Goal: Task Accomplishment & Management: Complete application form

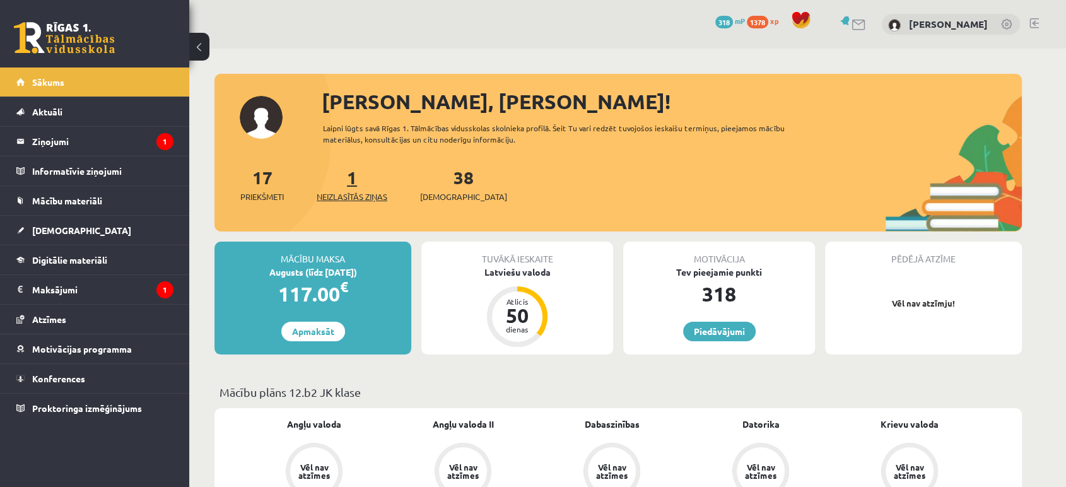
click at [346, 192] on span "Neizlasītās ziņas" at bounding box center [352, 196] width 71 height 13
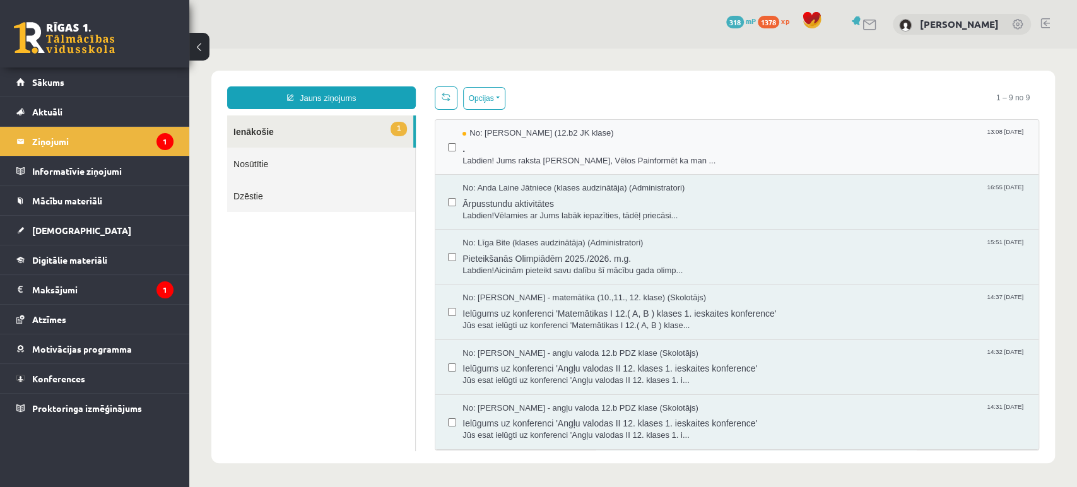
click at [495, 167] on div "No: Leons Laikovskis (12.b2 JK klase) 13:08 11/09/2025 . Labdien! Jums raksta L…" at bounding box center [736, 147] width 603 height 55
click at [558, 156] on span "Labdien! Jums raksta Leons Laikovskis, Vēlos Painformēt ka man ..." at bounding box center [743, 161] width 563 height 12
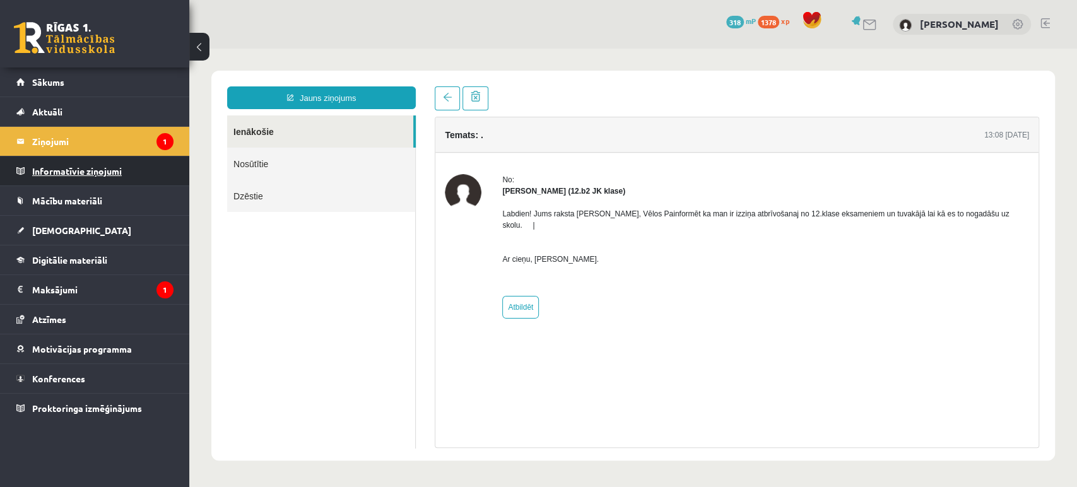
click at [155, 170] on legend "Informatīvie ziņojumi 0" at bounding box center [102, 170] width 141 height 29
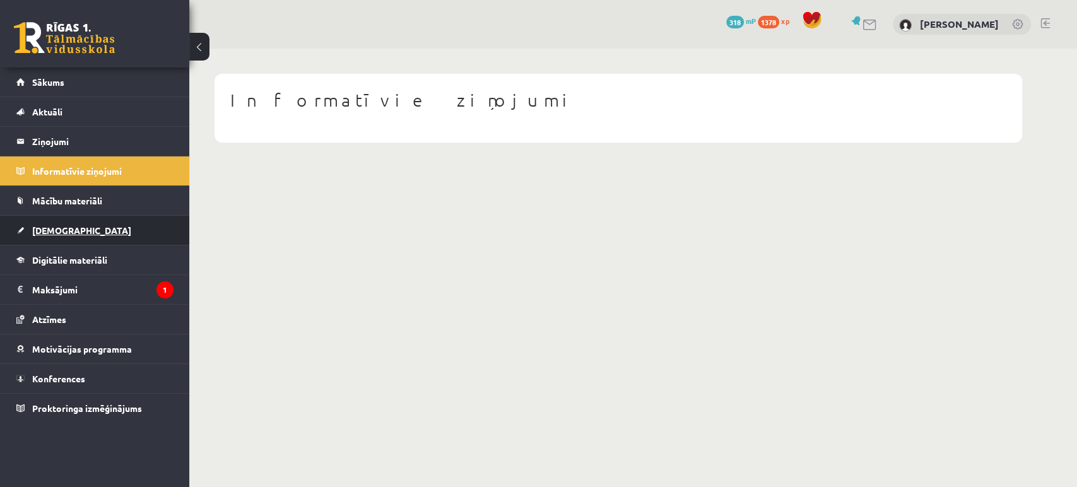
click at [61, 220] on link "[DEMOGRAPHIC_DATA]" at bounding box center [94, 230] width 157 height 29
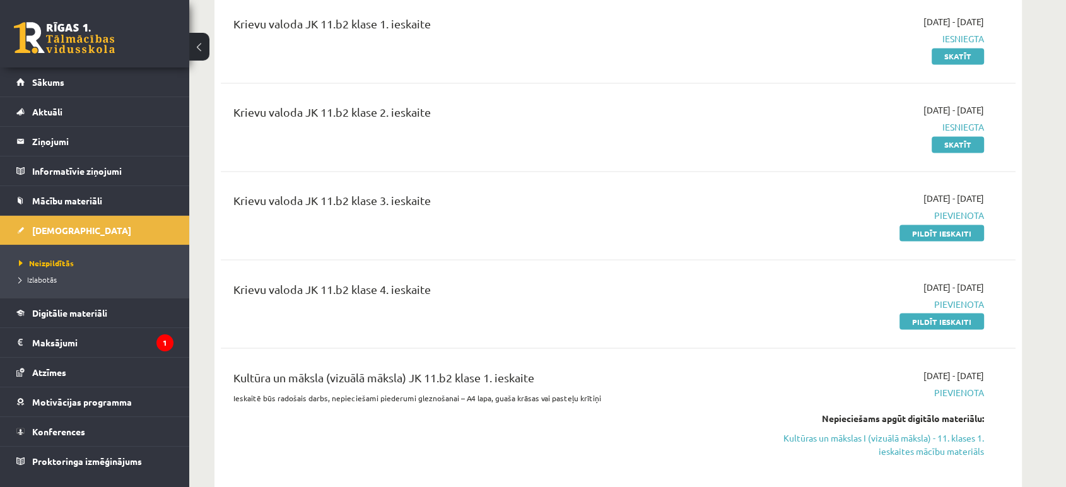
scroll to position [2215, 0]
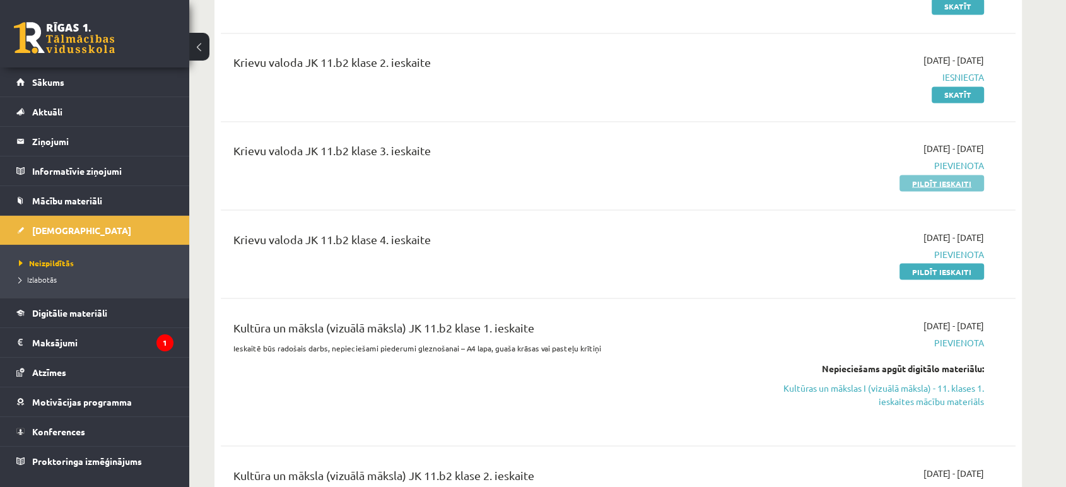
click at [922, 182] on link "Pildīt ieskaiti" at bounding box center [941, 183] width 85 height 16
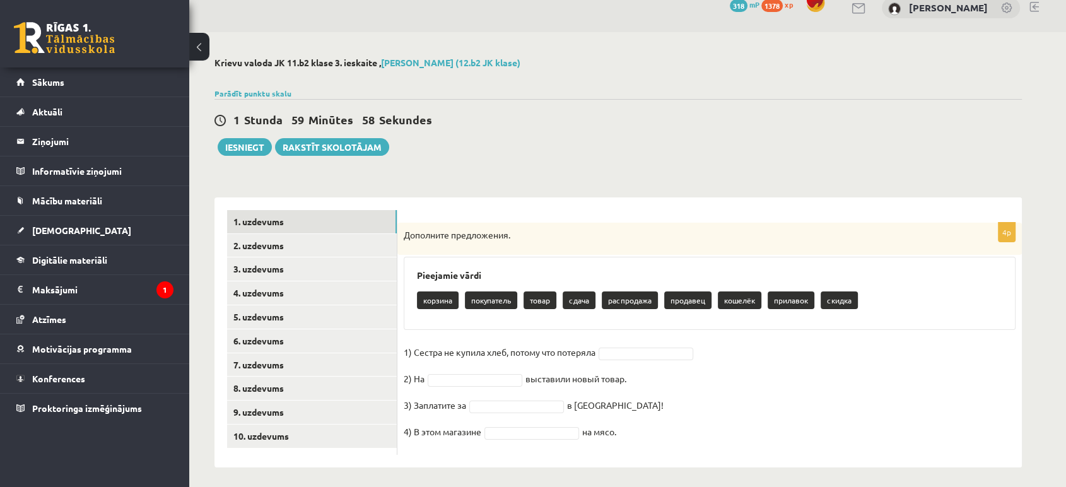
scroll to position [21, 0]
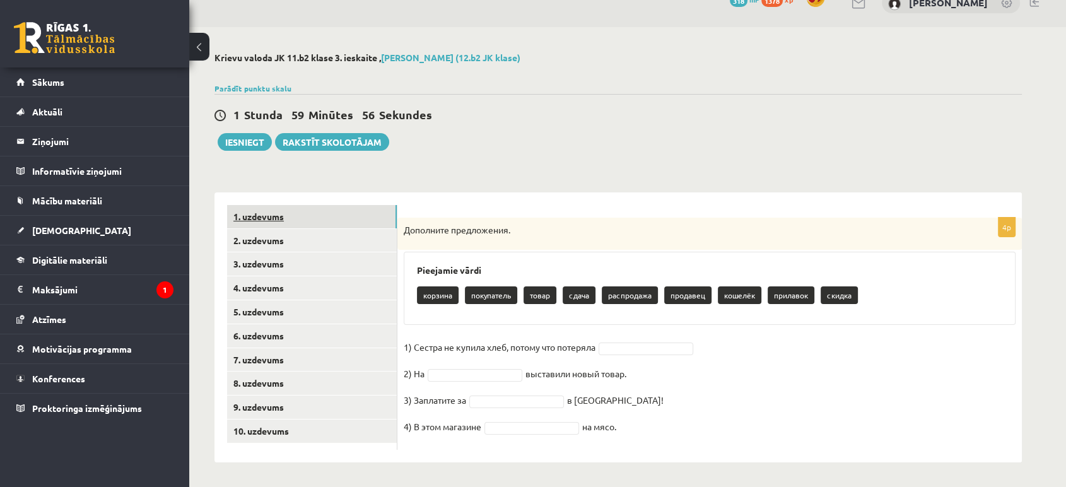
click at [279, 211] on link "1. uzdevums" at bounding box center [312, 216] width 170 height 23
drag, startPoint x: 409, startPoint y: 229, endPoint x: 660, endPoint y: 430, distance: 322.2
click at [660, 433] on div "4p Дополните предложения. Pieejamie vārdi корзина прилавок покупатель товар сда…" at bounding box center [709, 334] width 624 height 232
copy div "ополните предложения. Pieejamie vārdi корзина прилавок покупатель товар сдача с…"
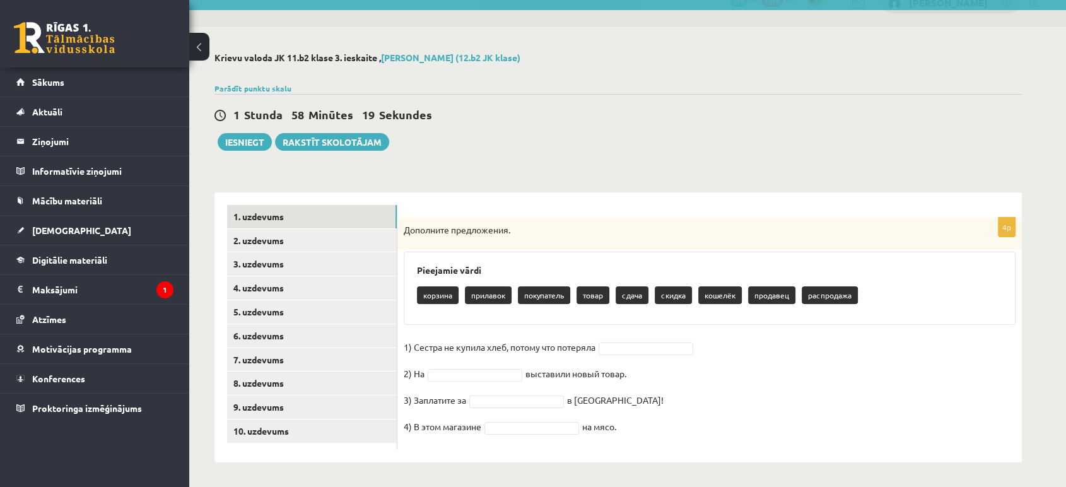
click at [564, 199] on div "4p Дополните предложения. Pieejamie vārdi корзина прилавок покупатель товар сда…" at bounding box center [709, 327] width 624 height 270
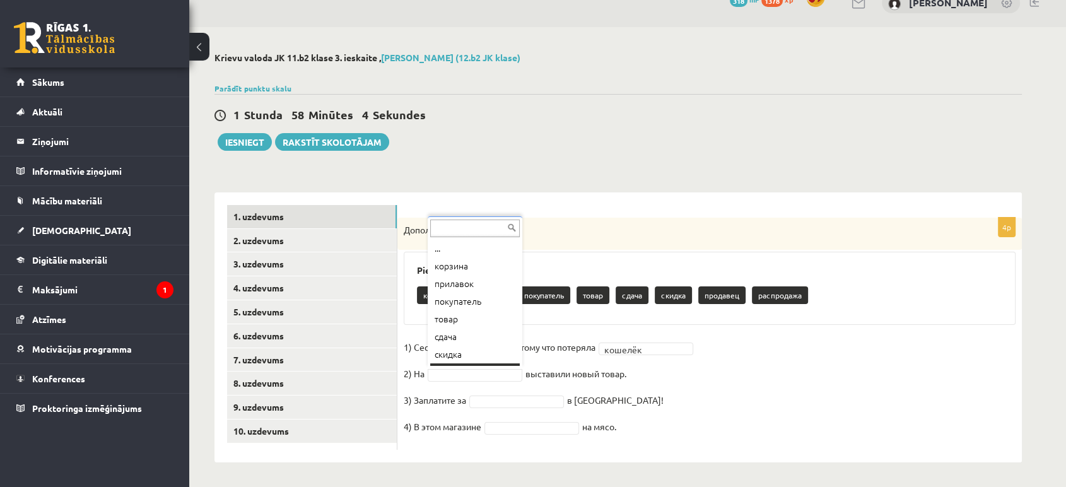
scroll to position [15, 0]
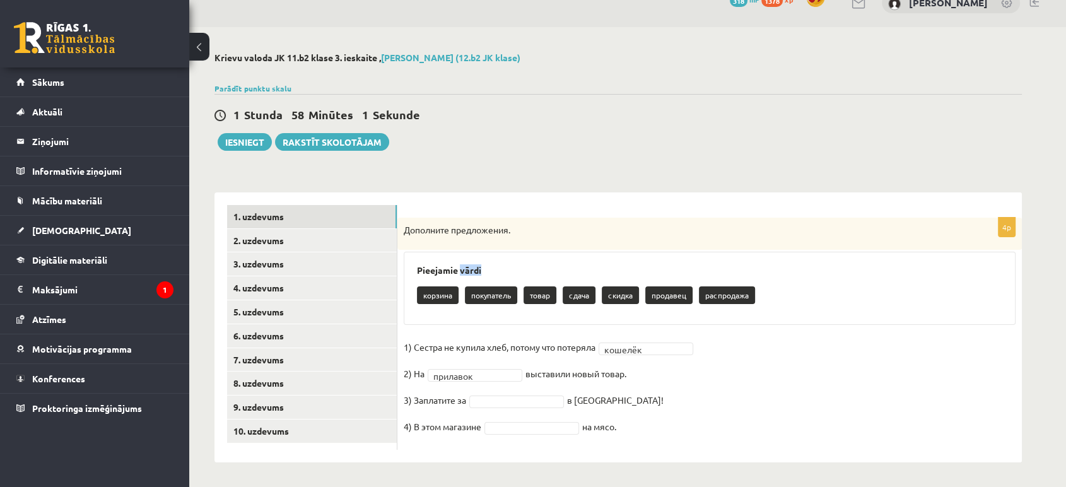
click at [471, 270] on h3 "Pieejamie vārdi" at bounding box center [709, 270] width 585 height 11
click at [491, 265] on h3 "Pieejamie vārdi" at bounding box center [709, 270] width 585 height 11
click at [534, 435] on fieldset "1) Сестра не купила хлеб, потому что потеряла кошелёк ******* 2) На прилавок **…" at bounding box center [710, 390] width 612 height 106
click at [533, 433] on fieldset "1) Сестра не купила хлеб, потому что потеряла кошелёк ******* 2) На прилавок **…" at bounding box center [710, 390] width 612 height 106
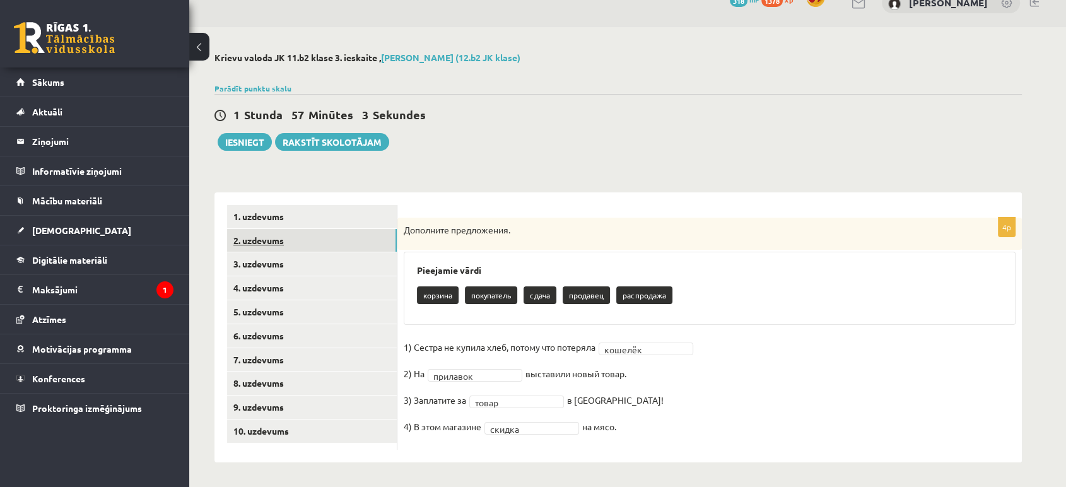
click at [288, 237] on link "2. uzdevums" at bounding box center [312, 240] width 170 height 23
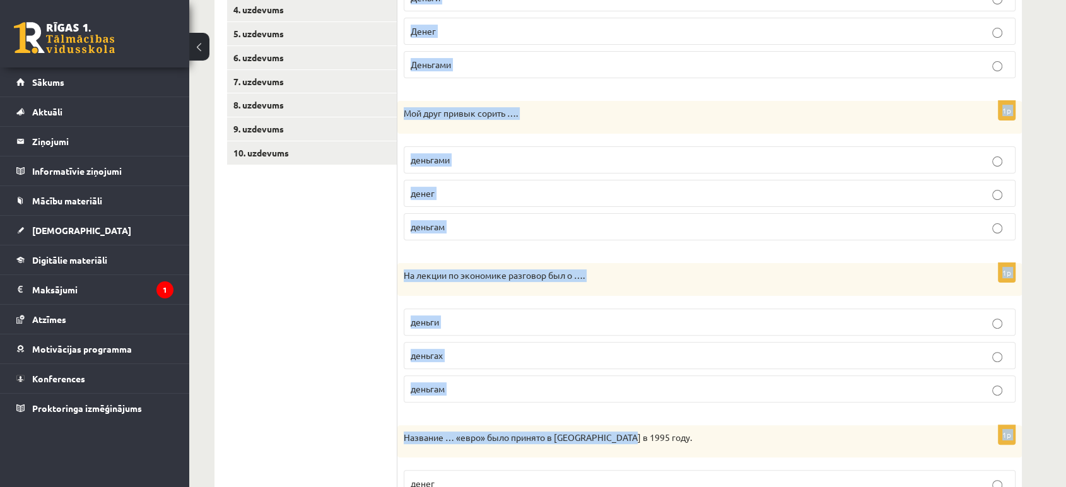
scroll to position [423, 0]
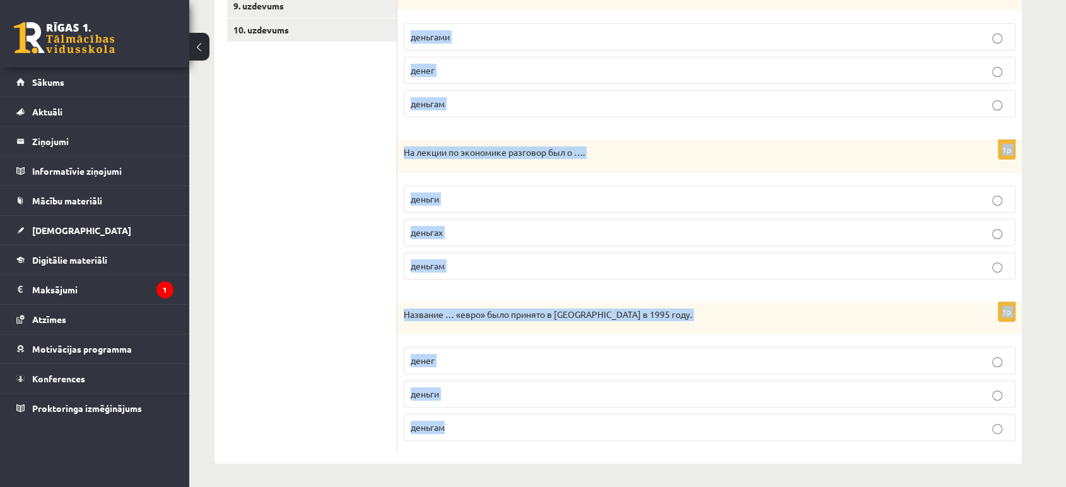
drag, startPoint x: 447, startPoint y: 231, endPoint x: 525, endPoint y: 394, distance: 180.3
click at [600, 435] on form "1p … – хороший слуга, но плохой хозяин. Деньги Денег Деньгами 1p Мой друг привы…" at bounding box center [709, 127] width 599 height 647
copy form "… – хороший слуга, но плохой хозяин. Деньги Денег Деньгами 1p Мой друг привык с…"
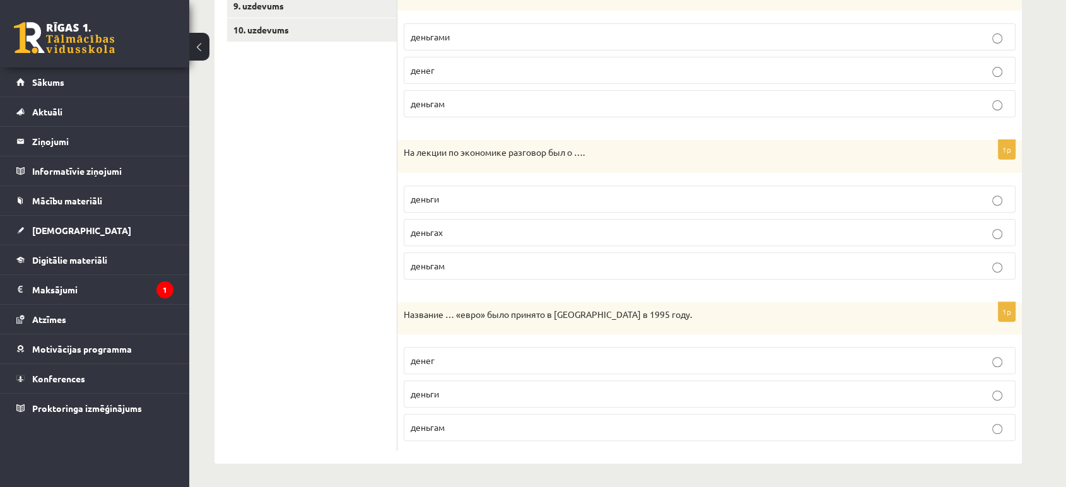
drag, startPoint x: 333, startPoint y: 216, endPoint x: 337, endPoint y: 208, distance: 9.3
click at [333, 216] on ul "1. uzdevums 2. uzdevums 3. uzdevums 4. uzdevums 5. uzdevums 6. uzdevums 7. uzde…" at bounding box center [312, 127] width 170 height 647
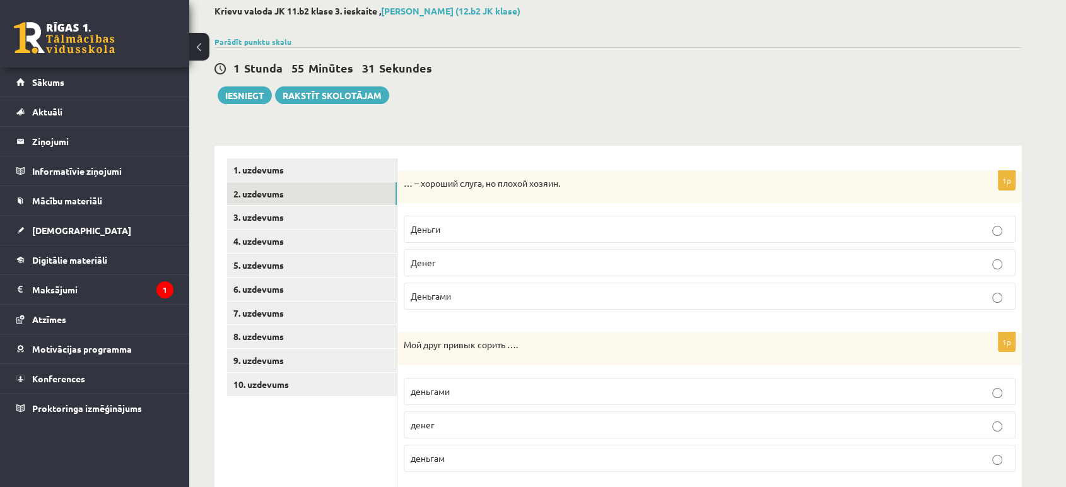
scroll to position [0, 0]
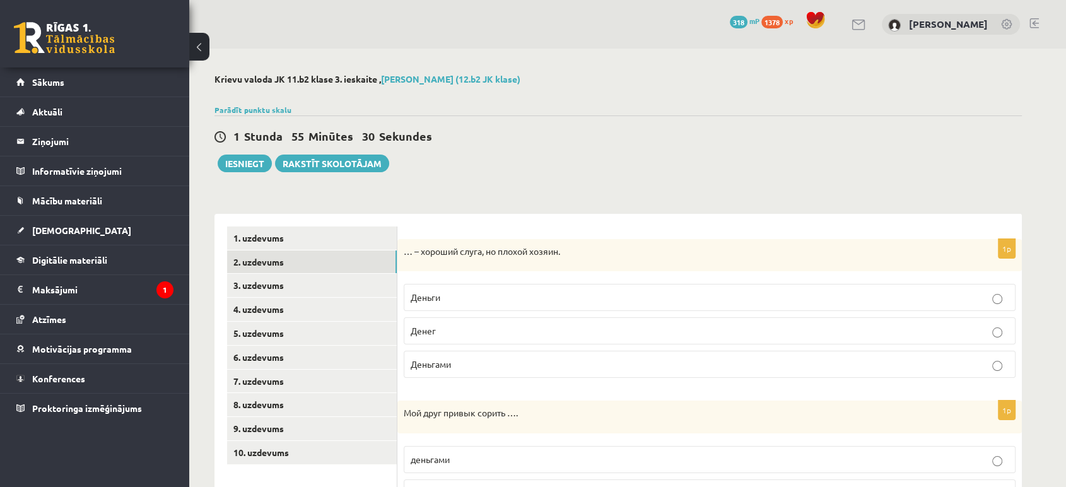
click at [442, 341] on label "Денег" at bounding box center [710, 330] width 612 height 27
click at [497, 301] on p "Деньги" at bounding box center [710, 297] width 598 height 13
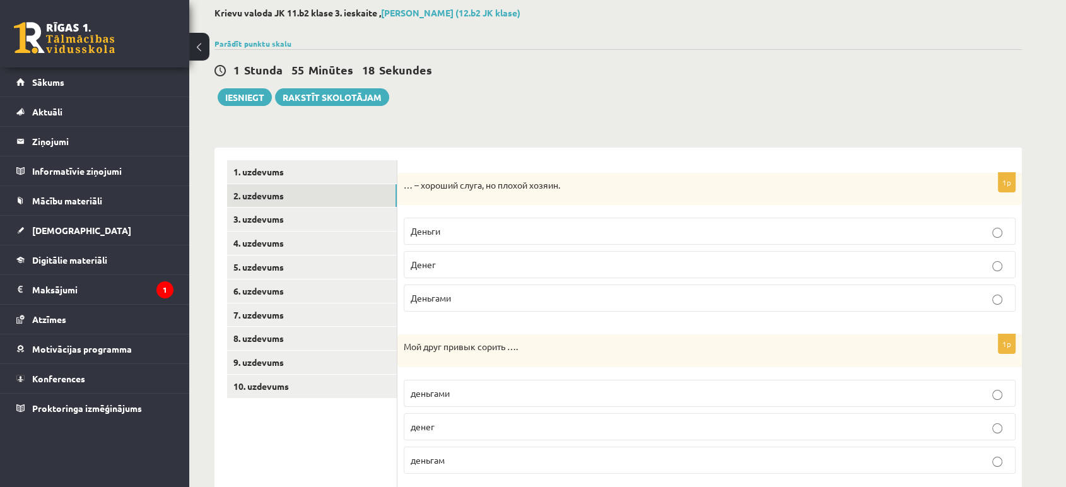
scroll to position [70, 0]
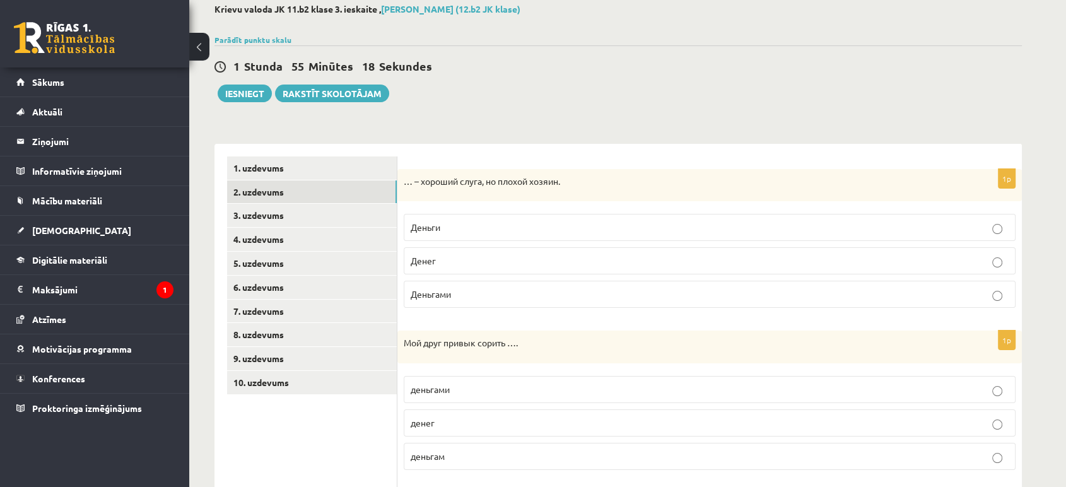
click at [444, 392] on span "деньгами" at bounding box center [430, 388] width 39 height 11
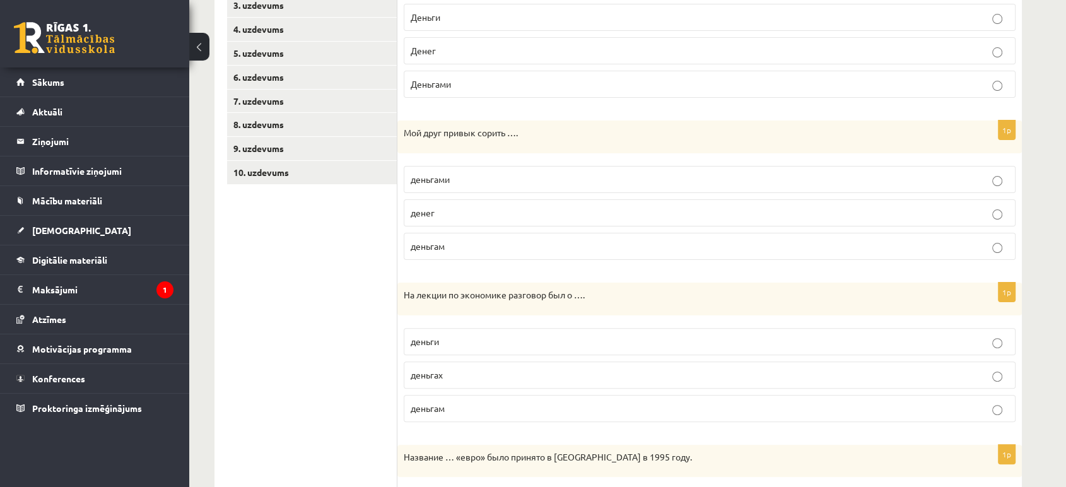
scroll to position [420, 0]
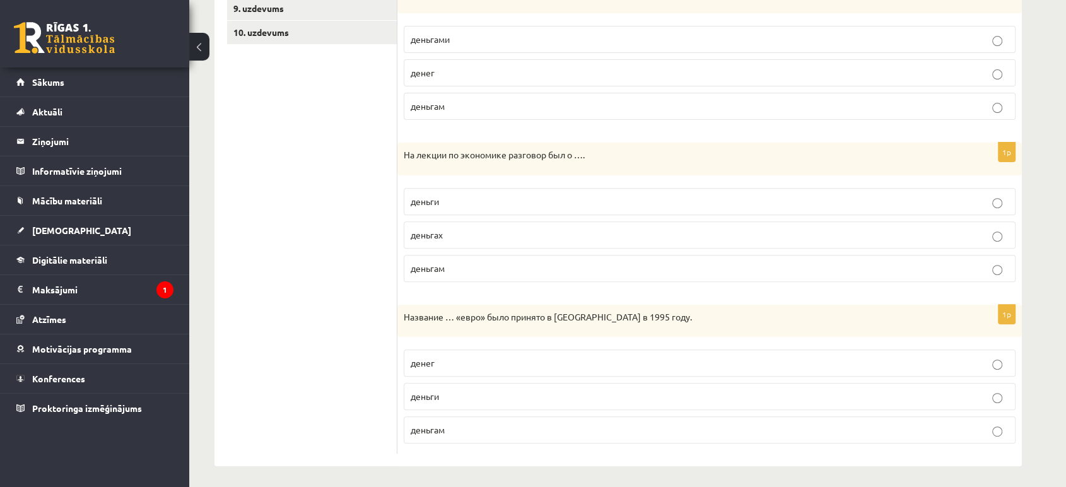
click at [470, 231] on p "деньгах" at bounding box center [710, 234] width 598 height 13
click at [570, 358] on p "денег" at bounding box center [710, 360] width 598 height 13
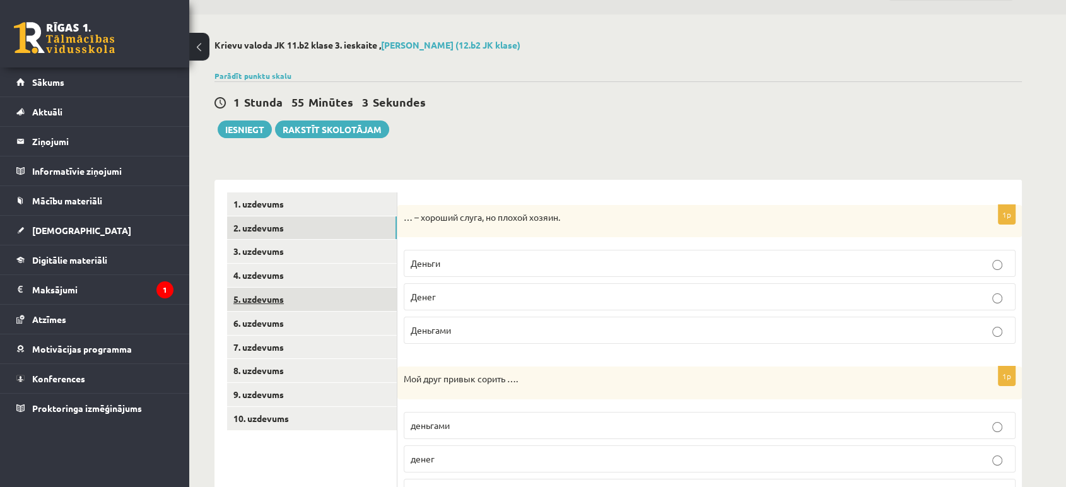
scroll to position [0, 0]
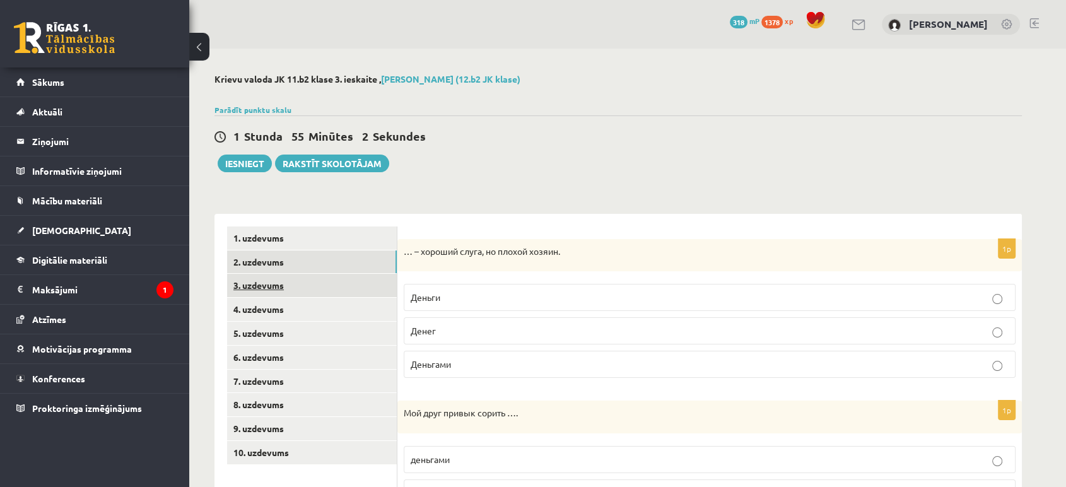
click at [354, 284] on link "3. uzdevums" at bounding box center [312, 285] width 170 height 23
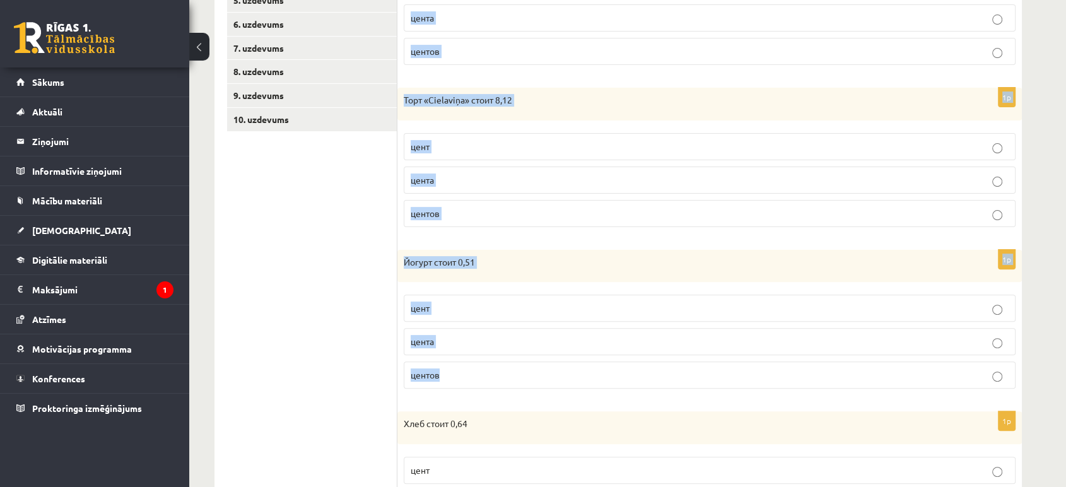
scroll to position [443, 0]
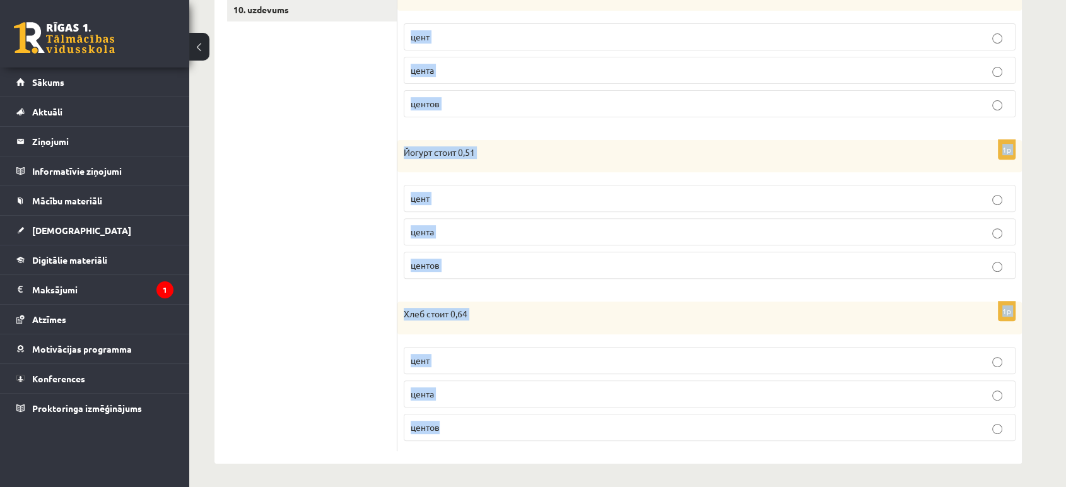
drag, startPoint x: 407, startPoint y: 223, endPoint x: 585, endPoint y: 435, distance: 277.1
click at [587, 438] on div "Сколько стоит? Выберите правильный вариант. 1p Творог стоит 1,52 цент цента цен…" at bounding box center [709, 117] width 624 height 693
drag, startPoint x: 449, startPoint y: 315, endPoint x: 442, endPoint y: 319, distance: 7.9
copy form "Сколько стоит? Выберите правильный вариант. 1p Творог стоит 1,52 цент цента цен…"
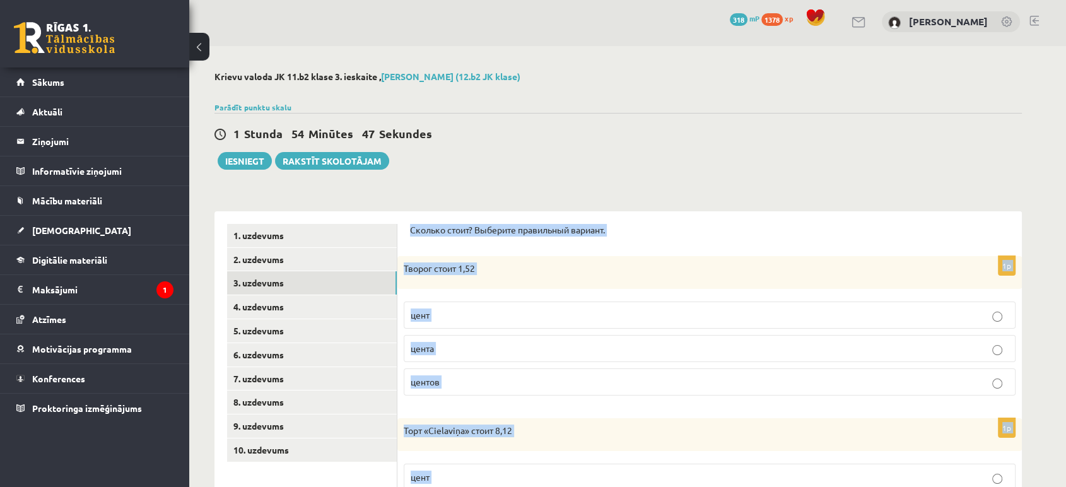
scroll to position [0, 0]
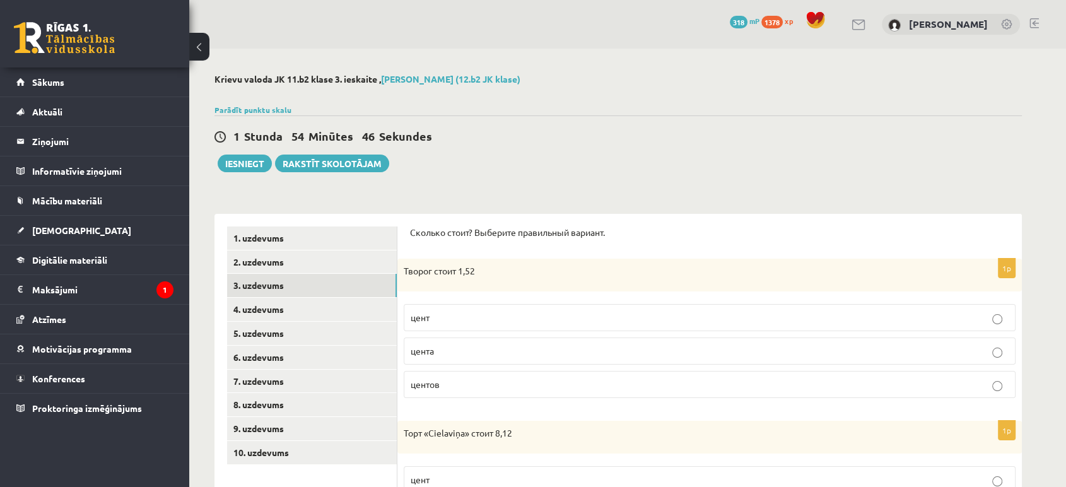
click at [533, 160] on div "1 Stunda 54 Minūtes 46 Sekundes Ieskaite saglabāta! Iesniegt Rakstīt skolotājam" at bounding box center [617, 143] width 807 height 57
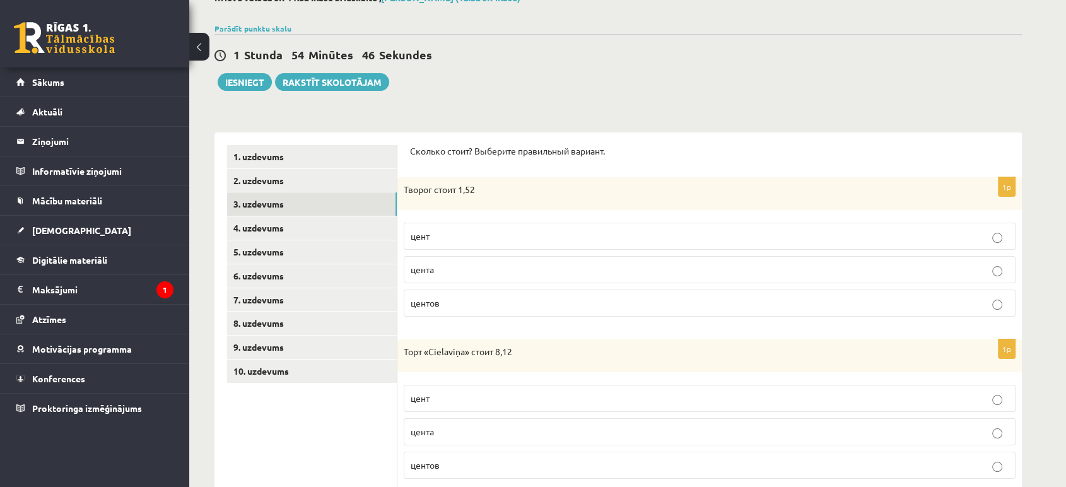
scroll to position [140, 0]
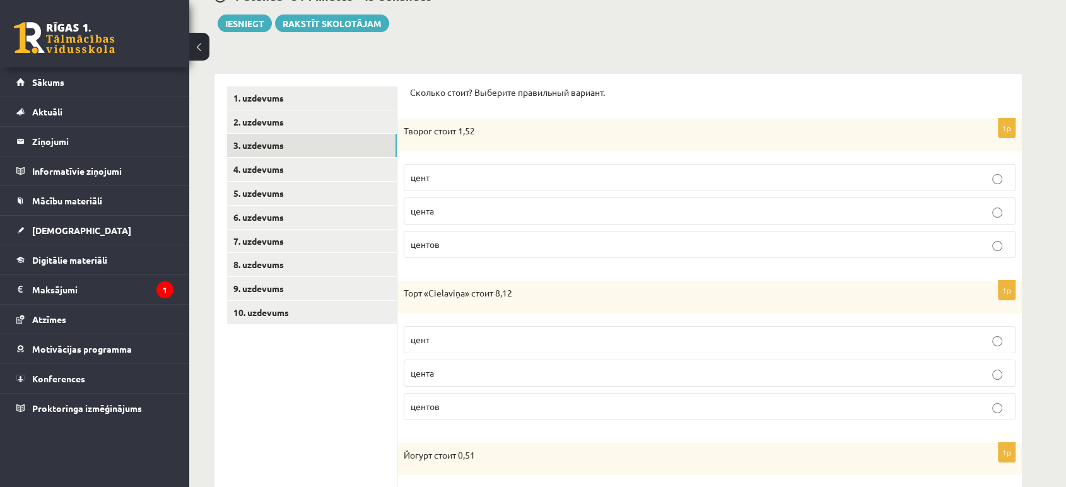
drag, startPoint x: 464, startPoint y: 213, endPoint x: 444, endPoint y: 282, distance: 71.7
click at [464, 211] on p "цента" at bounding box center [710, 210] width 598 height 13
click at [448, 404] on p "центов" at bounding box center [710, 406] width 598 height 13
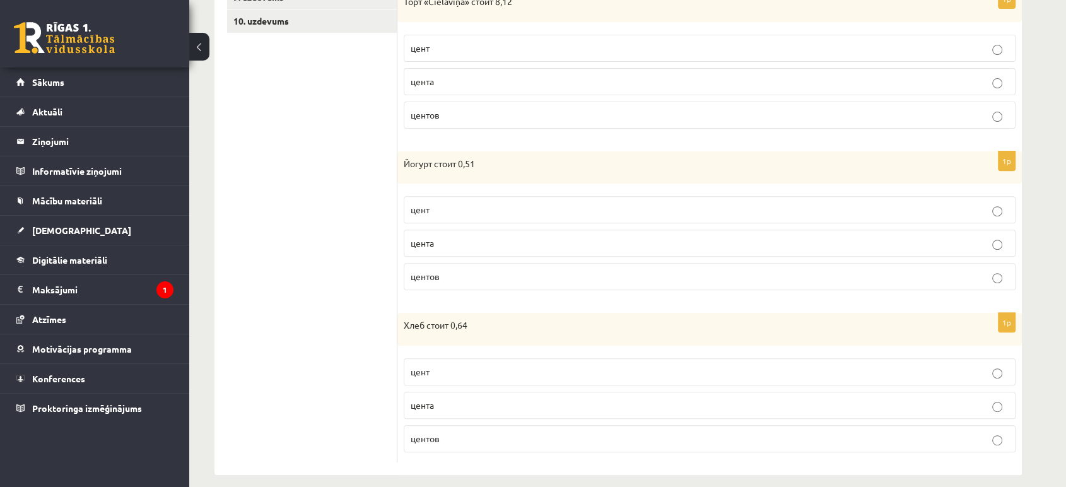
scroll to position [443, 0]
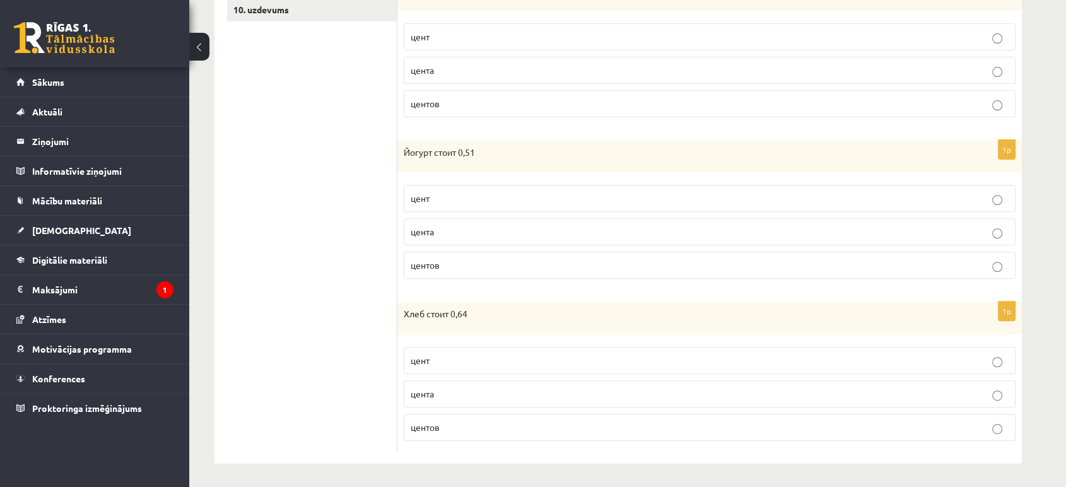
click at [442, 225] on p "цента" at bounding box center [710, 231] width 598 height 13
click at [464, 392] on p "цента" at bounding box center [710, 393] width 598 height 13
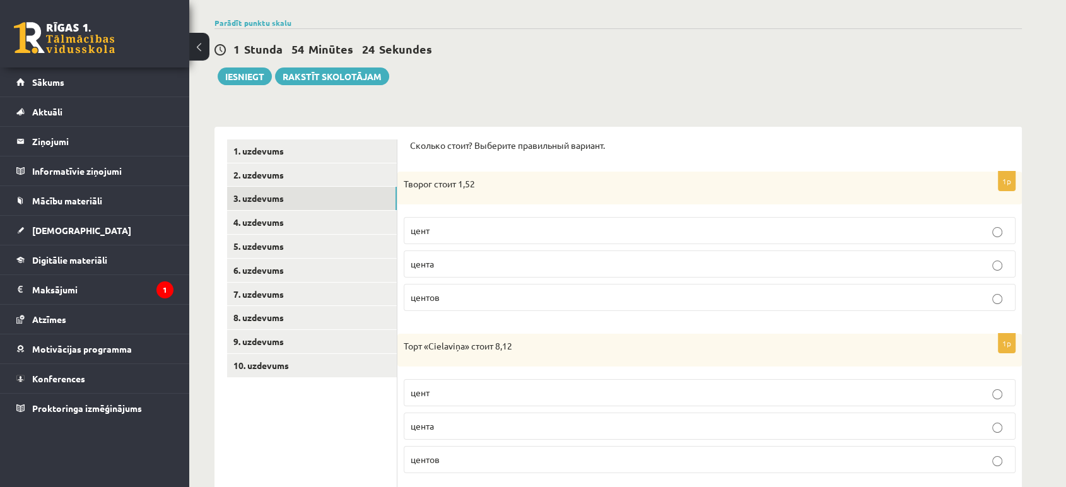
scroll to position [22, 0]
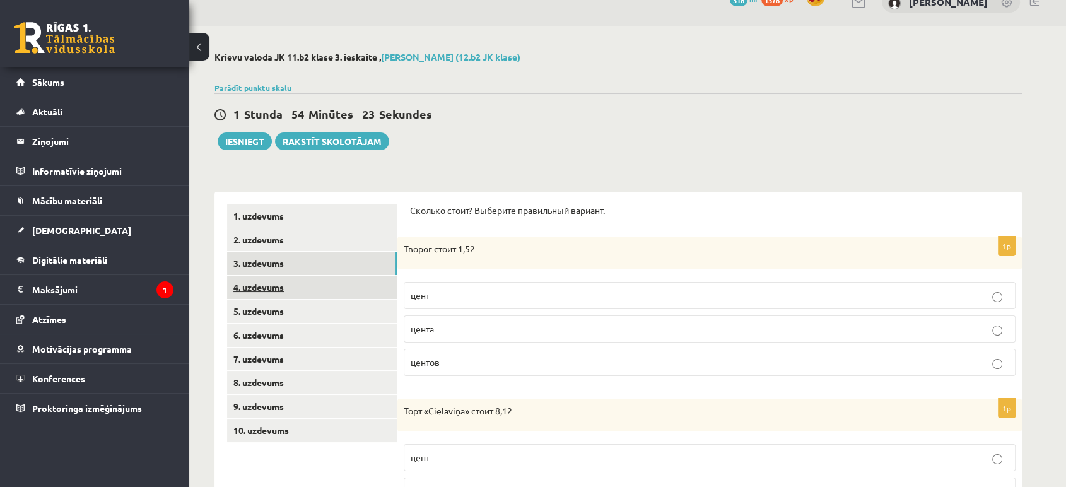
click at [258, 294] on link "4. uzdevums" at bounding box center [312, 287] width 170 height 23
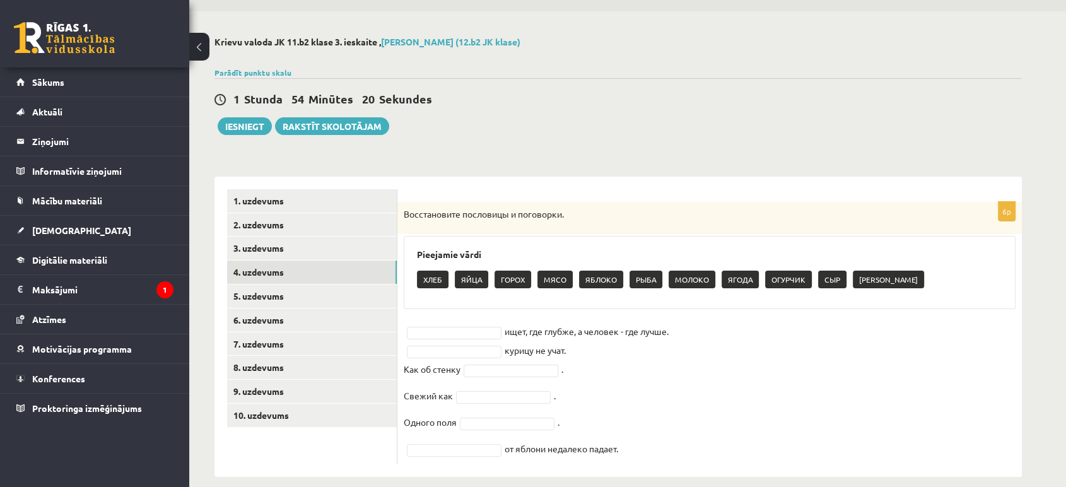
scroll to position [52, 0]
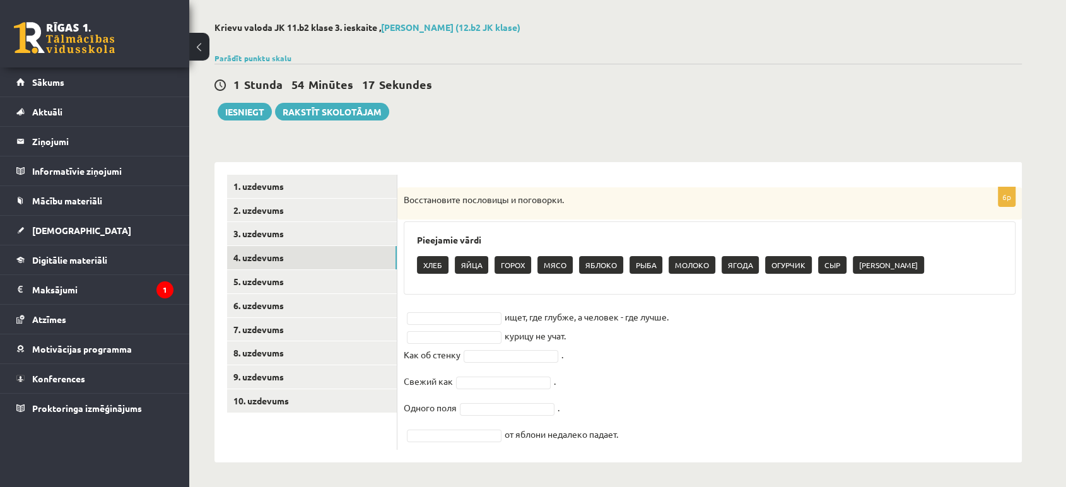
drag, startPoint x: 412, startPoint y: 234, endPoint x: 638, endPoint y: 431, distance: 300.0
click at [642, 436] on div "6p Восстановите пословицы и поговорки. Pieejamie vārdi ХЛЕБ ЯЙЦА ГОРОХ МЯСО ЯБЛ…" at bounding box center [709, 318] width 624 height 262
copy div "Pieejamie vārdi ХЛЕБ ЯЙЦА ГОРОХ МЯСО ЯБЛОКО РЫБА МОЛОКО ЯГОДА ОГУРЧИК СЫР ЛИМОН…"
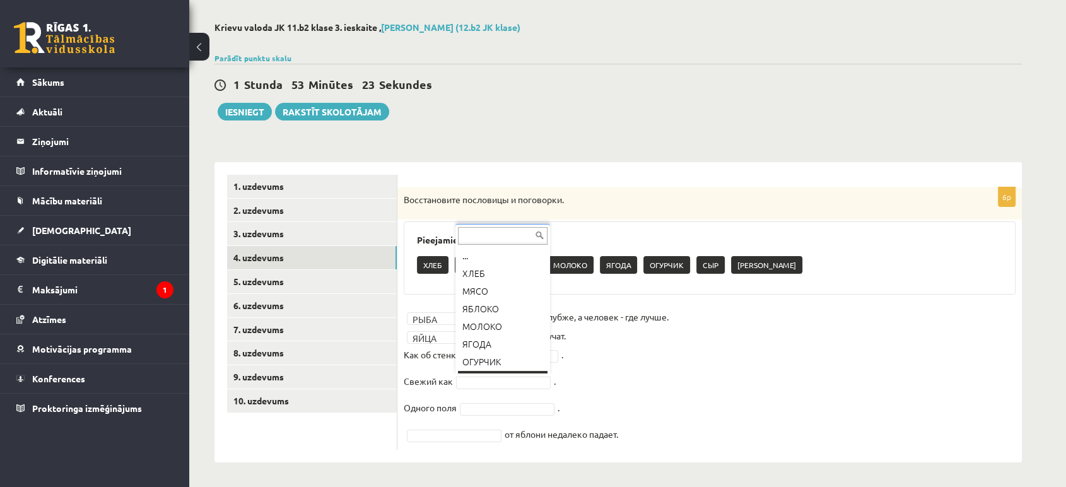
scroll to position [15, 0]
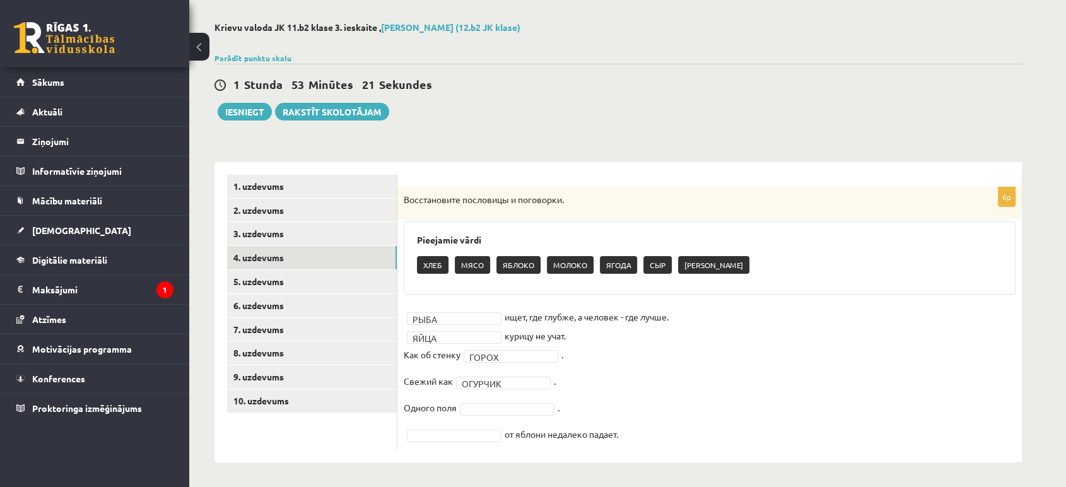
click at [495, 401] on fieldset "РЫБА **** ищет, где глубже, а человек - где лучше. ЯЙЦА **** курицу не учат. Ка…" at bounding box center [710, 375] width 612 height 136
click at [494, 416] on fieldset "РЫБА **** ищет, где глубже, а человек - где лучше. ЯЙЦА **** курицу не учат. Ка…" at bounding box center [710, 375] width 612 height 136
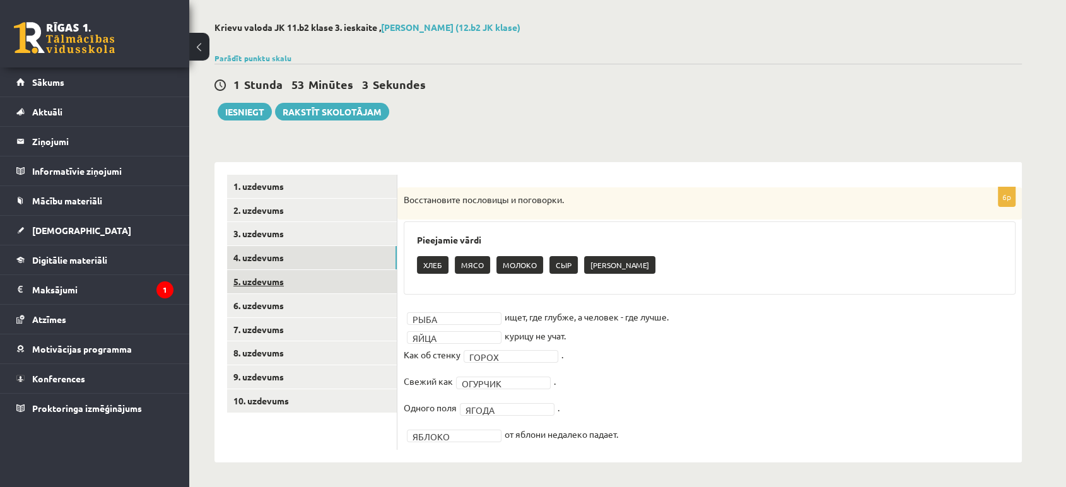
click at [242, 276] on link "5. uzdevums" at bounding box center [312, 281] width 170 height 23
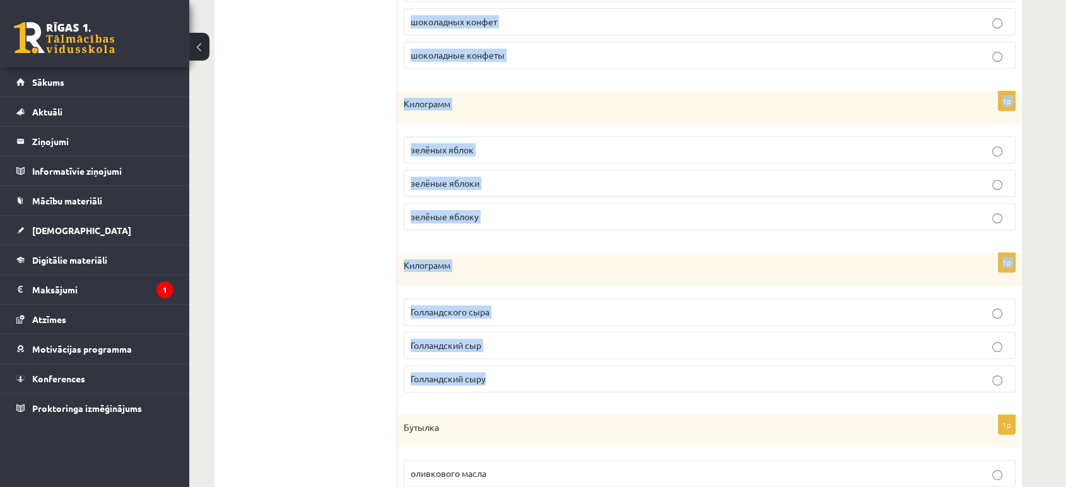
scroll to position [604, 0]
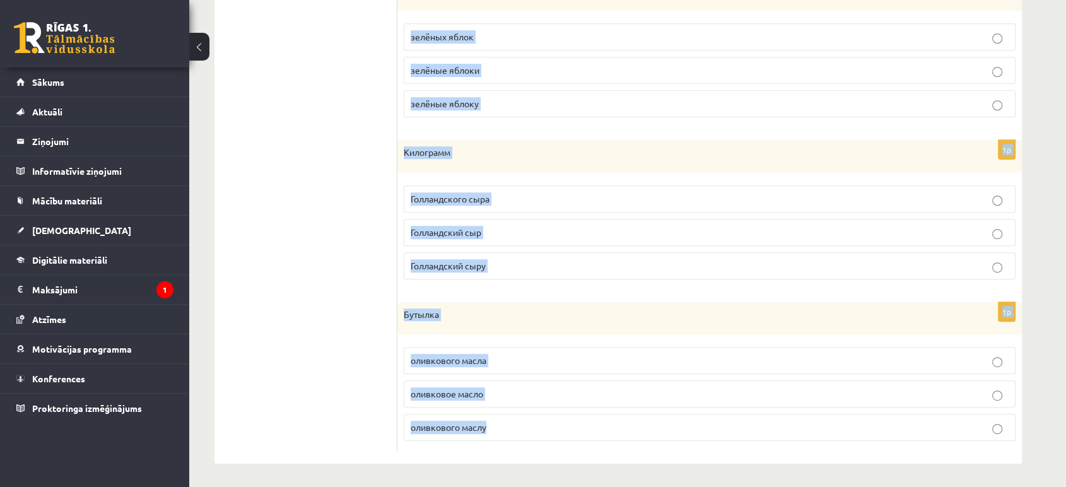
drag, startPoint x: 427, startPoint y: 182, endPoint x: 457, endPoint y: 348, distance: 168.6
click at [565, 448] on div "Сколько чего? Выберите правильный вариант. 1p Банка зелёного горошка зелёный го…" at bounding box center [709, 37] width 624 height 855
copy form "Сколько чего? Выберите правильный вариант. 1p Банка зелёного горошка зелёный го…"
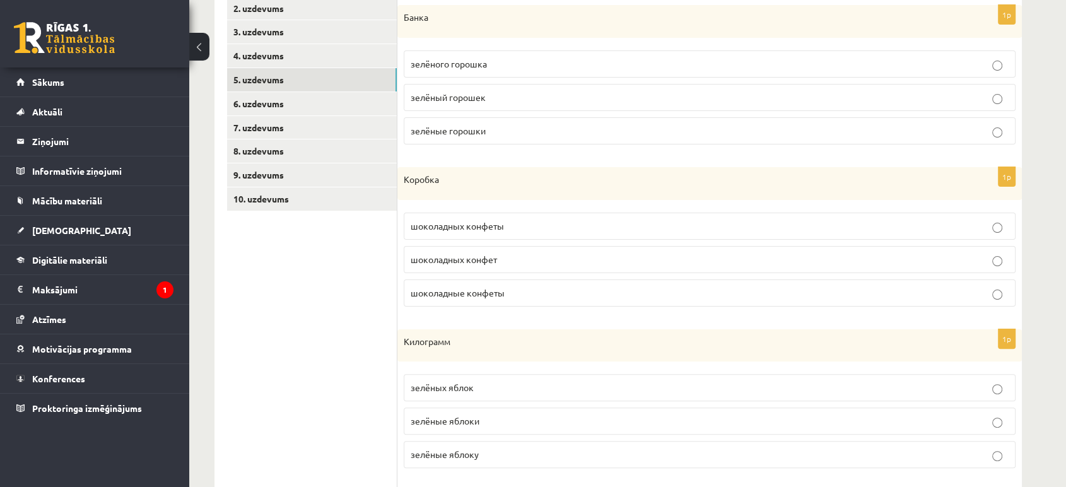
click at [330, 274] on ul "1. uzdevums 2. uzdevums 3. uzdevums 4. uzdevums 5. uzdevums 6. uzdevums 7. uzde…" at bounding box center [312, 387] width 170 height 829
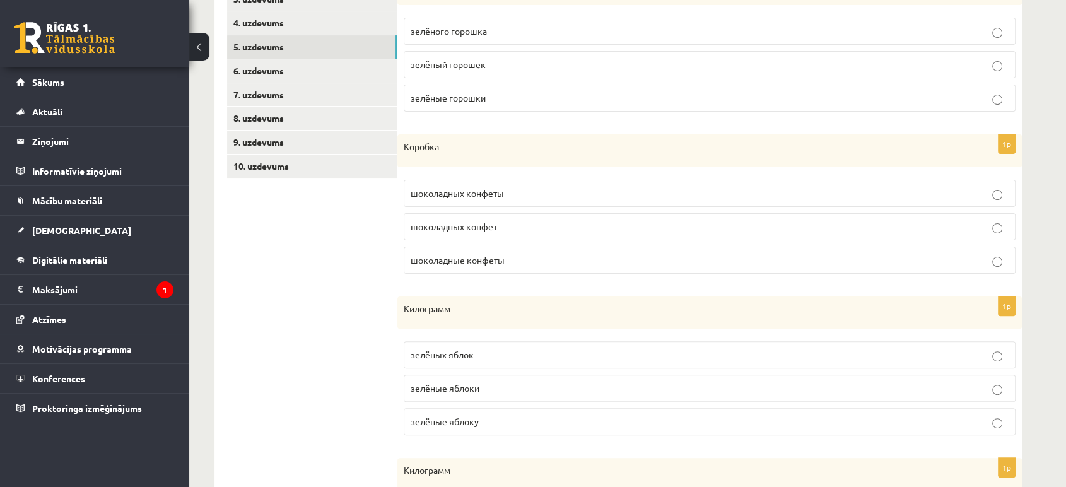
scroll to position [184, 0]
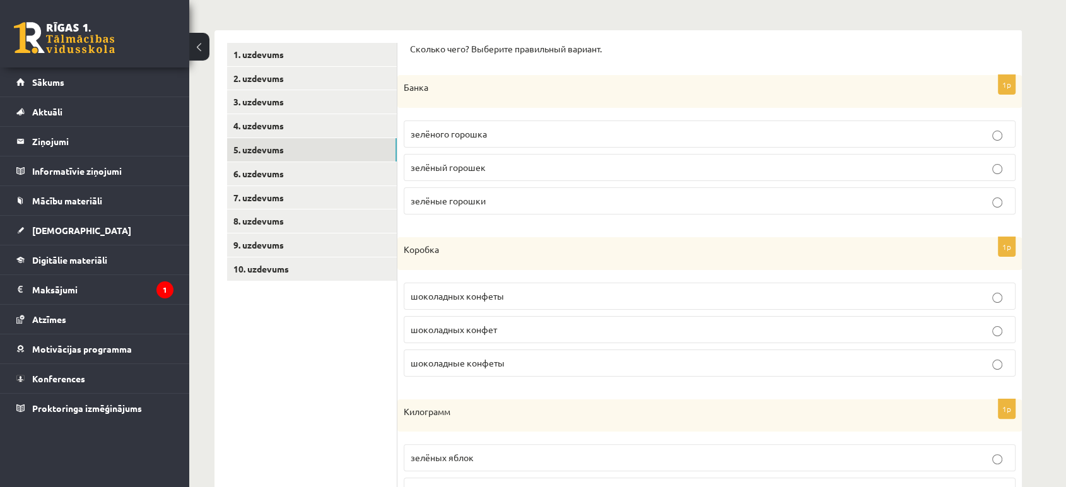
click at [440, 141] on label "зелёного горошка" at bounding box center [710, 133] width 612 height 27
click at [475, 337] on label "шоколадных конфет" at bounding box center [710, 329] width 612 height 27
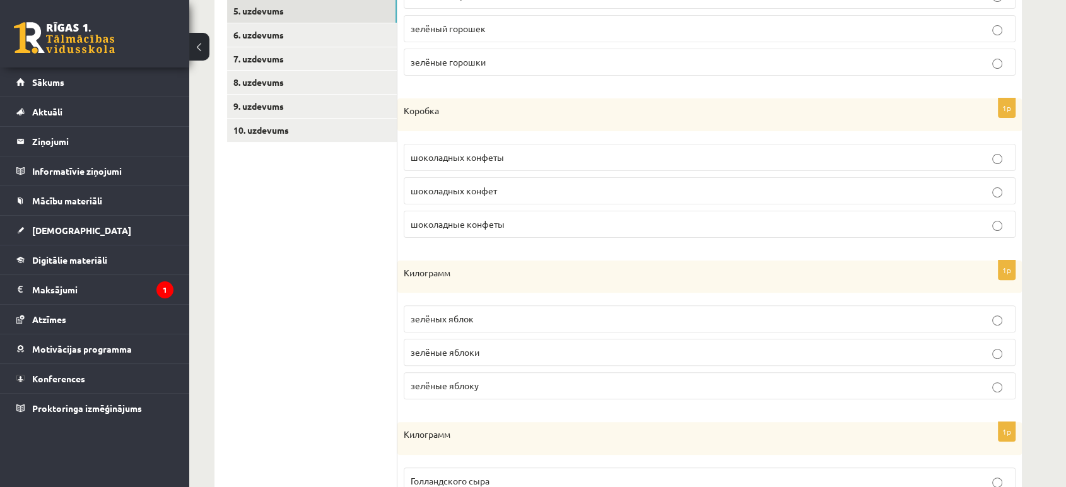
scroll to position [394, 0]
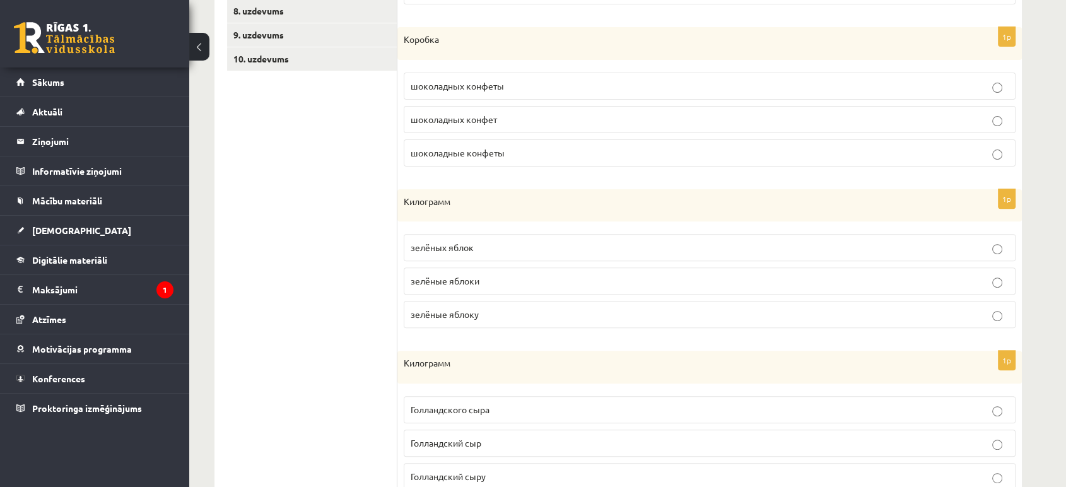
click at [469, 255] on label "зелёных яблок" at bounding box center [710, 247] width 612 height 27
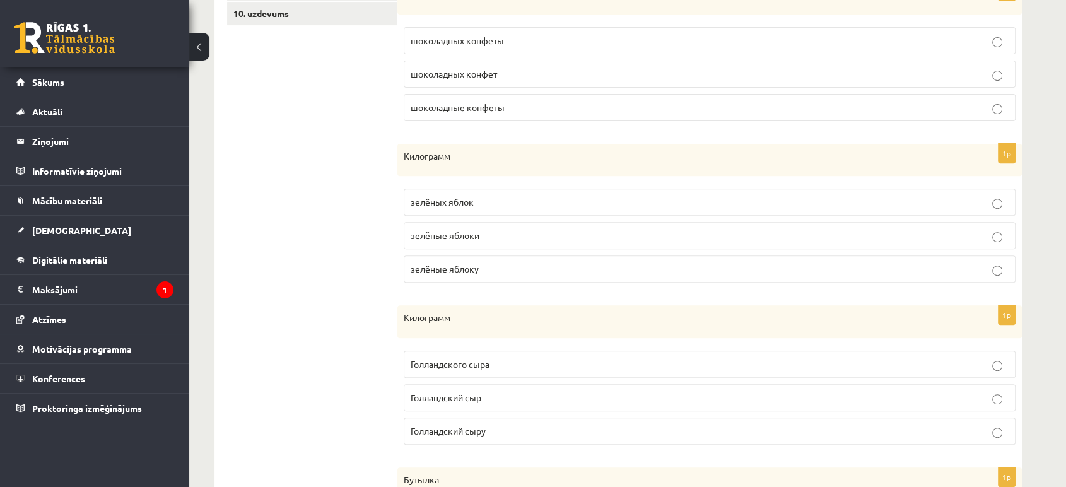
scroll to position [464, 0]
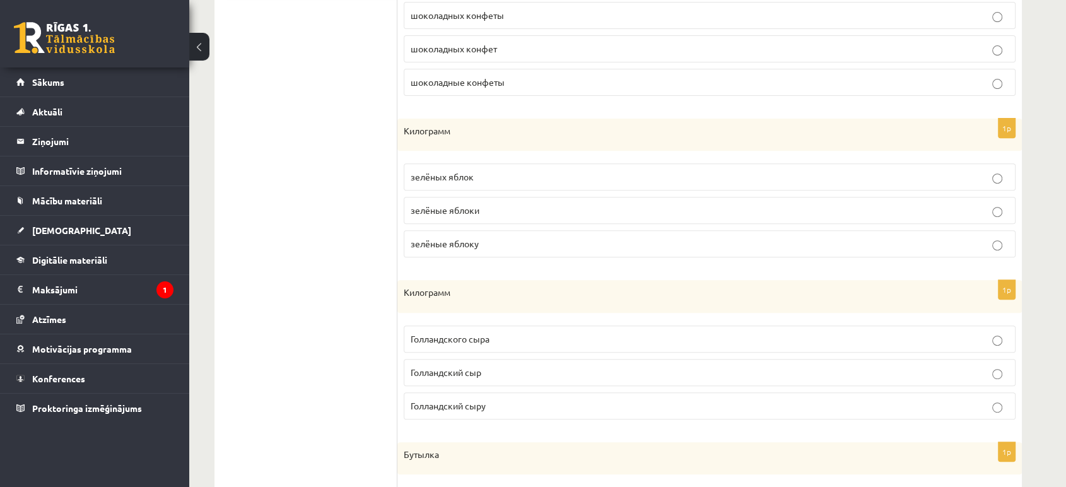
click at [465, 345] on label "Голландского сыра" at bounding box center [710, 338] width 612 height 27
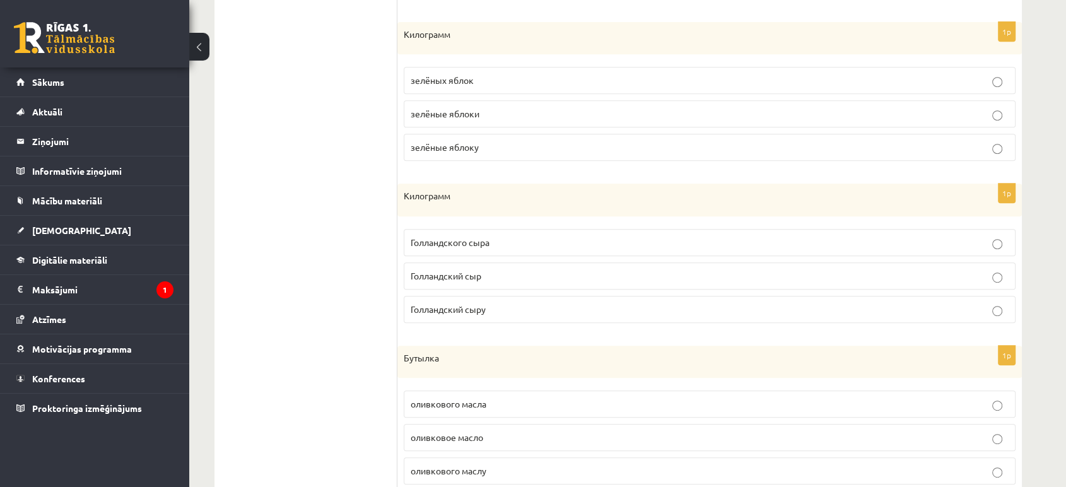
scroll to position [604, 0]
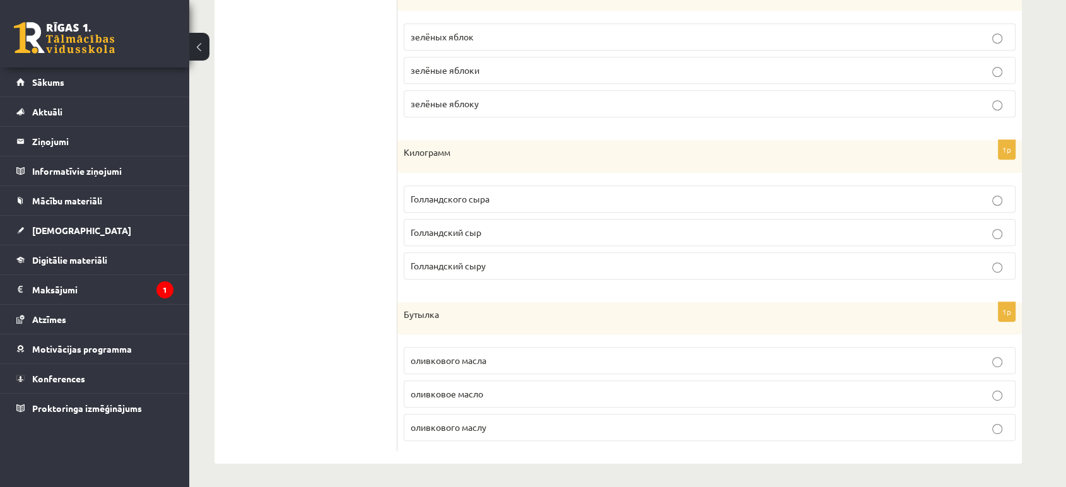
click at [474, 358] on span "оливкового масла" at bounding box center [449, 359] width 76 height 11
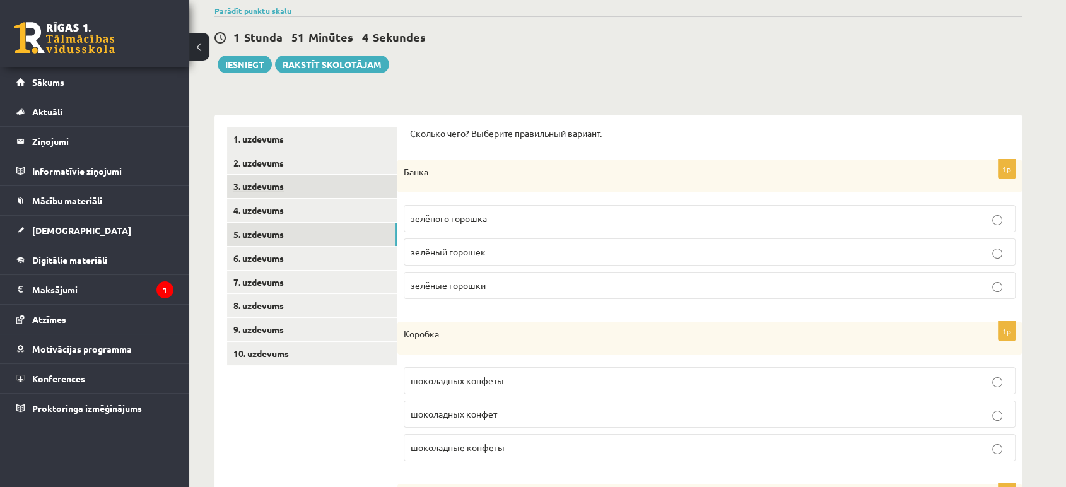
scroll to position [44, 0]
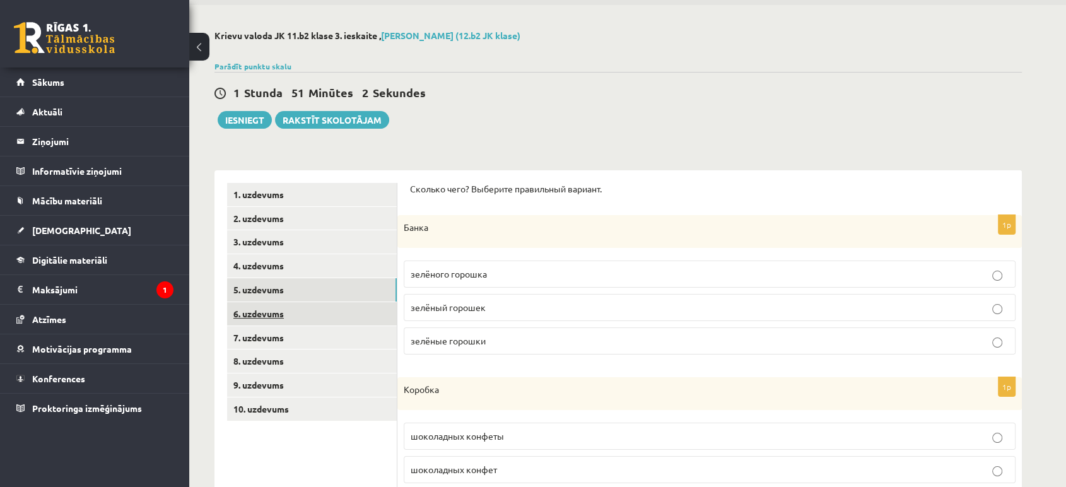
click at [286, 307] on link "6. uzdevums" at bounding box center [312, 313] width 170 height 23
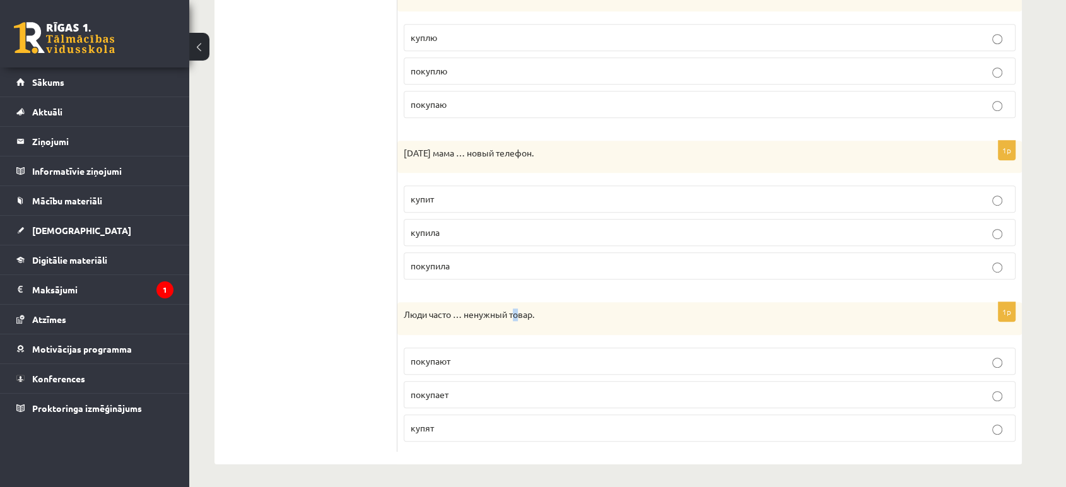
drag, startPoint x: 555, startPoint y: 348, endPoint x: 510, endPoint y: 312, distance: 58.3
click at [516, 317] on p "Люди часто … ненужный товар." at bounding box center [678, 314] width 549 height 13
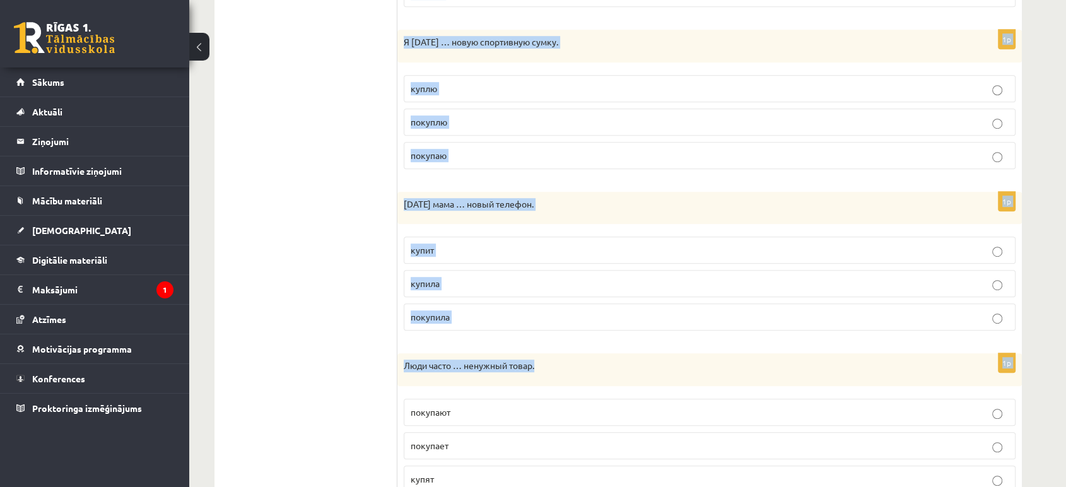
scroll to position [766, 0]
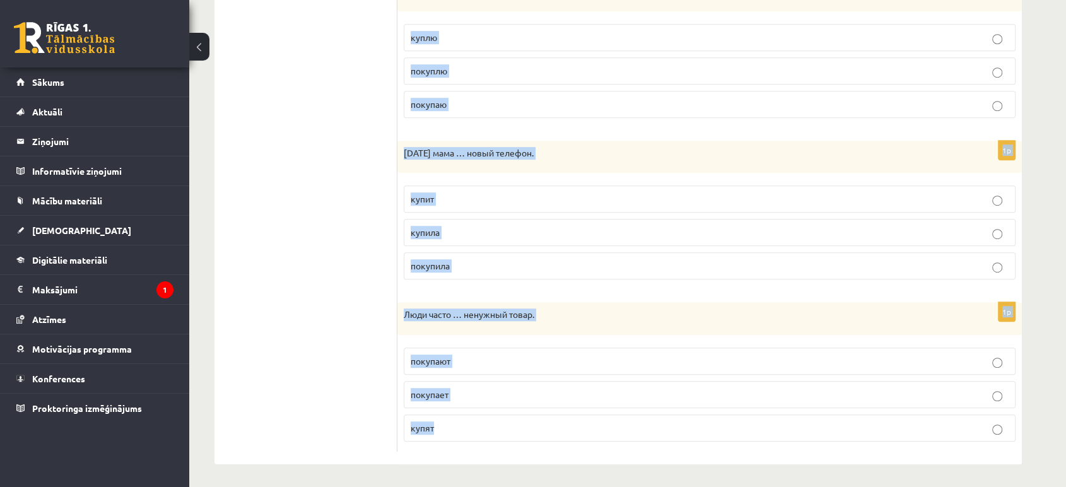
drag, startPoint x: 413, startPoint y: 234, endPoint x: 438, endPoint y: 423, distance: 190.3
copy form "Выберите правильную форму глагола 1p В этом магазине … экологически чистые прод…"
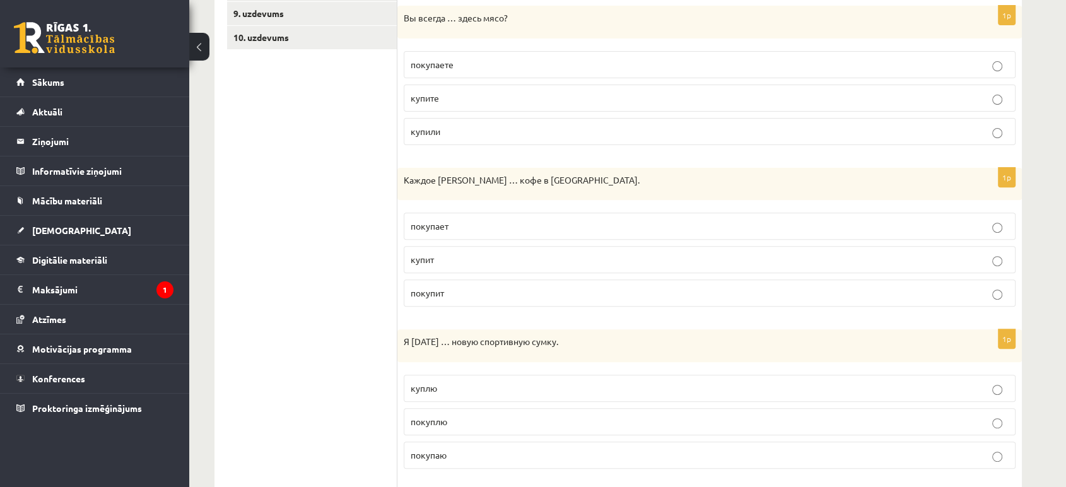
click at [391, 228] on ul "1. uzdevums 2. uzdevums 3. uzdevums 4. uzdevums 5. uzdevums 6. uzdevums 7. uzde…" at bounding box center [312, 306] width 170 height 991
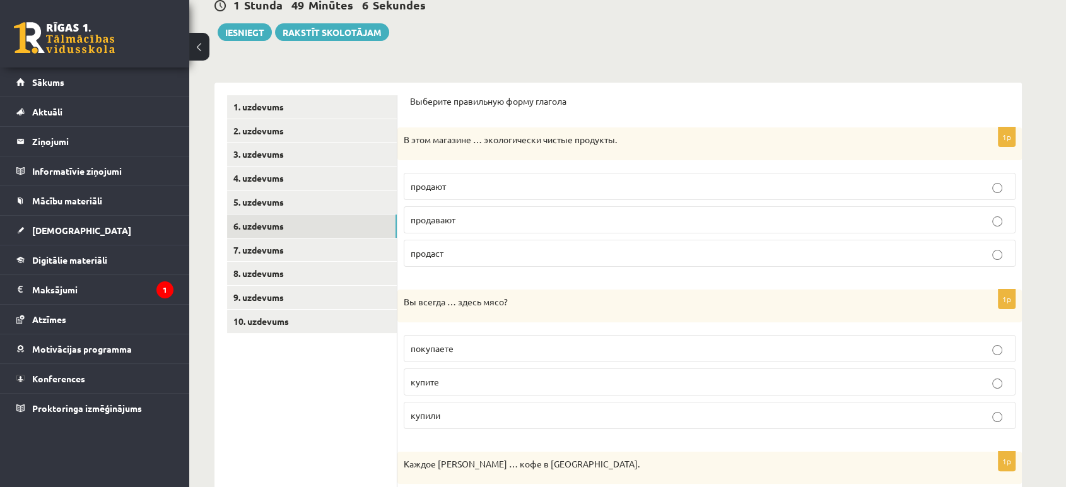
scroll to position [65, 0]
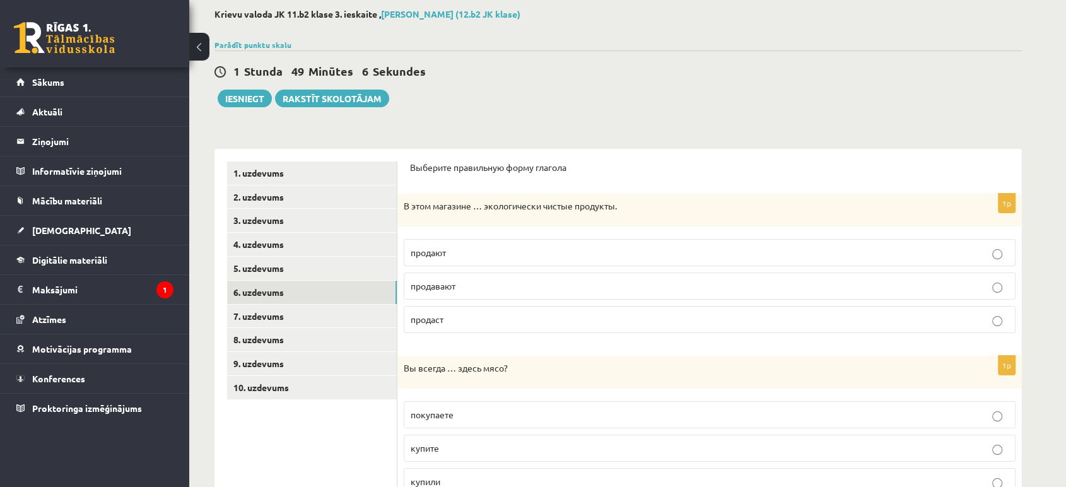
click at [503, 254] on p "продают" at bounding box center [710, 252] width 598 height 13
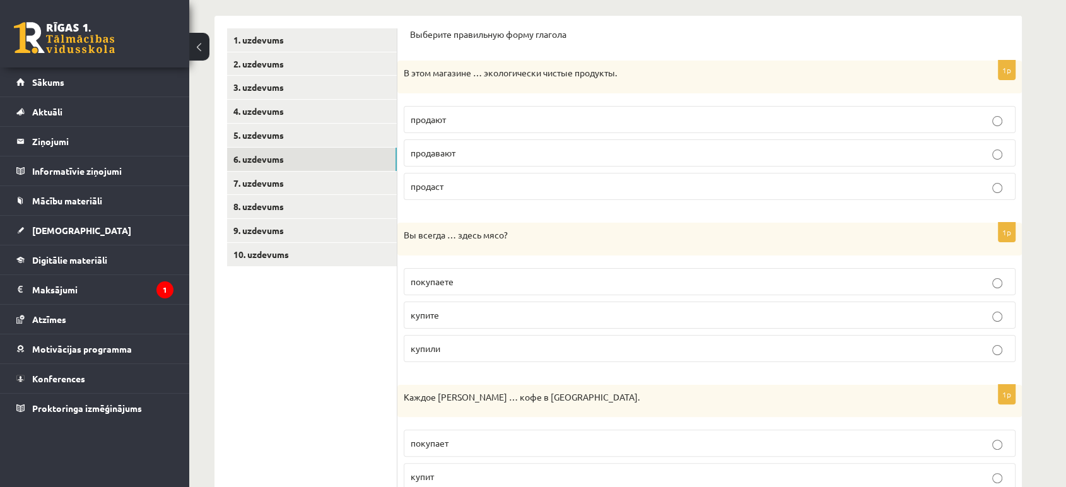
scroll to position [205, 0]
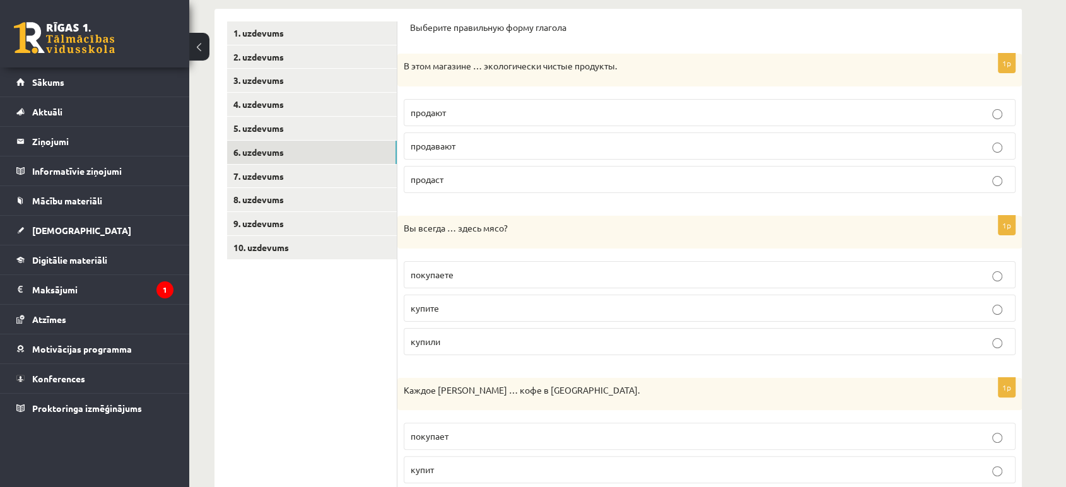
click at [445, 262] on label "покупаете" at bounding box center [710, 274] width 612 height 27
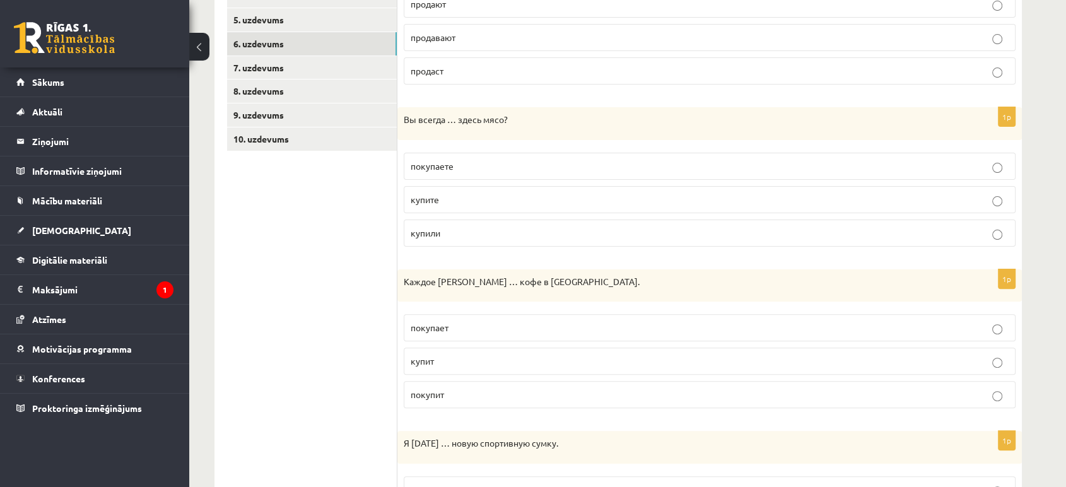
scroll to position [345, 0]
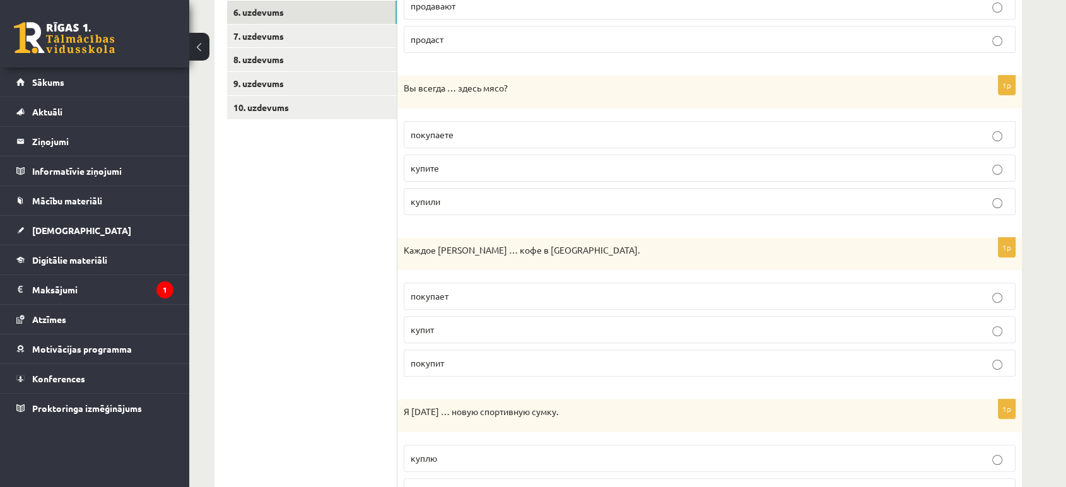
click at [441, 301] on p "покупает" at bounding box center [710, 296] width 598 height 13
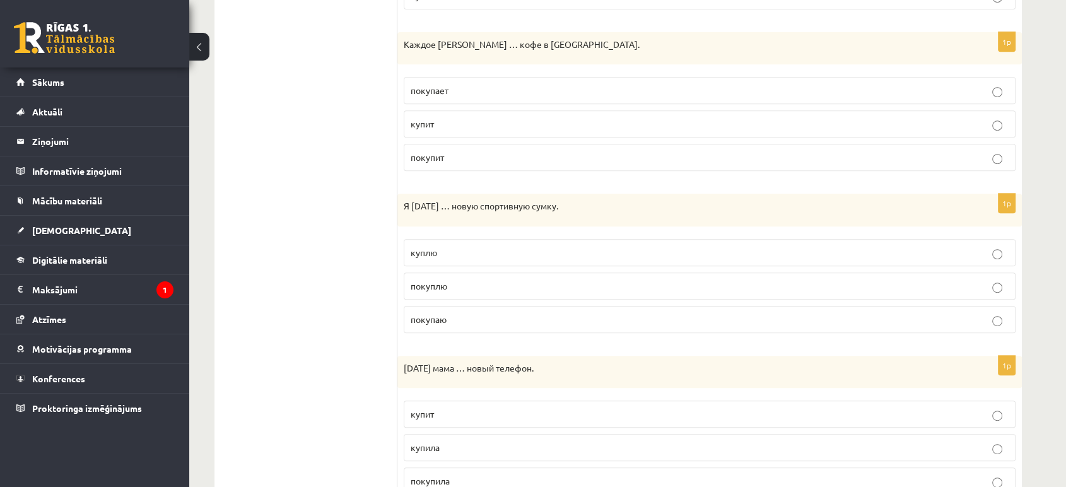
scroll to position [626, 0]
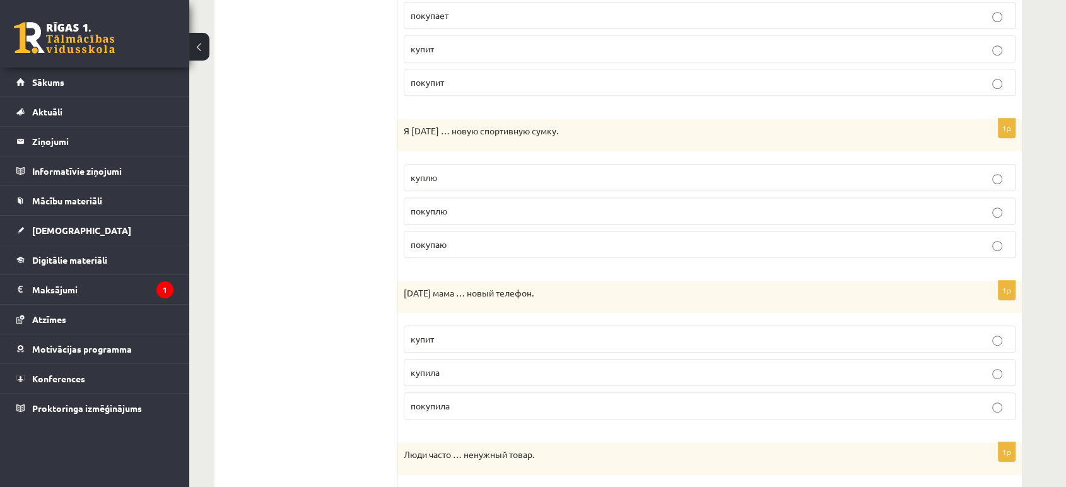
click at [508, 184] on label "куплю" at bounding box center [710, 177] width 612 height 27
click at [448, 368] on p "купила" at bounding box center [710, 372] width 598 height 13
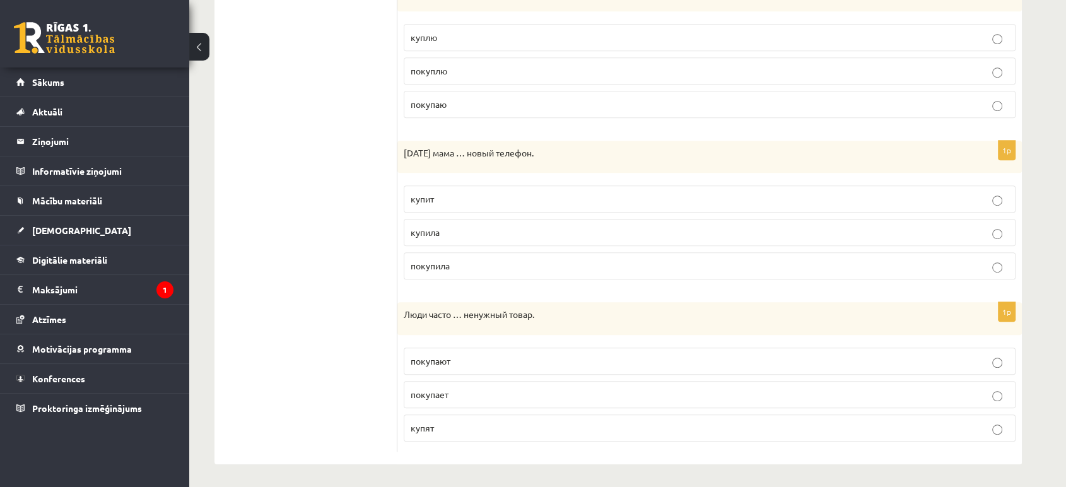
click at [474, 363] on label "покупают" at bounding box center [710, 361] width 612 height 27
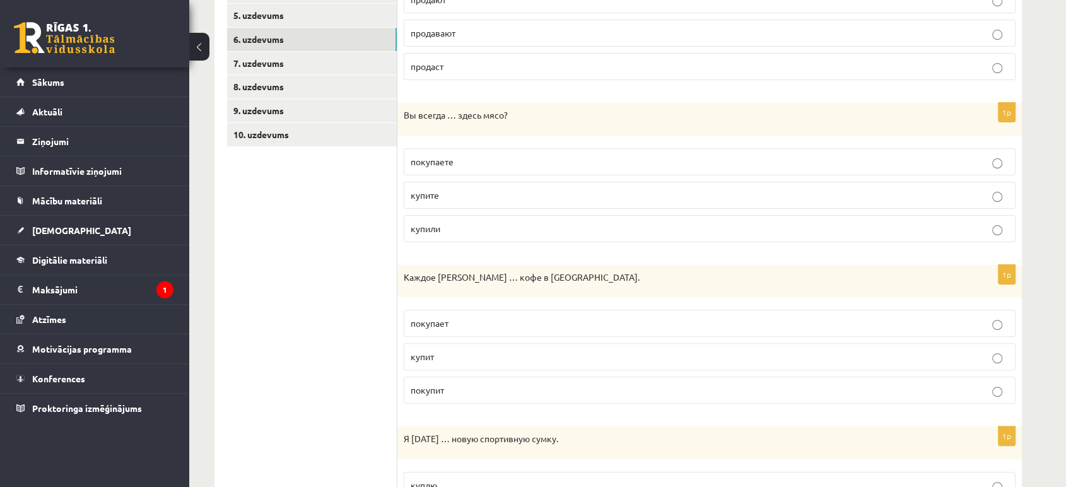
scroll to position [205, 0]
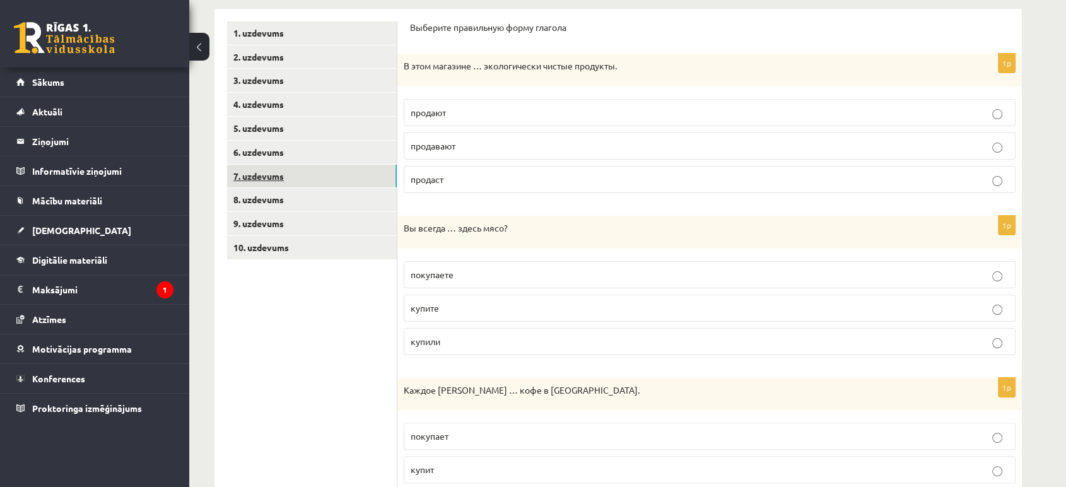
click at [312, 177] on link "7. uzdevums" at bounding box center [312, 176] width 170 height 23
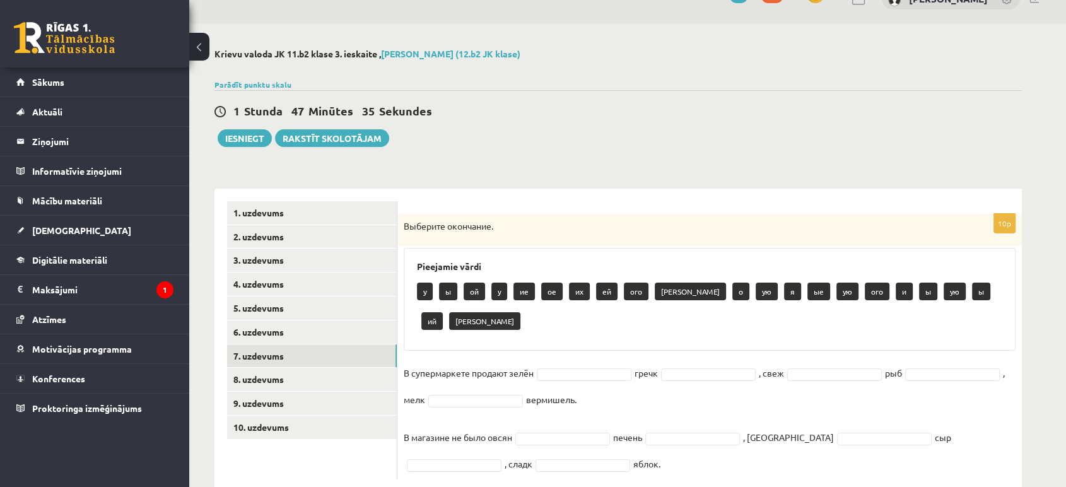
drag, startPoint x: 404, startPoint y: 228, endPoint x: 754, endPoint y: 486, distance: 434.9
click at [754, 486] on div "Krievu valoda JK 11.b2 klase 3. ieskaite , Olivers Mortukāns (12.b2 JK klase) P…" at bounding box center [618, 270] width 858 height 494
copy div "Выберите окончание. Pieejamie vārdi у ы ой у ие ое их ей ого а о ую я ые ую ого…"
drag, startPoint x: 524, startPoint y: 149, endPoint x: 488, endPoint y: 141, distance: 36.9
click at [523, 148] on div "Krievu valoda JK 11.b2 klase 3. ieskaite , Olivers Mortukāns (12.b2 JK klase) P…" at bounding box center [618, 270] width 858 height 494
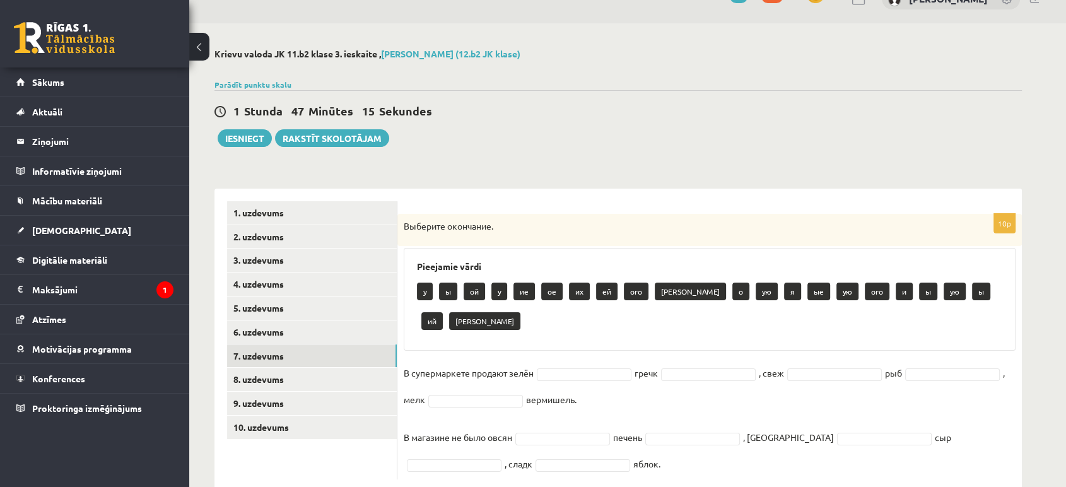
click at [513, 155] on div "Krievu valoda JK 11.b2 klase 3. ieskaite , Olivers Mortukāns (12.b2 JK klase) P…" at bounding box center [618, 270] width 858 height 494
click at [629, 281] on div "у ы ой у ие ое их ей ого а о ую я ые ую ого и ы ую ы ий ю" at bounding box center [709, 307] width 585 height 59
click at [631, 262] on h3 "Pieejamie vārdi" at bounding box center [709, 266] width 585 height 11
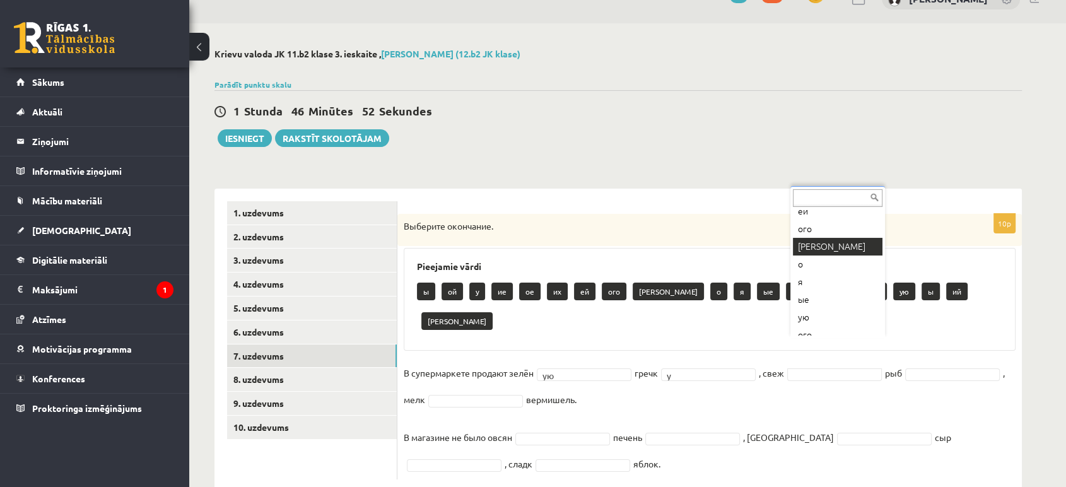
scroll to position [155, 0]
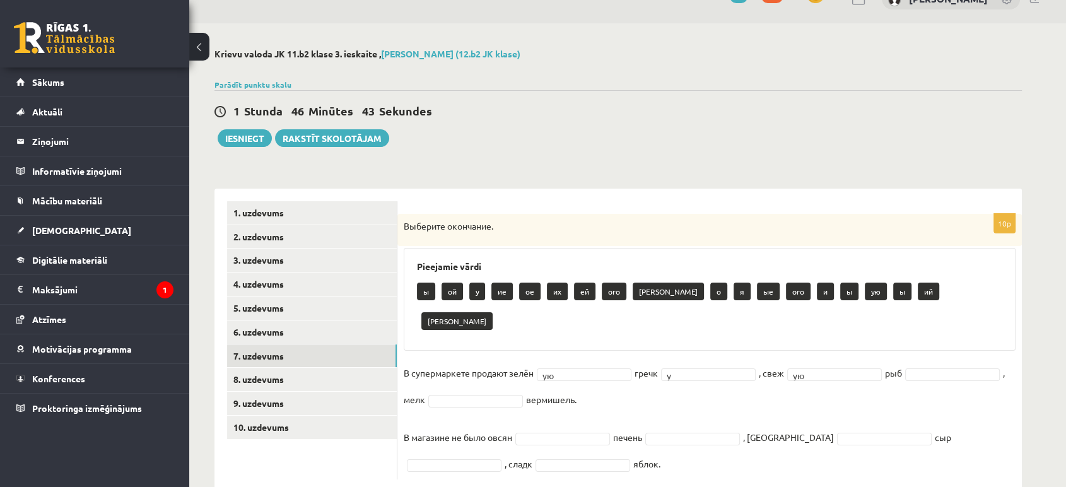
click at [901, 363] on fieldset "В супермаркете продают зелён ую ** гречк у * , свеж ую ** рыб , мелк вермишель.…" at bounding box center [710, 418] width 612 height 110
click at [902, 363] on fieldset "В супермаркете продают зелён ую ** гречк у * , свеж ую ** рыб , мелк вермишель.…" at bounding box center [710, 418] width 612 height 110
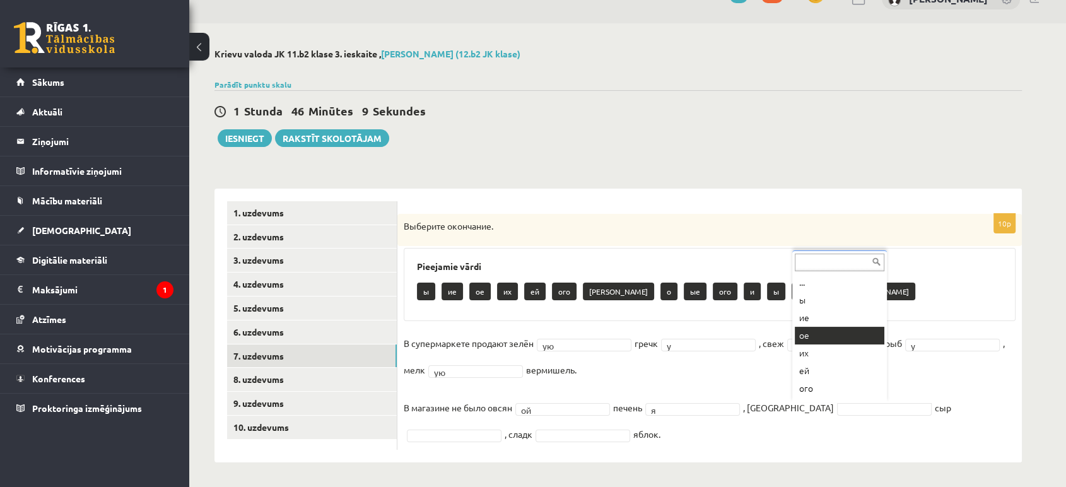
scroll to position [140, 0]
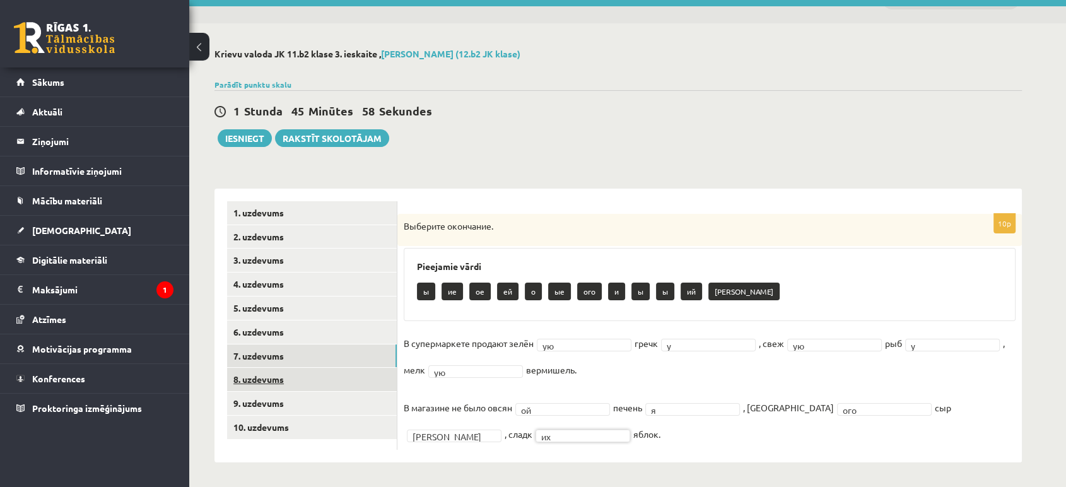
click at [274, 377] on link "8. uzdevums" at bounding box center [312, 379] width 170 height 23
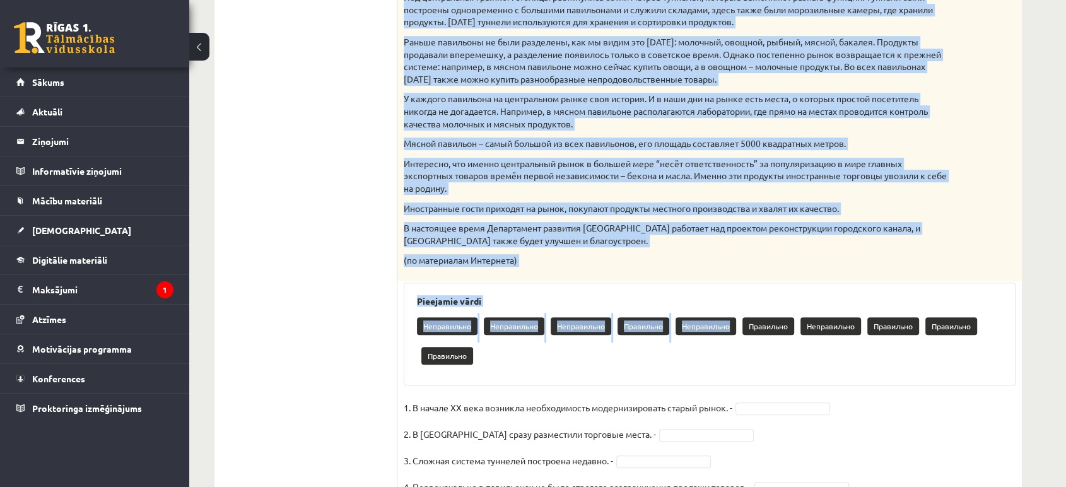
scroll to position [592, 0]
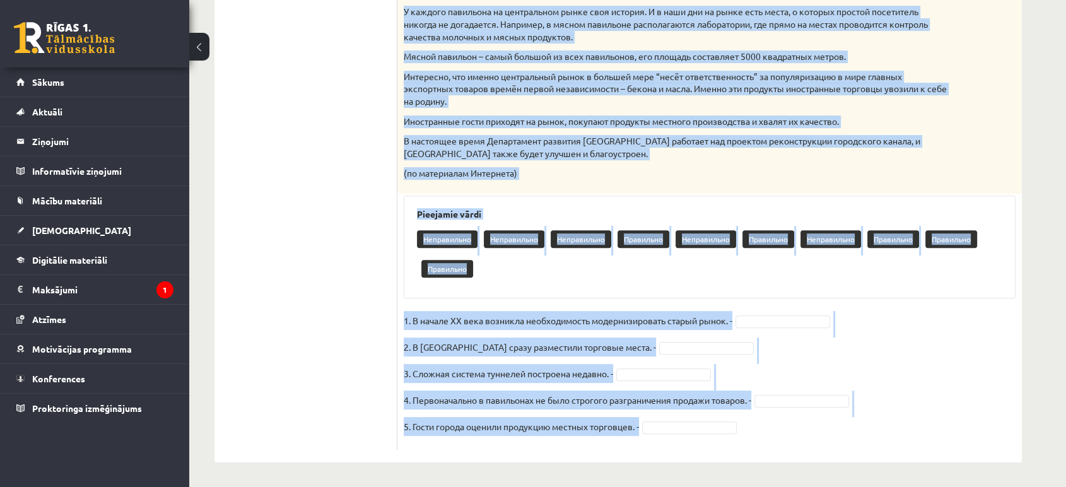
drag, startPoint x: 444, startPoint y: 87, endPoint x: 717, endPoint y: 431, distance: 439.1
click at [718, 438] on div "5p Прочитайте текст. Отметь верное утверждение. Рижский центральный рынок В нач…" at bounding box center [709, 48] width 624 height 802
copy div "Прочитайте текст. Отметь верное утверждение. Рижский центральный рынок В начале…"
click at [800, 311] on fieldset "1. В начале XX века возникла необходимость модернизировать старый рынок. - 2. В…" at bounding box center [710, 377] width 612 height 132
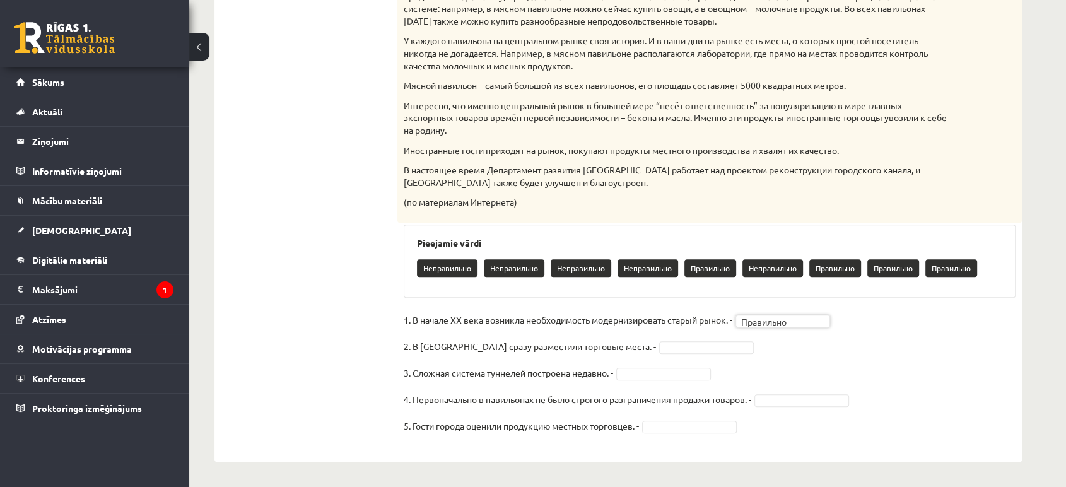
scroll to position [562, 0]
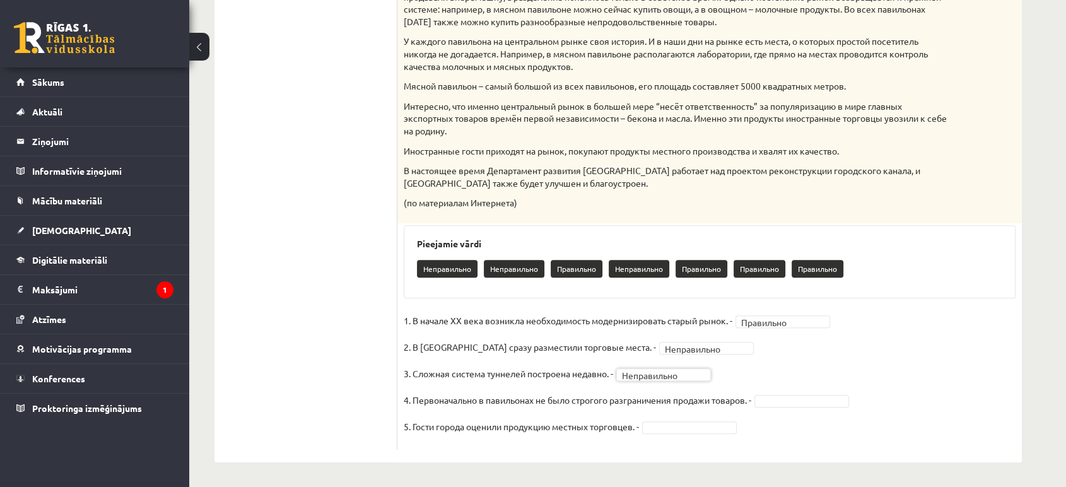
click at [778, 409] on fieldset "**********" at bounding box center [710, 377] width 612 height 132
click at [730, 418] on fieldset "**********" at bounding box center [710, 377] width 612 height 132
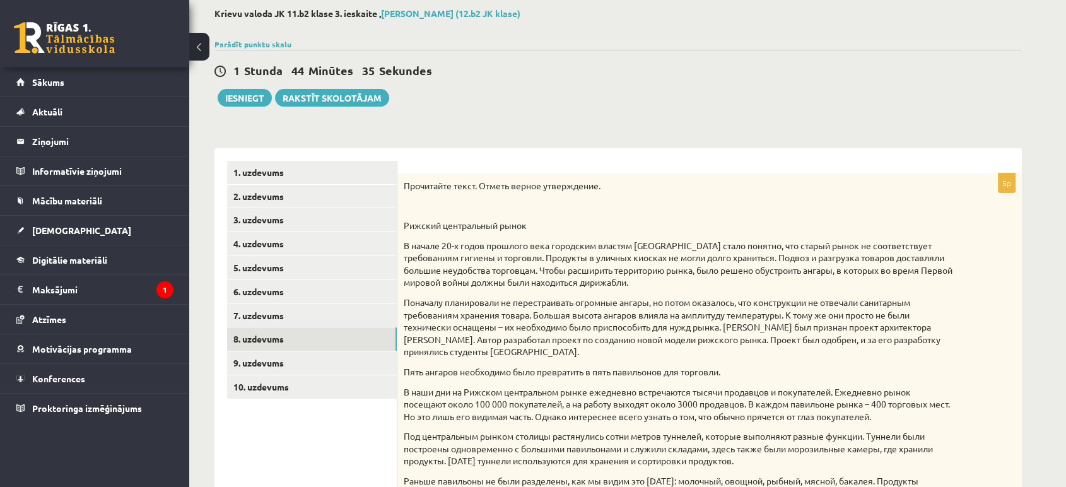
scroll to position [0, 0]
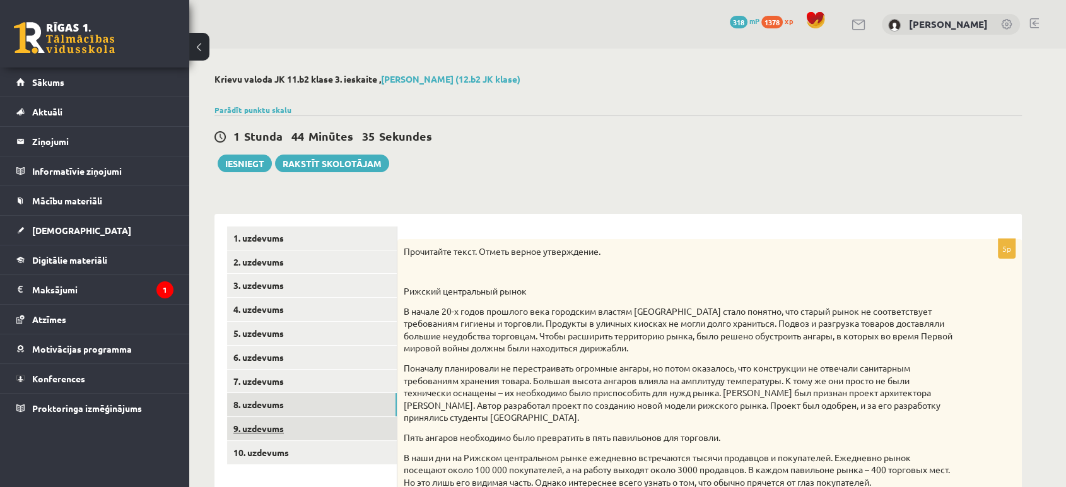
click at [282, 429] on link "9. uzdevums" at bounding box center [312, 428] width 170 height 23
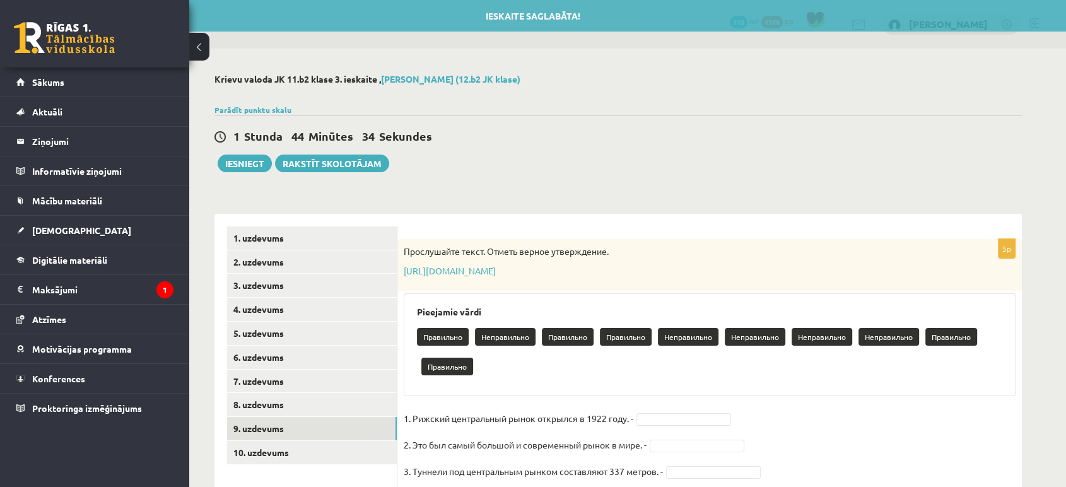
scroll to position [98, 0]
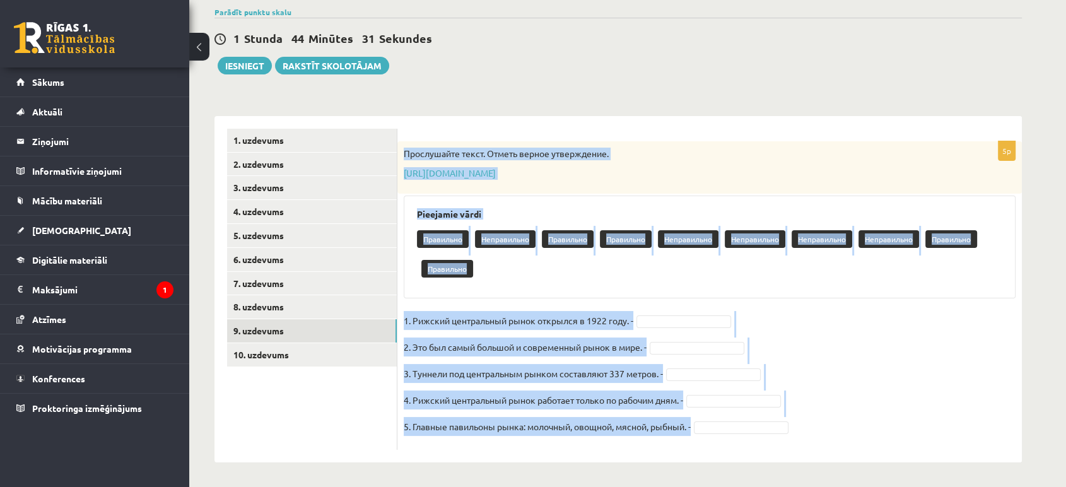
drag, startPoint x: 406, startPoint y: 156, endPoint x: 704, endPoint y: 414, distance: 394.4
click at [738, 443] on div "5p Прослушайте текст. Отметь верное утверждение. https://www.zvaigzne.lv/upload…" at bounding box center [709, 295] width 624 height 308
copy div "Прослушайте текст. Отметь верное утверждение. https://www.zvaigzne.lv/upload/au…"
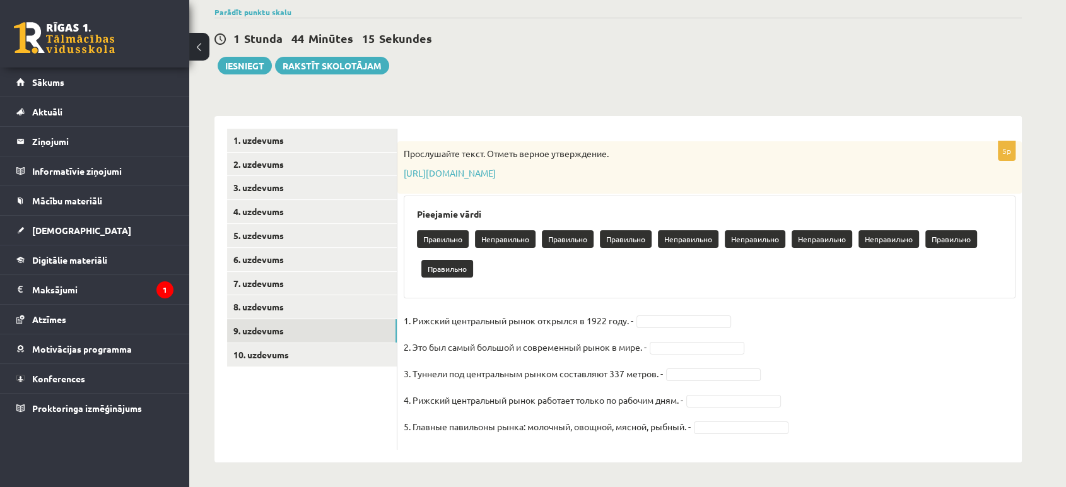
click at [550, 54] on div "1 Stunda 44 Minūtes 15 Sekundes Ieskaite saglabāta! Iesniegt Rakstīt skolotājam" at bounding box center [617, 46] width 807 height 57
click at [496, 172] on link "https://www.zvaigzne.lv/upload/audio/100Urokov/2/64%201%201.mp3" at bounding box center [450, 172] width 92 height 11
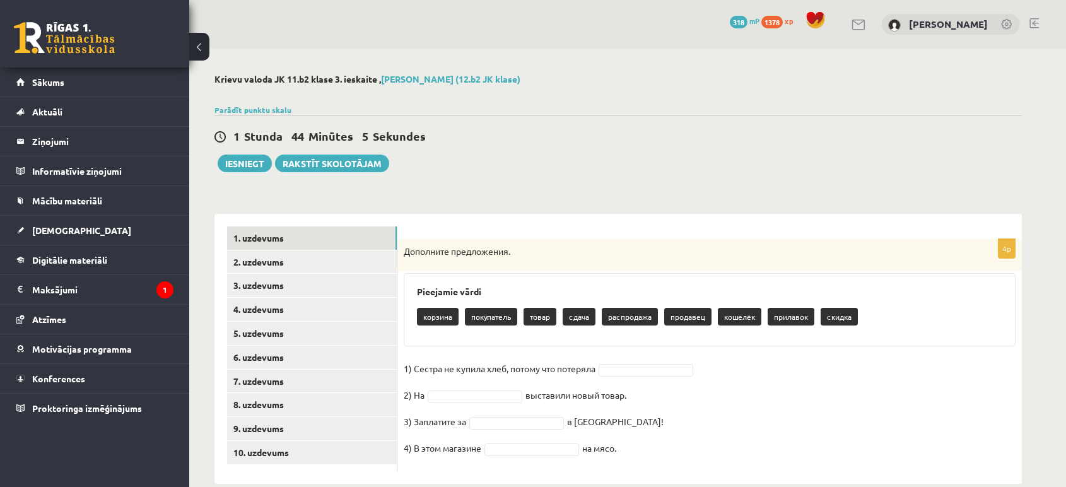
scroll to position [21, 0]
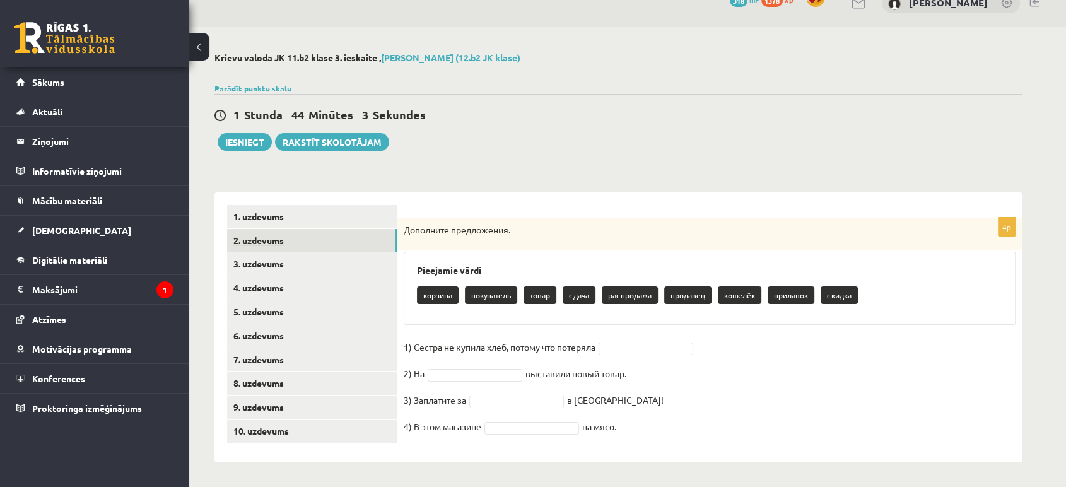
click at [269, 235] on link "2. uzdevums" at bounding box center [312, 240] width 170 height 23
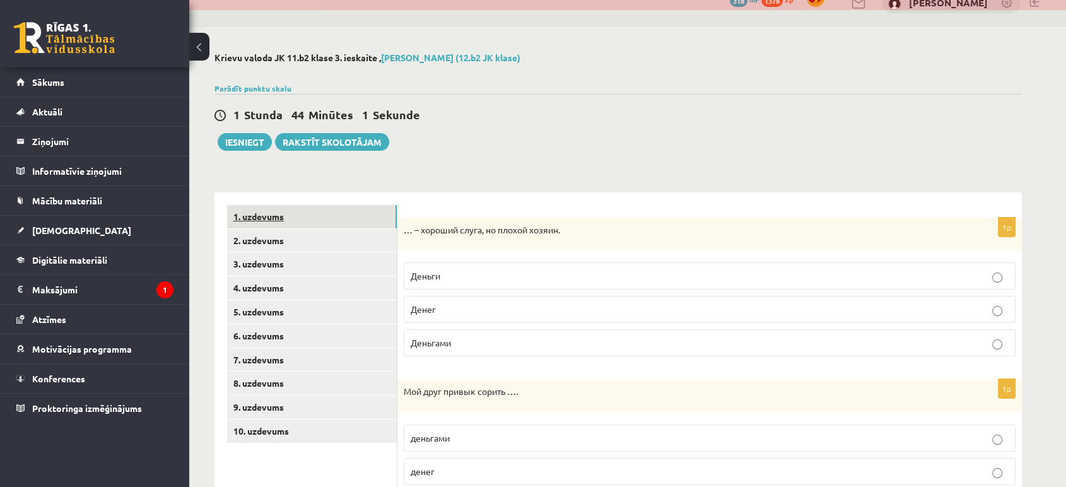
click at [286, 216] on link "1. uzdevums" at bounding box center [312, 216] width 170 height 23
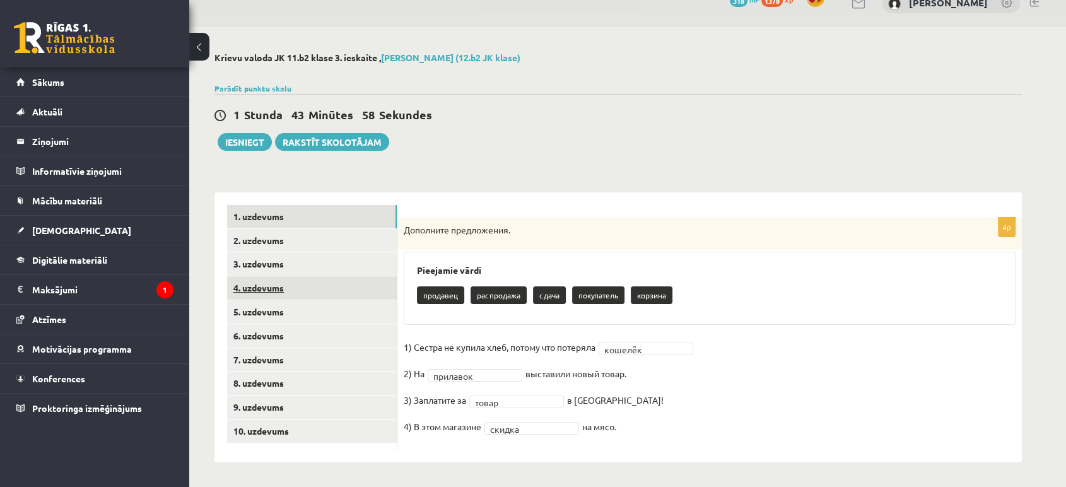
click at [264, 281] on link "4. uzdevums" at bounding box center [312, 287] width 170 height 23
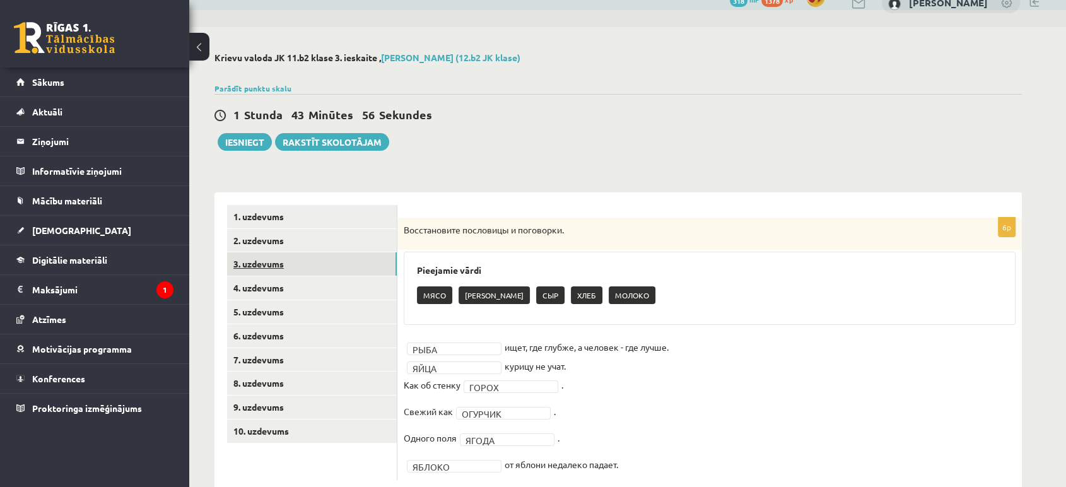
click at [262, 261] on link "3. uzdevums" at bounding box center [312, 263] width 170 height 23
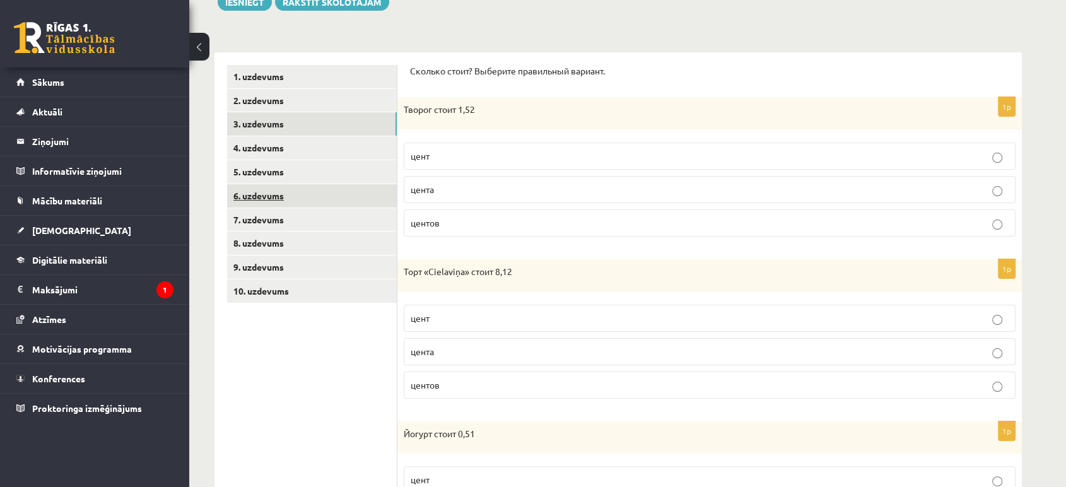
scroll to position [161, 0]
click at [293, 156] on link "4. uzdevums" at bounding box center [312, 147] width 170 height 23
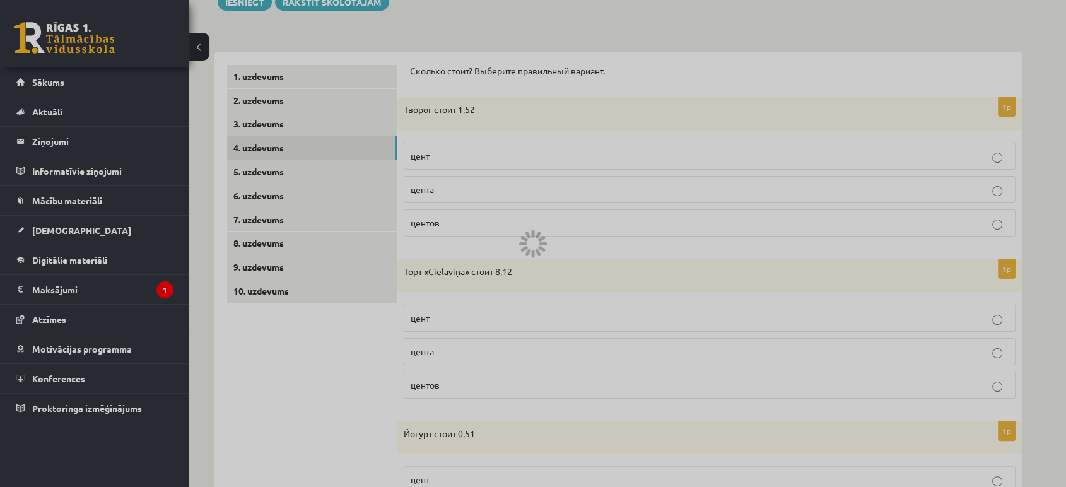
scroll to position [52, 0]
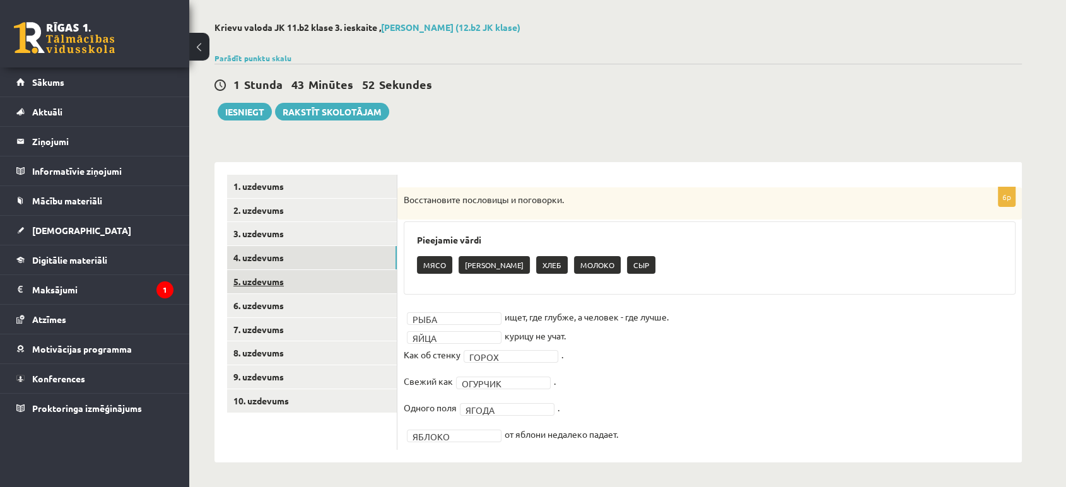
click at [266, 272] on link "5. uzdevums" at bounding box center [312, 281] width 170 height 23
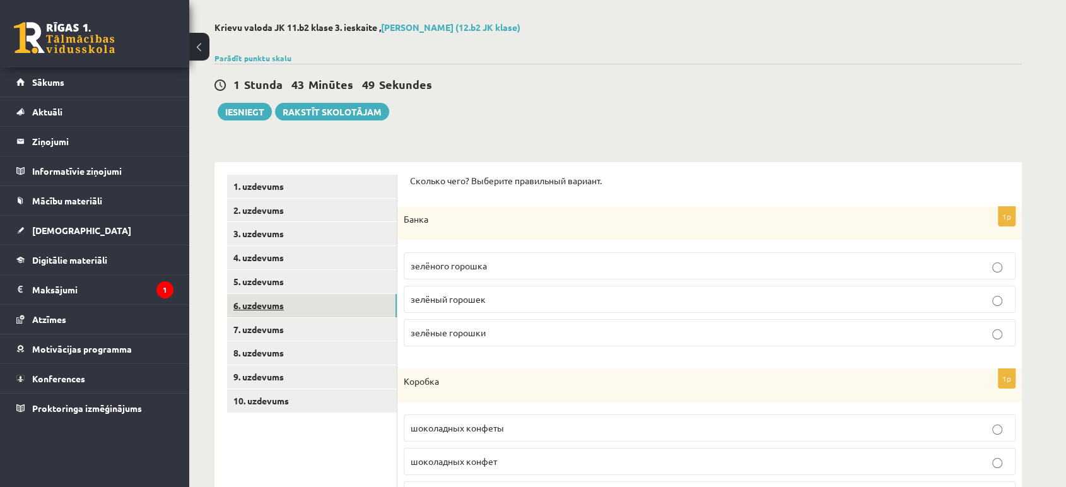
click at [265, 307] on link "6. uzdevums" at bounding box center [312, 305] width 170 height 23
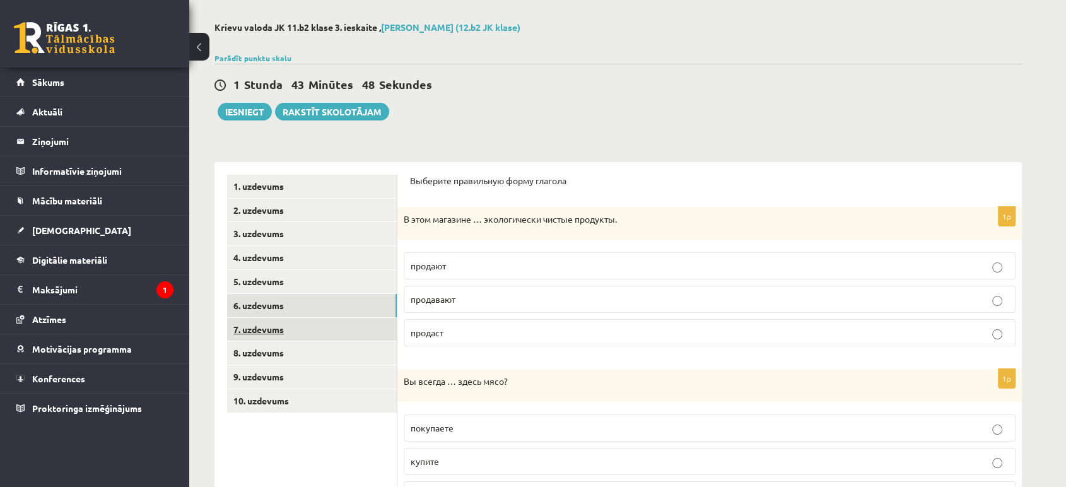
click at [272, 329] on link "7. uzdevums" at bounding box center [312, 329] width 170 height 23
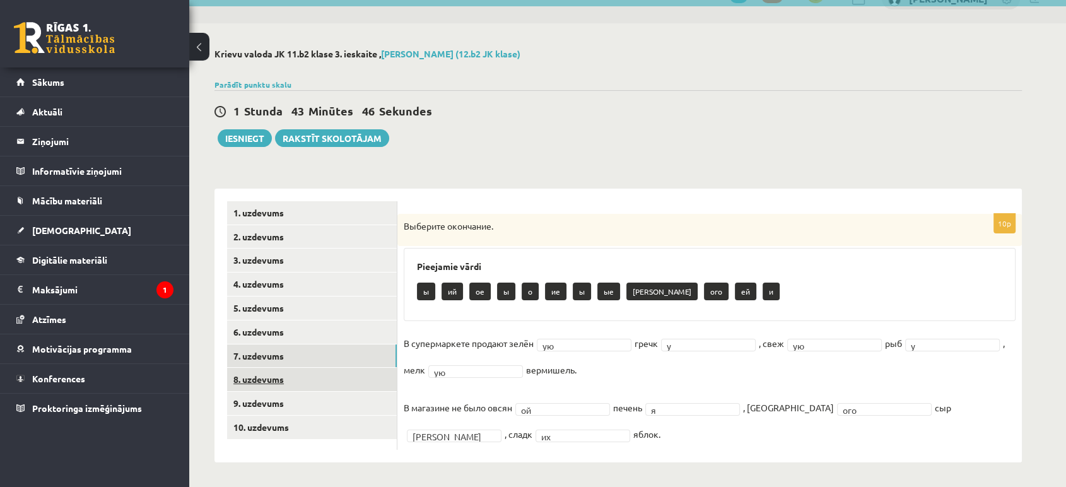
click at [264, 377] on link "8. uzdevums" at bounding box center [312, 379] width 170 height 23
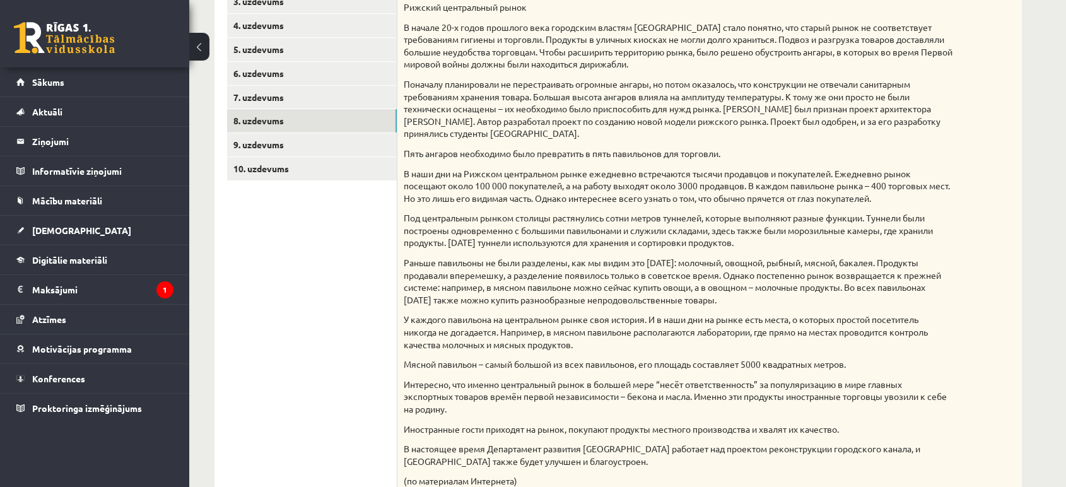
scroll to position [282, 0]
click at [272, 148] on link "9. uzdevums" at bounding box center [312, 146] width 170 height 23
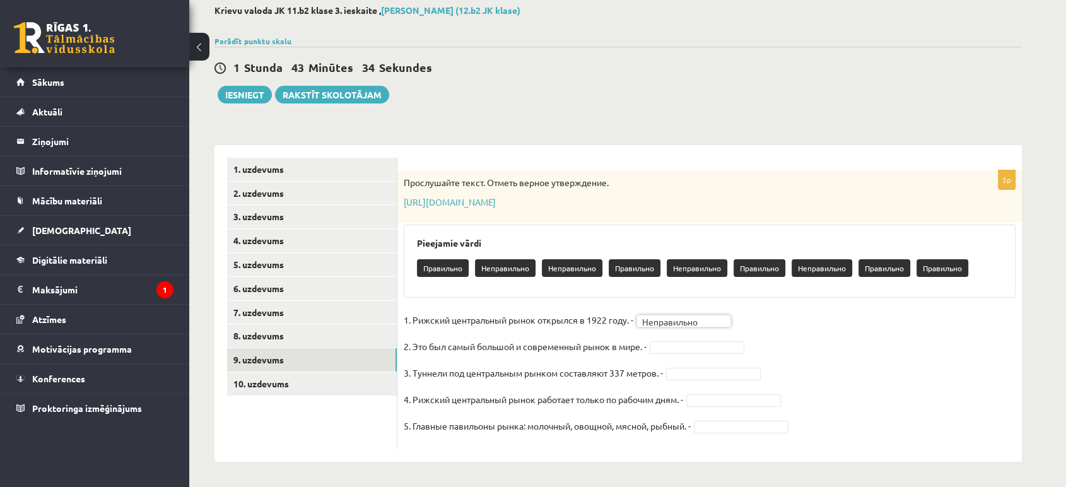
scroll to position [68, 0]
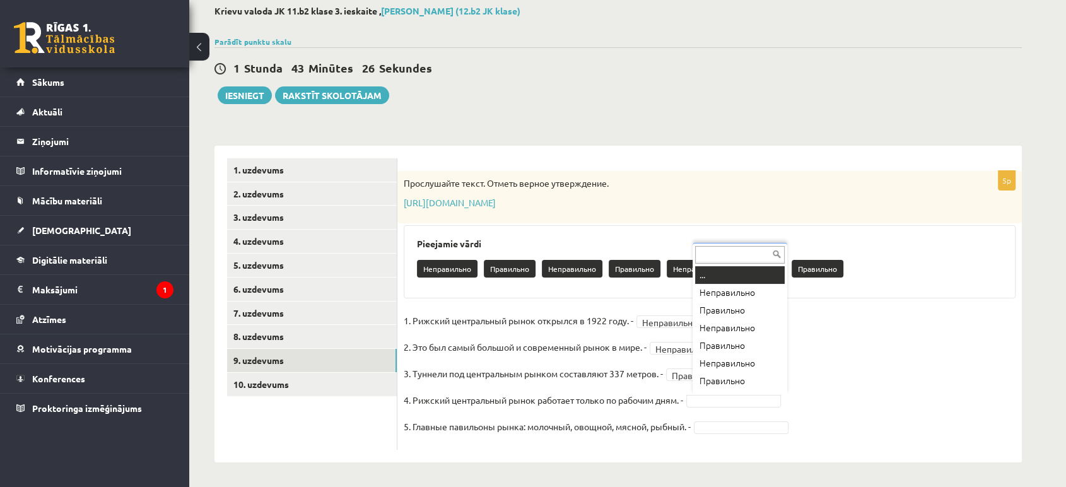
drag, startPoint x: 706, startPoint y: 400, endPoint x: 706, endPoint y: 387, distance: 12.6
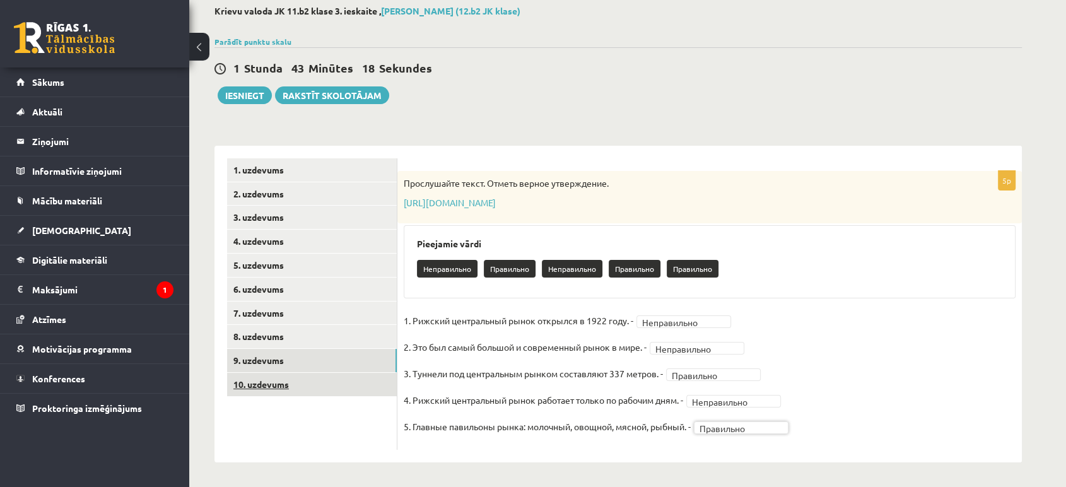
click at [304, 380] on link "10. uzdevums" at bounding box center [312, 384] width 170 height 23
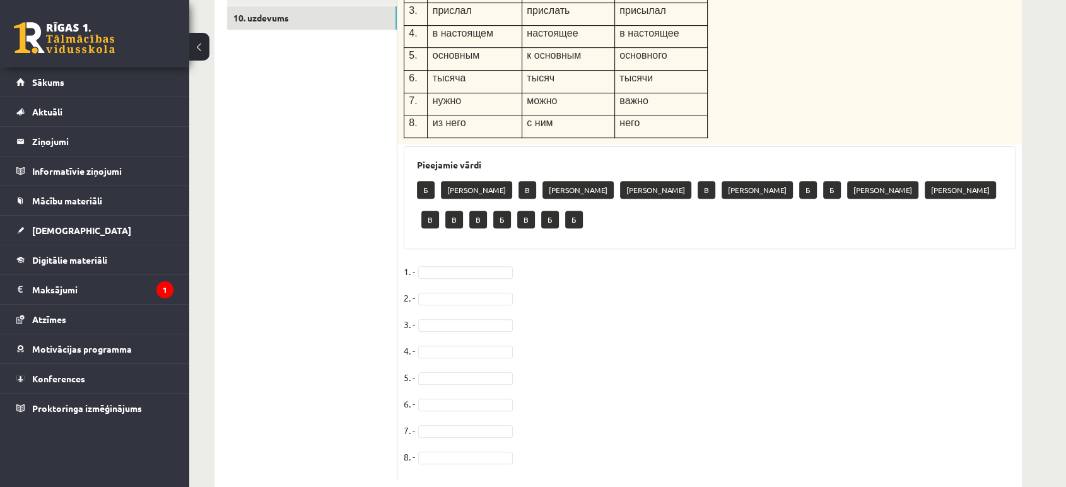
scroll to position [225, 0]
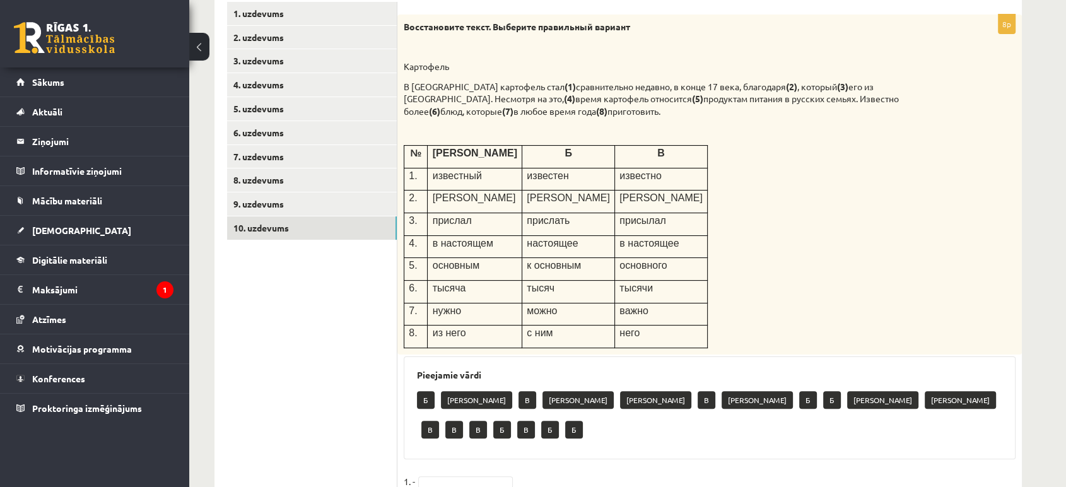
click at [409, 26] on strong "Восстановите текст. Выберите правильный вариант" at bounding box center [517, 26] width 226 height 11
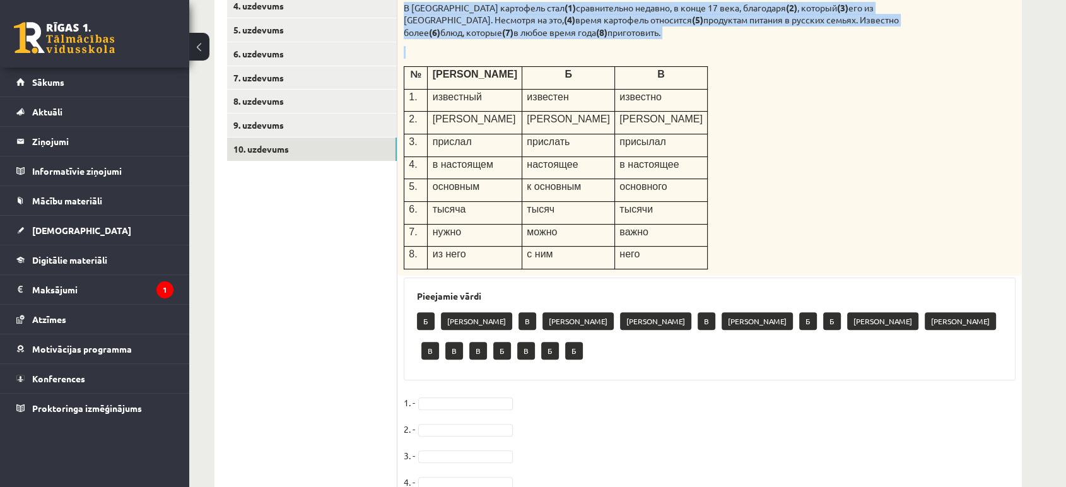
scroll to position [435, 0]
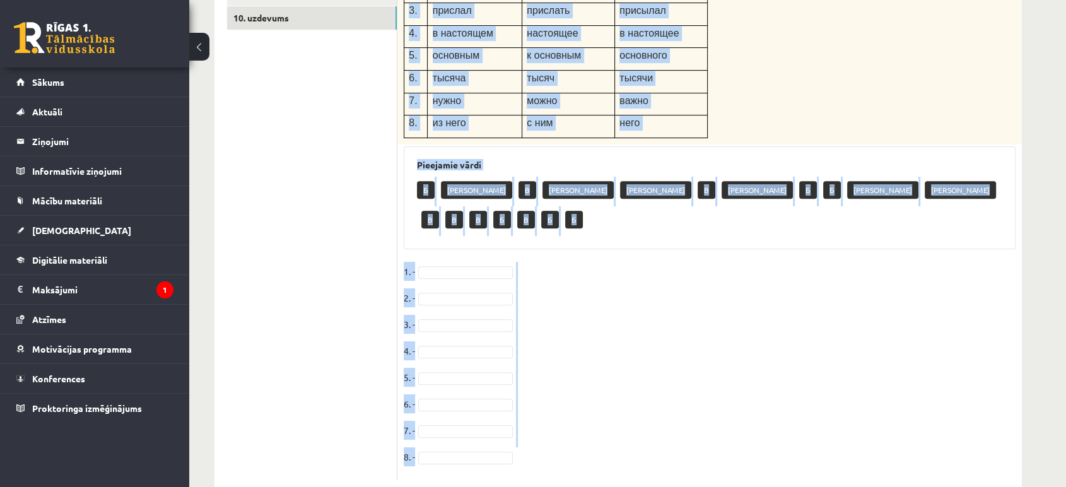
drag, startPoint x: 401, startPoint y: 30, endPoint x: 597, endPoint y: 366, distance: 389.6
click at [644, 425] on div "8p Восстановите текст. Выберите правильный вариант Картофель В России картофель…" at bounding box center [709, 142] width 624 height 676
copy div "Восстановите текст. Выберите правильный вариант Картофель В России картофель ст…"
click at [601, 226] on div "8p Восстановите текст. Выберите правильный вариант Картофель В России картофель…" at bounding box center [709, 142] width 624 height 676
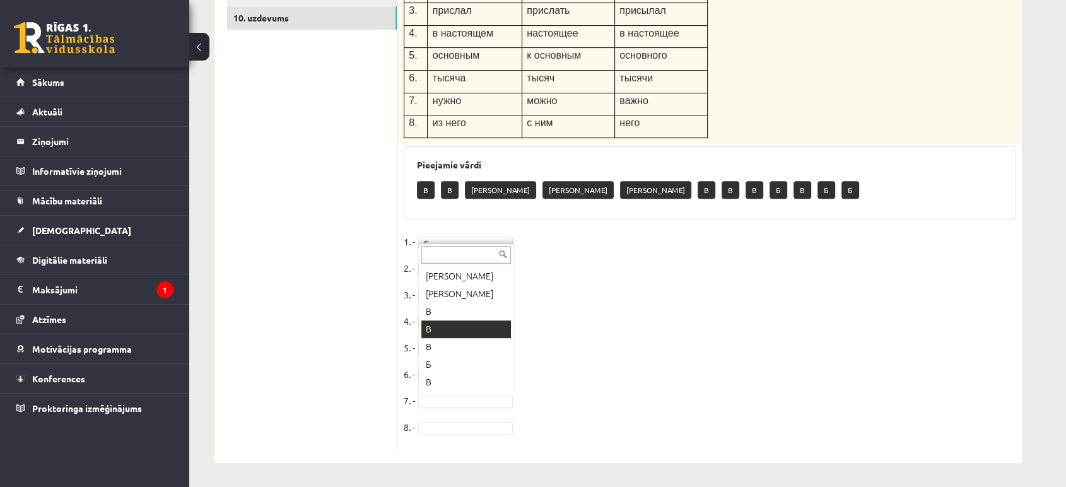
scroll to position [70, 0]
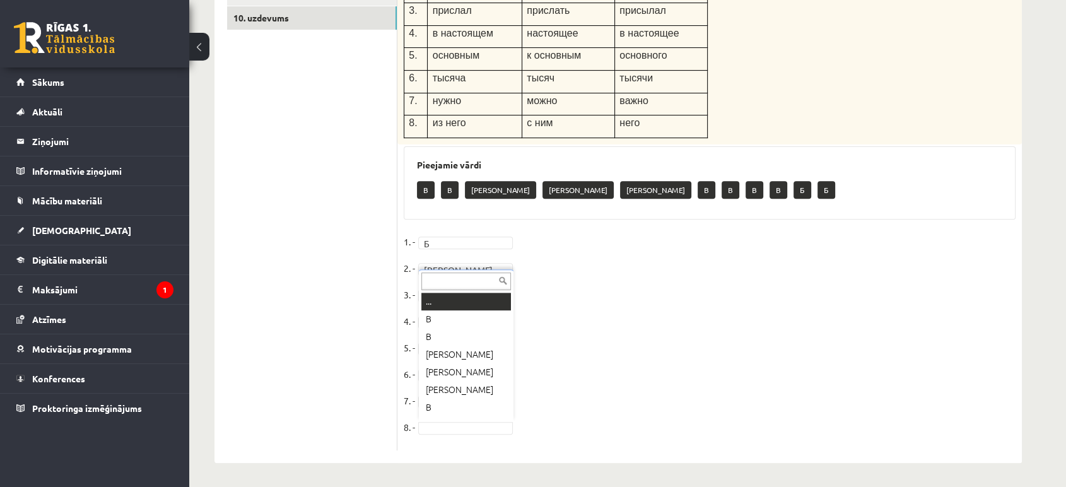
drag, startPoint x: 445, startPoint y: 426, endPoint x: 447, endPoint y: 420, distance: 6.6
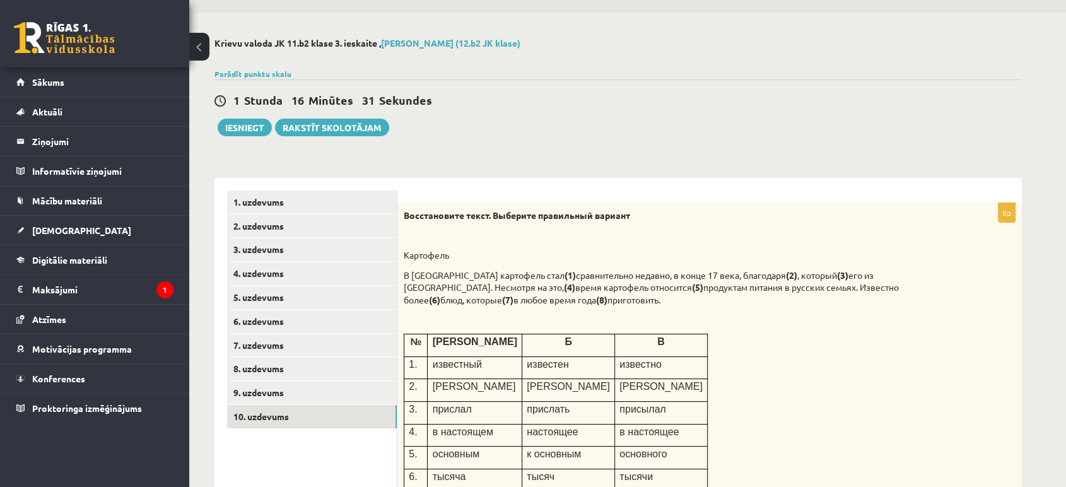
scroll to position [15, 0]
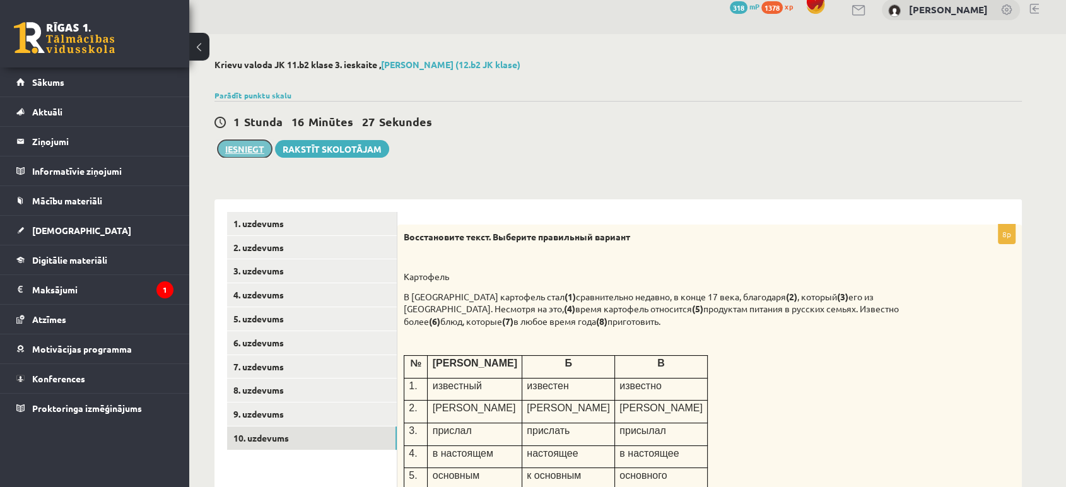
click at [258, 150] on button "Iesniegt" at bounding box center [245, 149] width 54 height 18
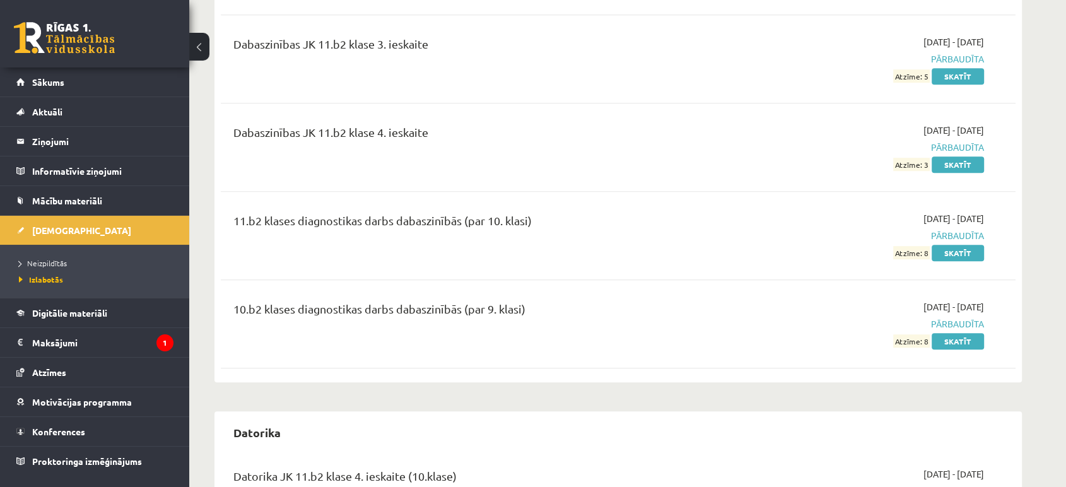
scroll to position [1051, 0]
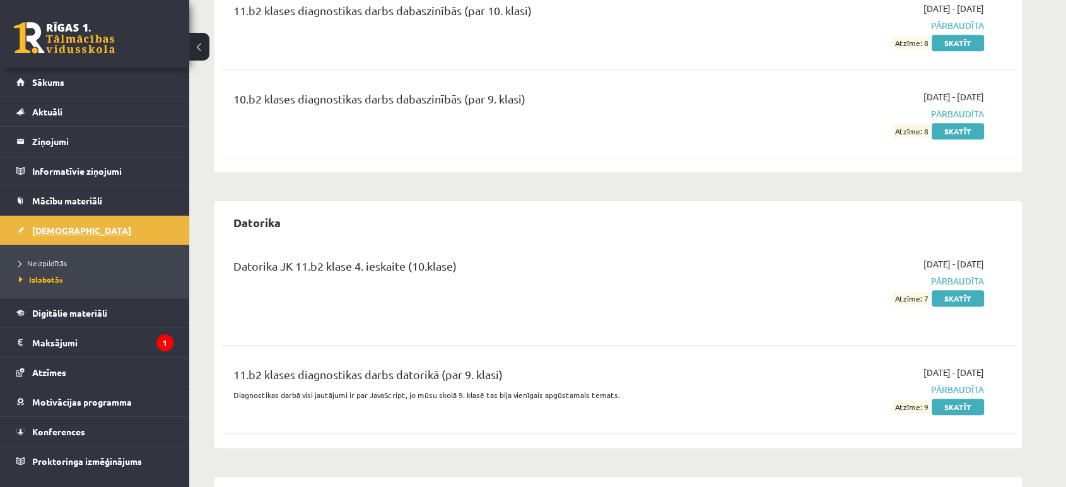
click at [55, 226] on span "[DEMOGRAPHIC_DATA]" at bounding box center [81, 230] width 99 height 11
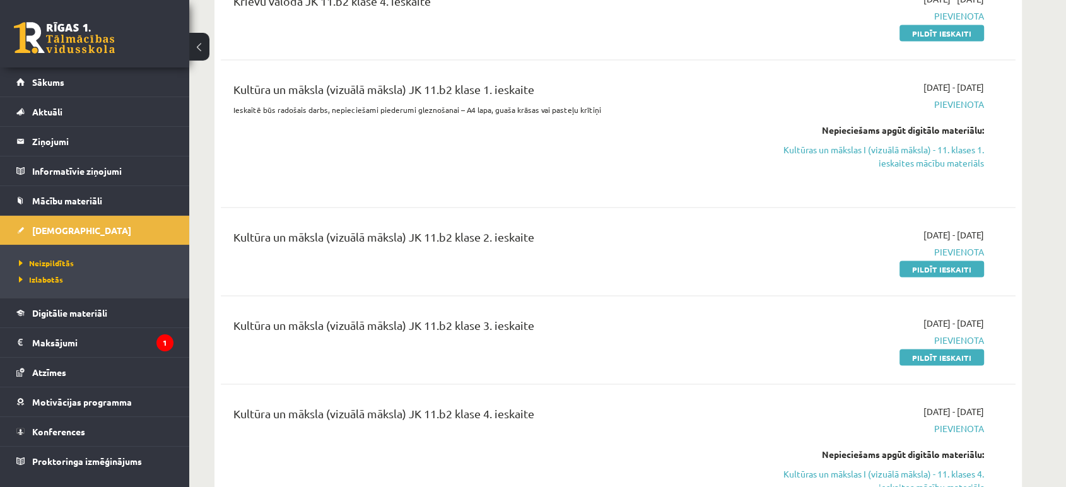
scroll to position [2382, 0]
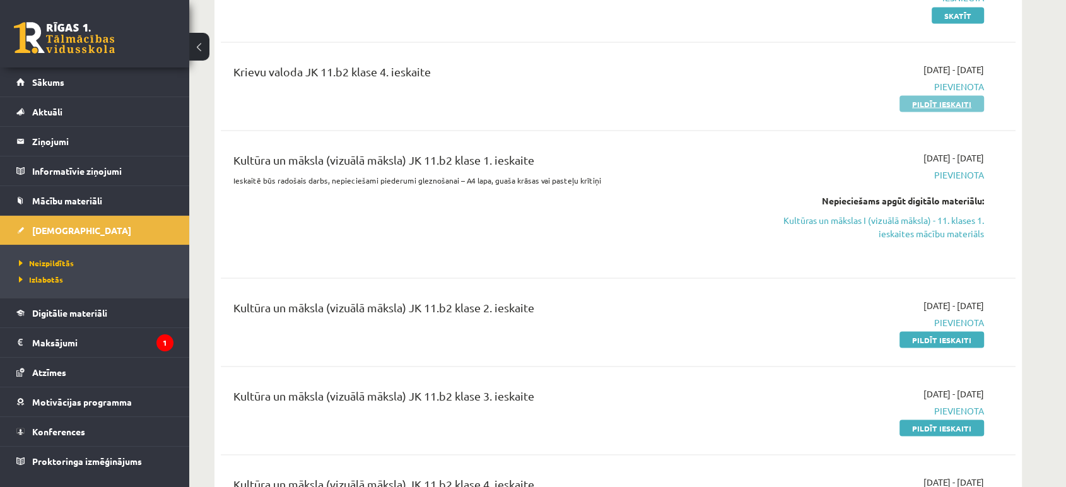
click at [955, 102] on link "Pildīt ieskaiti" at bounding box center [941, 103] width 85 height 16
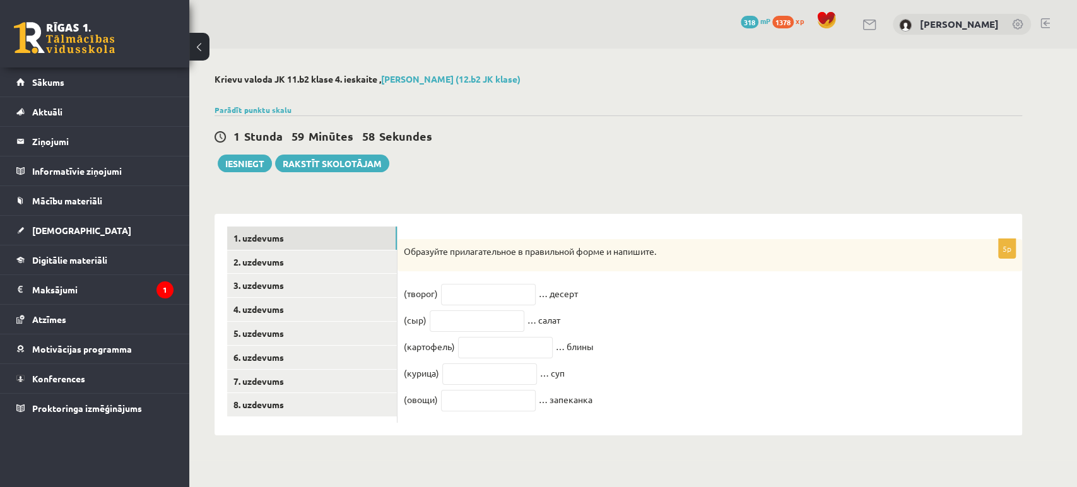
drag, startPoint x: 397, startPoint y: 247, endPoint x: 701, endPoint y: 517, distance: 406.6
click at [701, 486] on html "0 Dāvanas 318 mP 1378 xp [PERSON_NAME] Sākums Aktuāli Kā mācīties eSKOLĀ Kontak…" at bounding box center [538, 243] width 1077 height 487
copy div "Образуйте прилагательное в правильной форме и напишите. (творог) … десерт (сыр)…"
click at [448, 297] on input "text" at bounding box center [488, 294] width 95 height 21
click at [465, 281] on div "5p Образуйте прилагательное в правильной форме и напишите. (творог) … десерт (с…" at bounding box center [709, 331] width 624 height 184
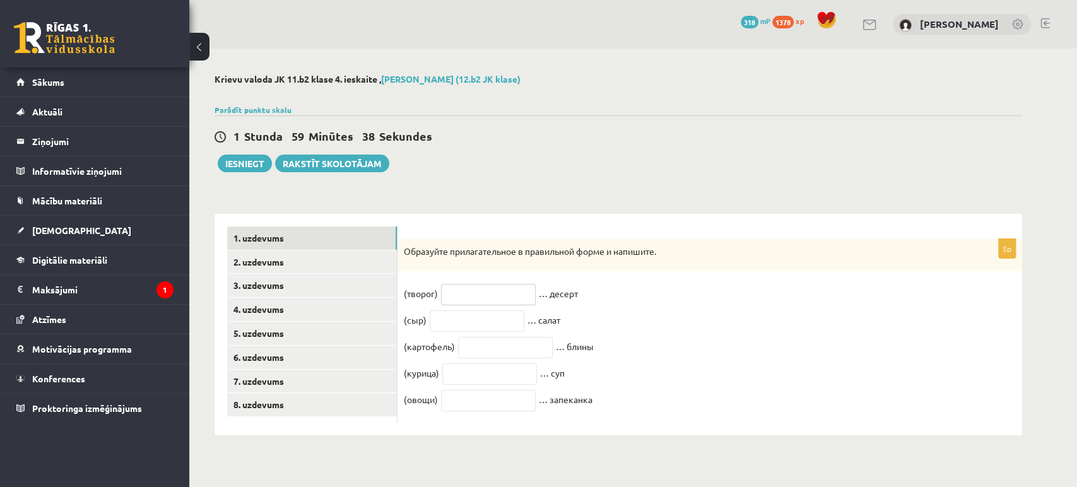
click at [456, 291] on input "text" at bounding box center [488, 294] width 95 height 21
paste input "*********"
type input "*********"
click at [458, 317] on input "text" at bounding box center [477, 320] width 95 height 21
paste input "******"
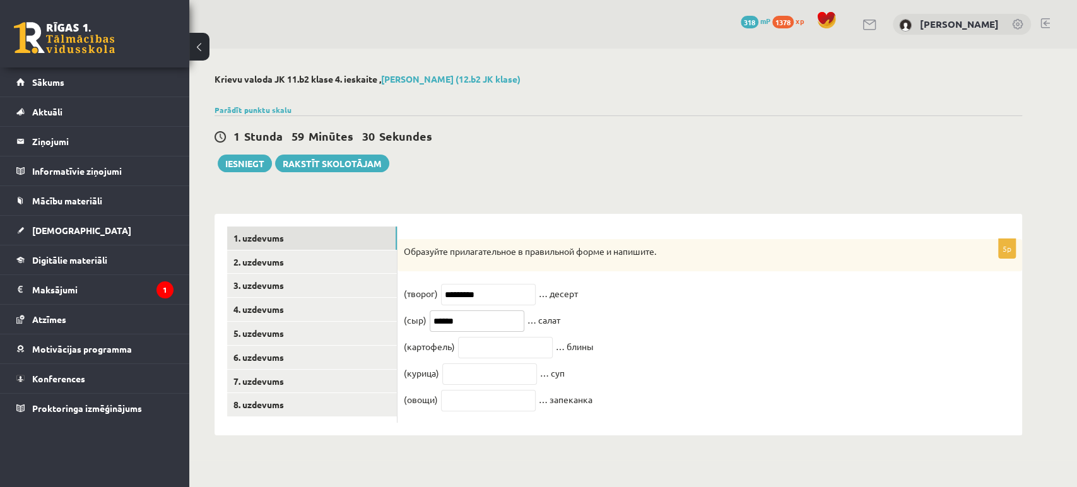
type input "******"
click at [467, 337] on fieldset "(творог) ********* … десерт (сыр) ****** … салат (картофель) … блины (курица) ……" at bounding box center [710, 350] width 612 height 132
click at [466, 344] on input "text" at bounding box center [505, 347] width 95 height 21
paste input "**********"
type input "**********"
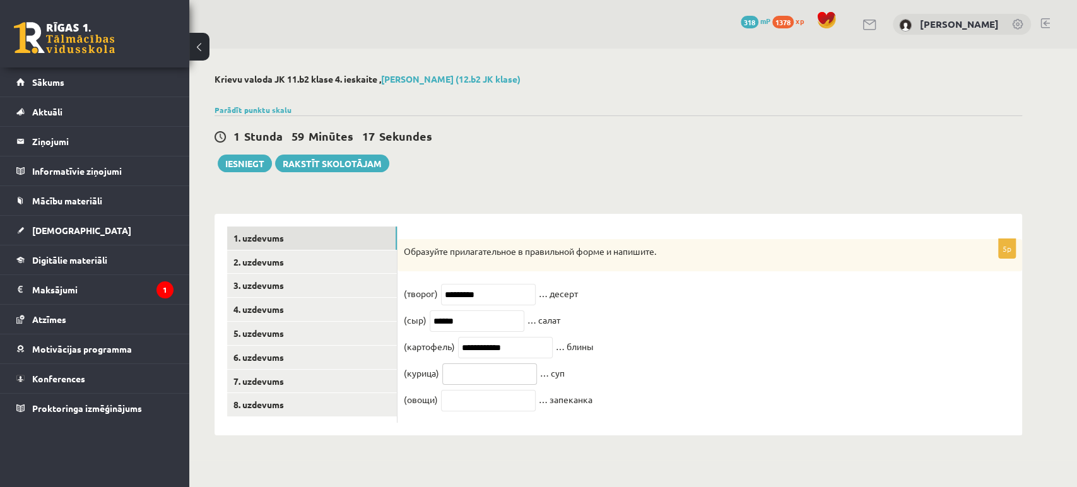
click at [481, 373] on input "text" at bounding box center [489, 373] width 95 height 21
paste input "*******"
type input "*******"
click at [503, 423] on div "**********" at bounding box center [709, 331] width 624 height 184
click at [503, 411] on input "text" at bounding box center [488, 400] width 95 height 21
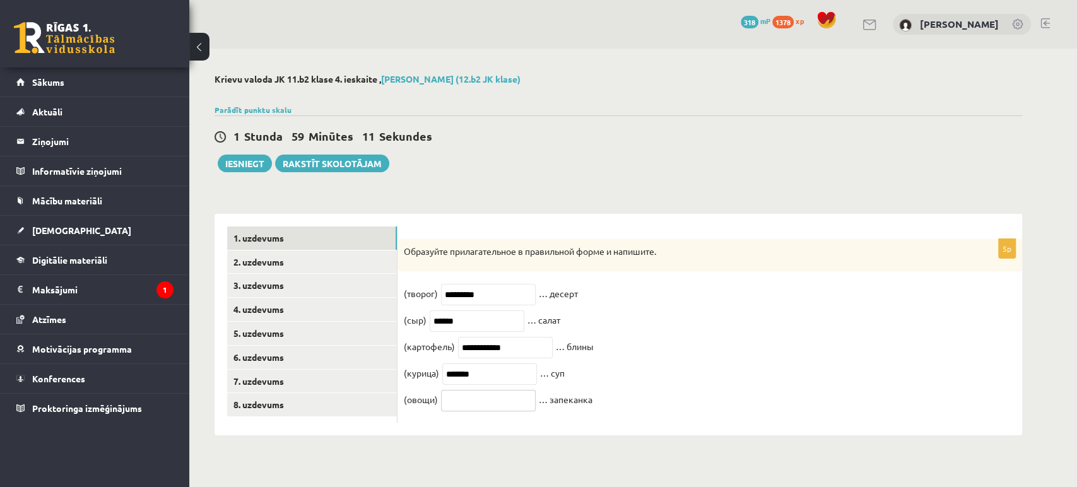
paste input "*******"
type input "*******"
click at [350, 273] on link "2. uzdevums" at bounding box center [312, 261] width 170 height 23
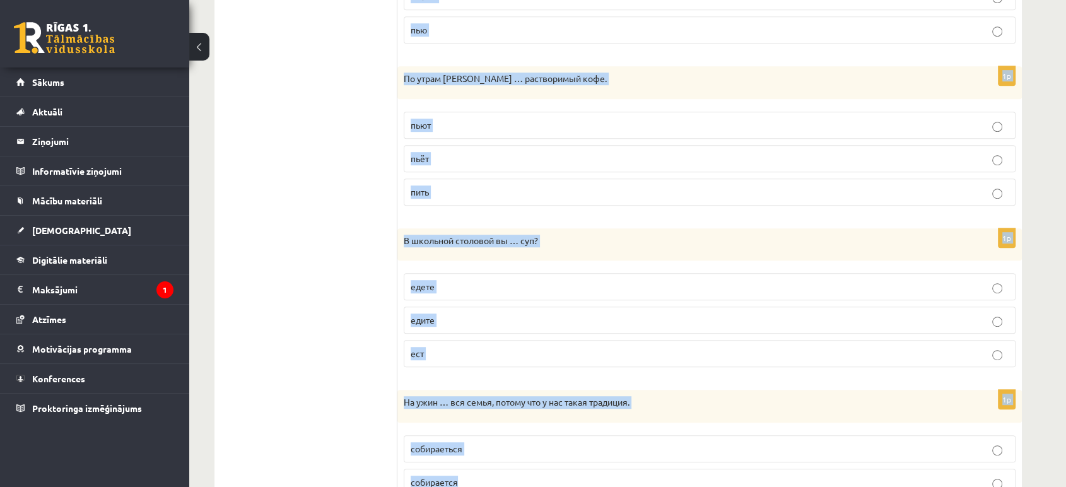
scroll to position [766, 0]
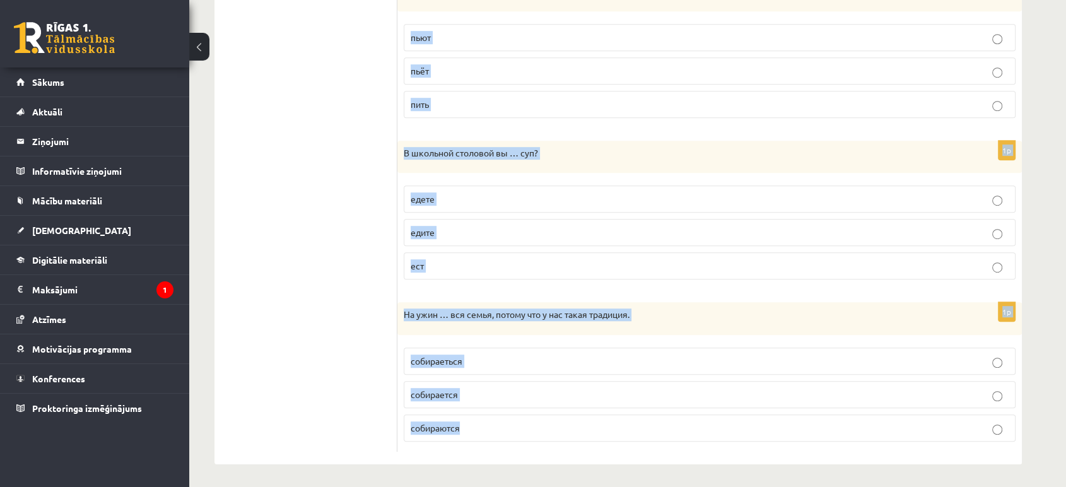
drag, startPoint x: 403, startPoint y: 224, endPoint x: 613, endPoint y: 421, distance: 288.3
drag, startPoint x: 566, startPoint y: 307, endPoint x: 559, endPoint y: 312, distance: 8.6
copy form "Loremips dolorsitam conse adipisc. 6e Sed do … ei temp? inc ut labor 2e Do ma ……"
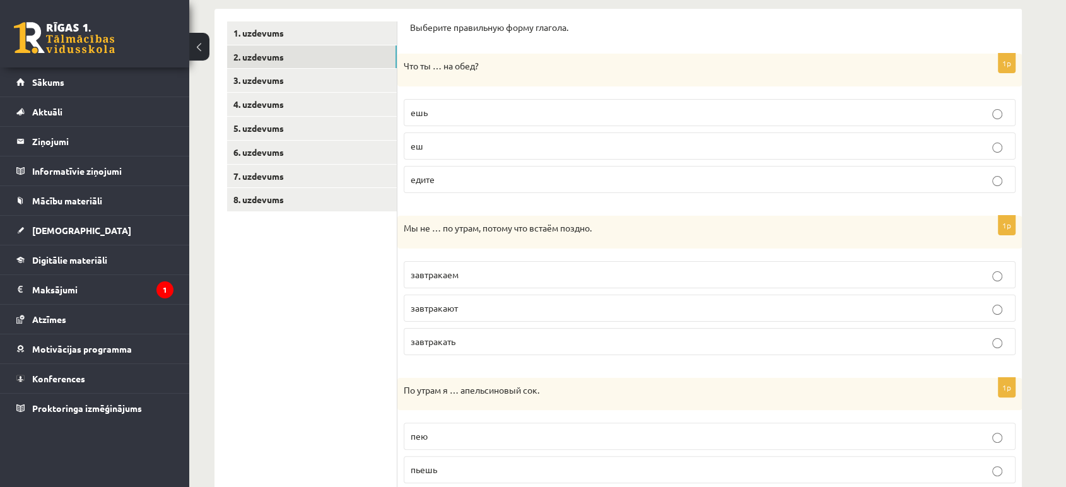
drag, startPoint x: 320, startPoint y: 307, endPoint x: 399, endPoint y: 197, distance: 135.1
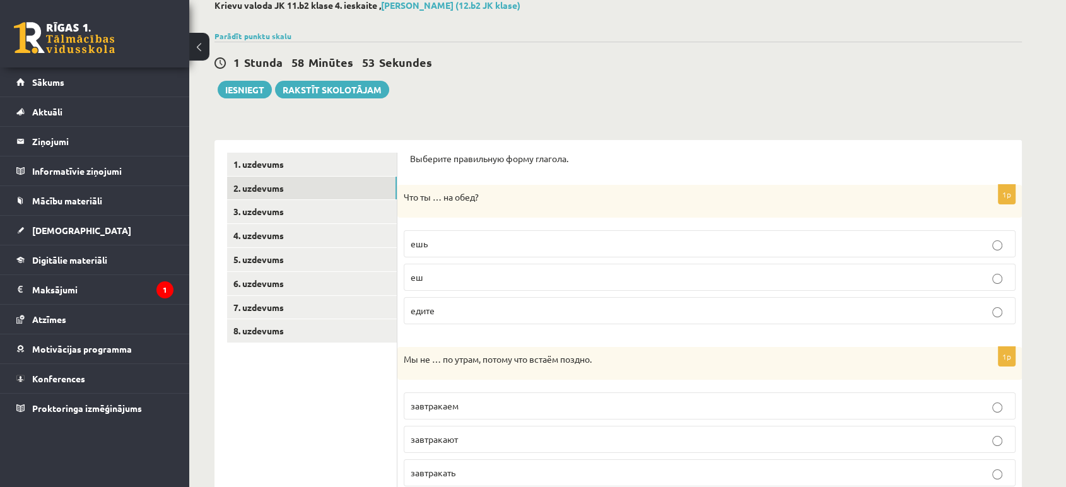
scroll to position [65, 0]
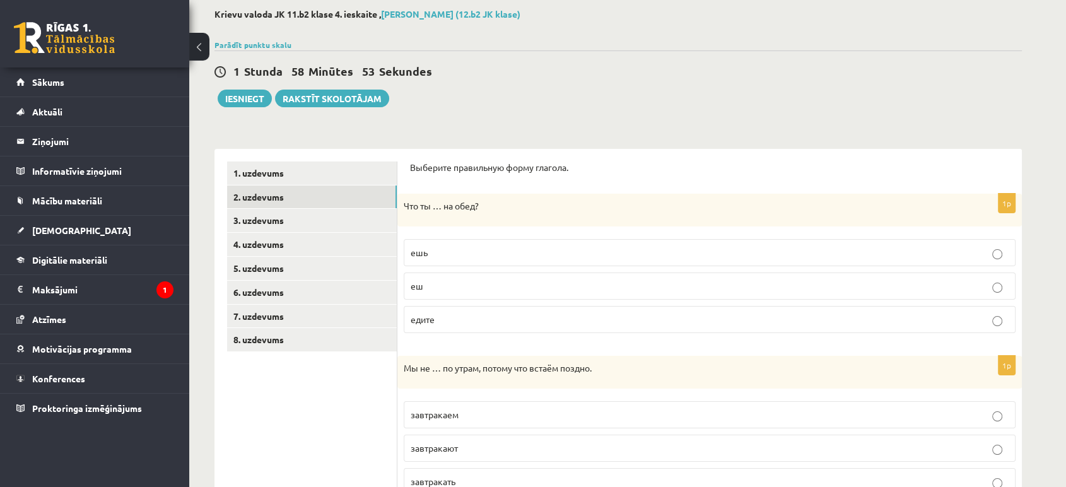
drag, startPoint x: 432, startPoint y: 247, endPoint x: 443, endPoint y: 238, distance: 14.0
click at [433, 245] on label "ешь" at bounding box center [710, 252] width 612 height 27
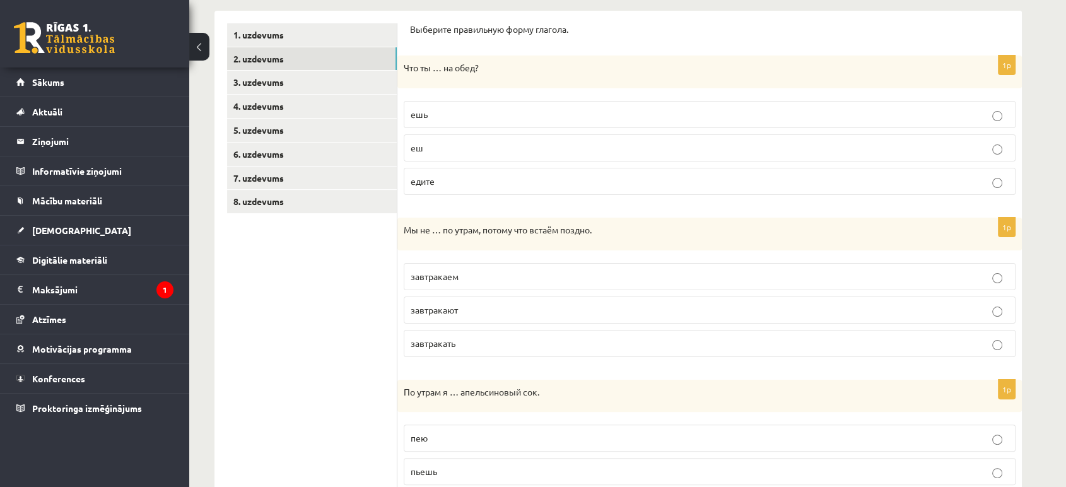
scroll to position [205, 0]
click at [489, 284] on label "завтракаем" at bounding box center [710, 274] width 612 height 27
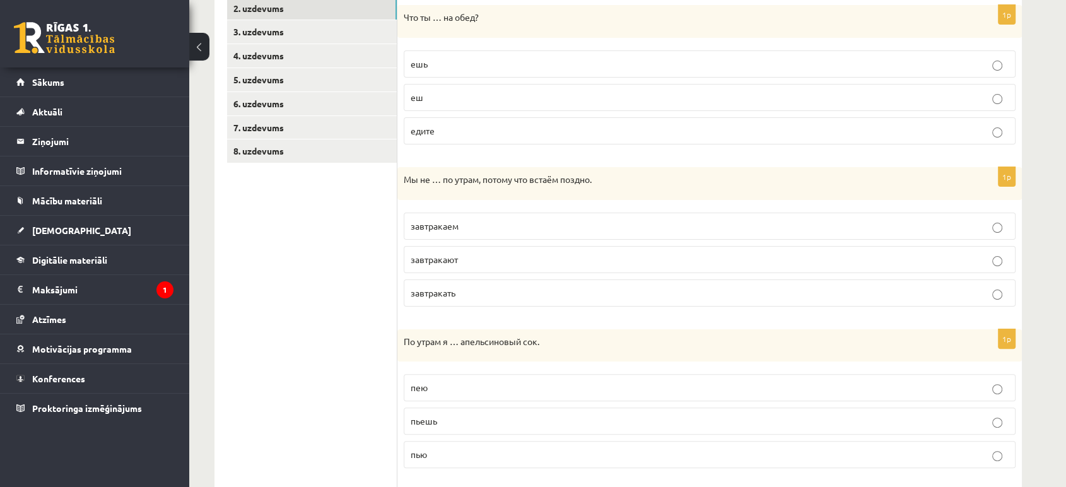
scroll to position [275, 0]
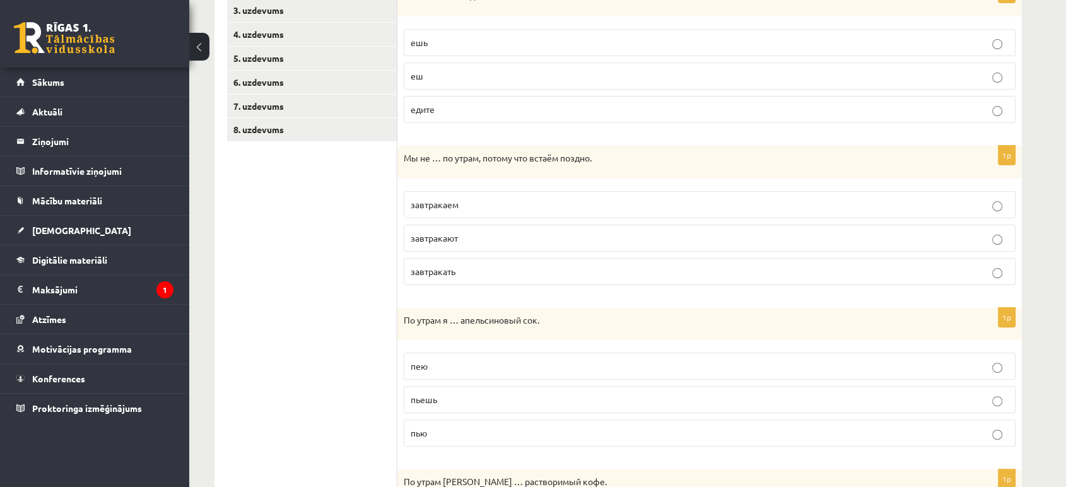
click at [451, 423] on label "пью" at bounding box center [710, 432] width 612 height 27
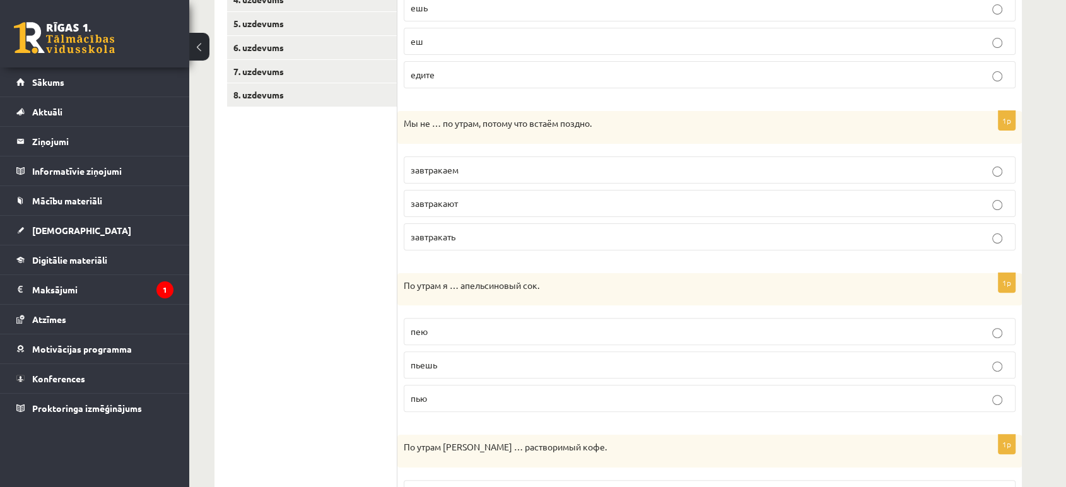
scroll to position [485, 0]
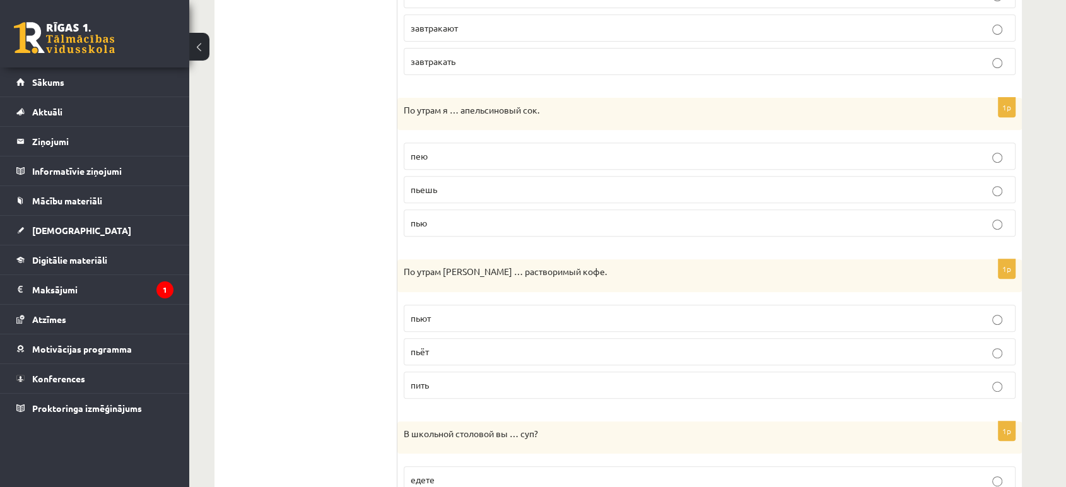
click at [455, 348] on p "пьёт" at bounding box center [710, 351] width 598 height 13
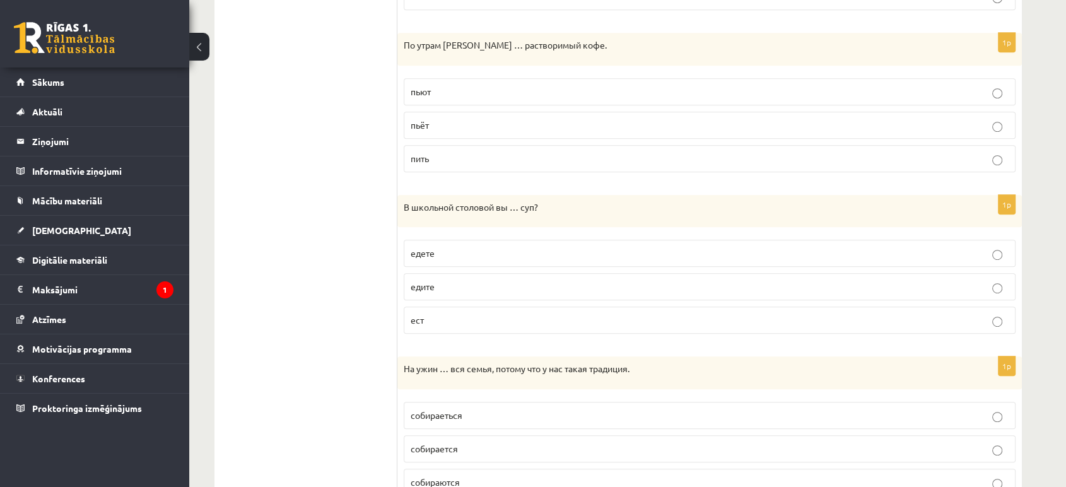
scroll to position [766, 0]
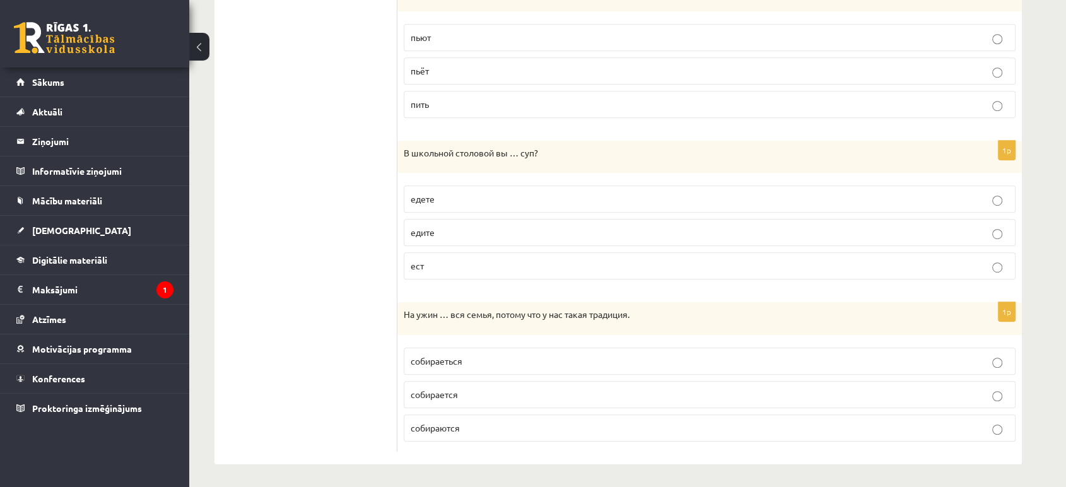
click at [498, 237] on p "едите" at bounding box center [710, 232] width 598 height 13
click at [520, 366] on label "собираеться" at bounding box center [710, 361] width 612 height 27
click at [460, 392] on p "собирается" at bounding box center [710, 394] width 598 height 13
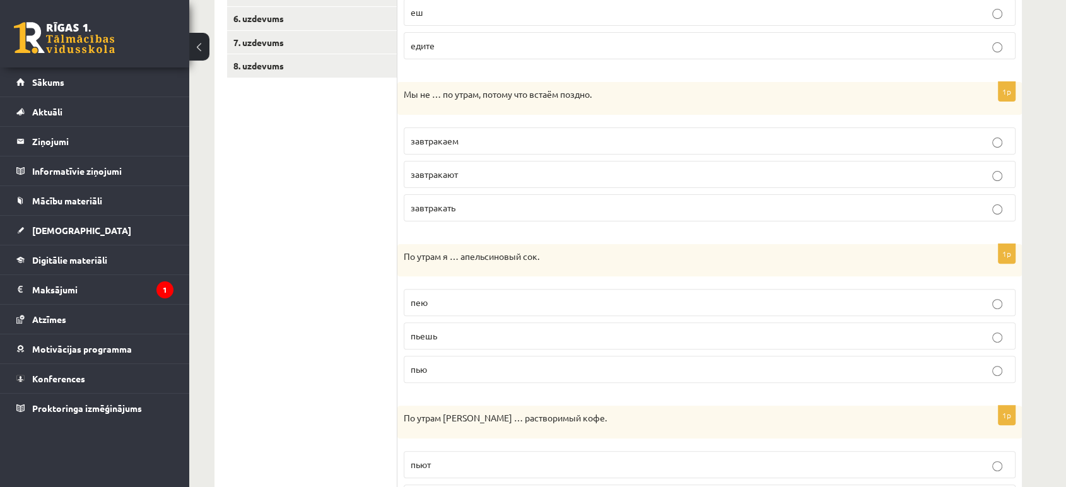
scroll to position [135, 0]
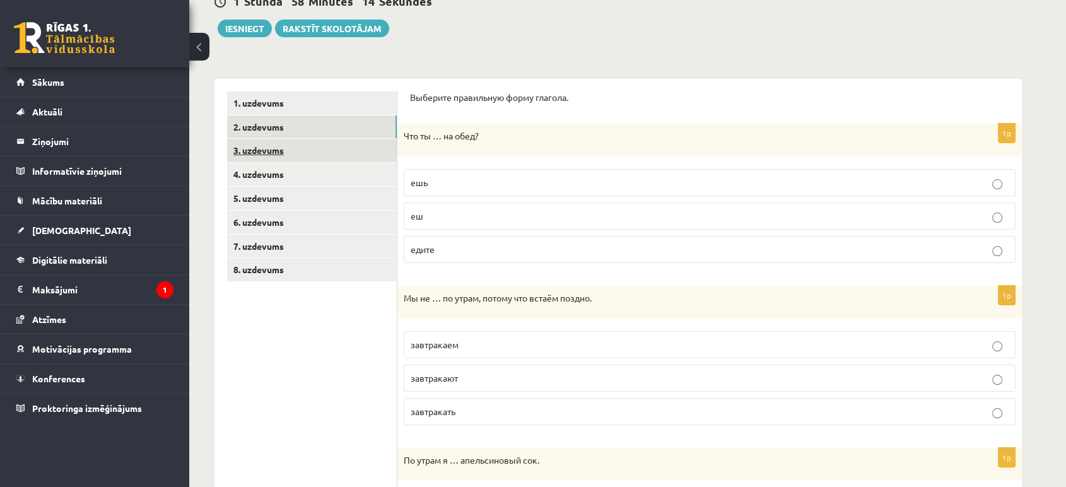
click at [302, 154] on link "3. uzdevums" at bounding box center [312, 150] width 170 height 23
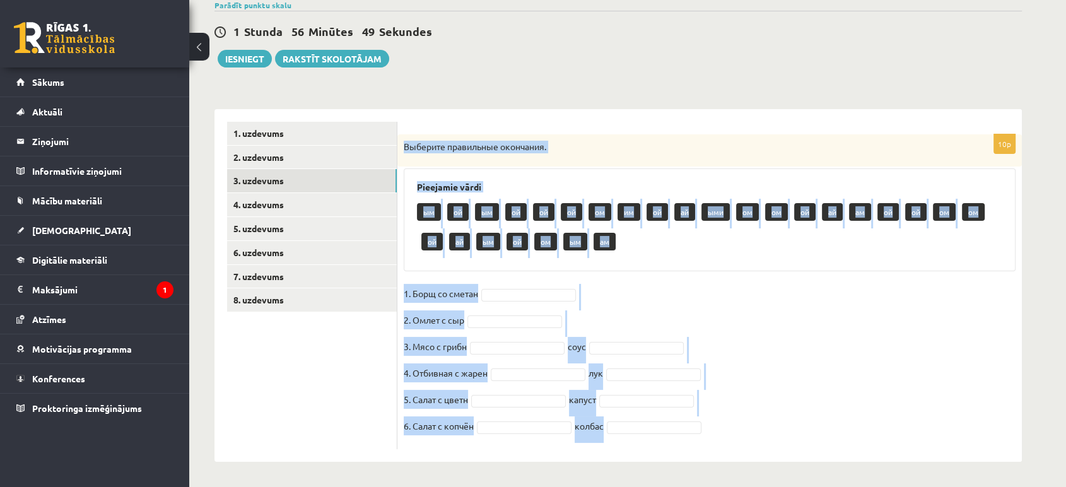
drag, startPoint x: 411, startPoint y: 149, endPoint x: 574, endPoint y: 418, distance: 313.9
click at [621, 432] on div "10p Выберите правильные окончания. Pieejamie vārdi ым ой ым ой ой ой ом им ой а…" at bounding box center [709, 291] width 624 height 315
copy div "Loremips dolorsitam consectet. Adipiscin elits do ei te in ut la et do ma al en…"
click at [636, 266] on div "Pieejamie vārdi ым ой ым ой ой ой ом им ой ай ыми ом ом ой ай ам ой ой ом ом ой…" at bounding box center [710, 219] width 612 height 103
click at [512, 286] on fieldset "1. Борщ со сметан 2. Омлет с сыр 3. Мясо с грибн соус 4. Отбивная с жарен лук 5…" at bounding box center [710, 363] width 612 height 159
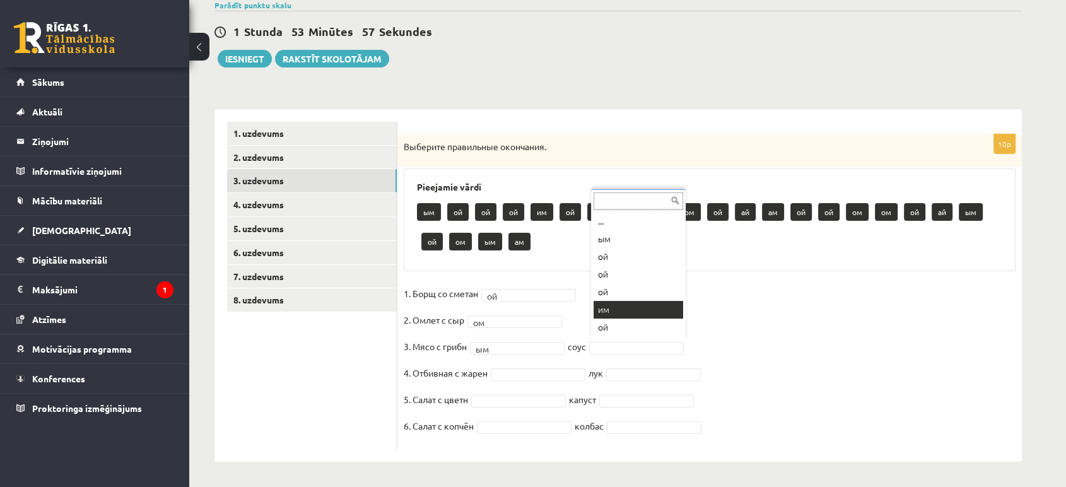
scroll to position [70, 0]
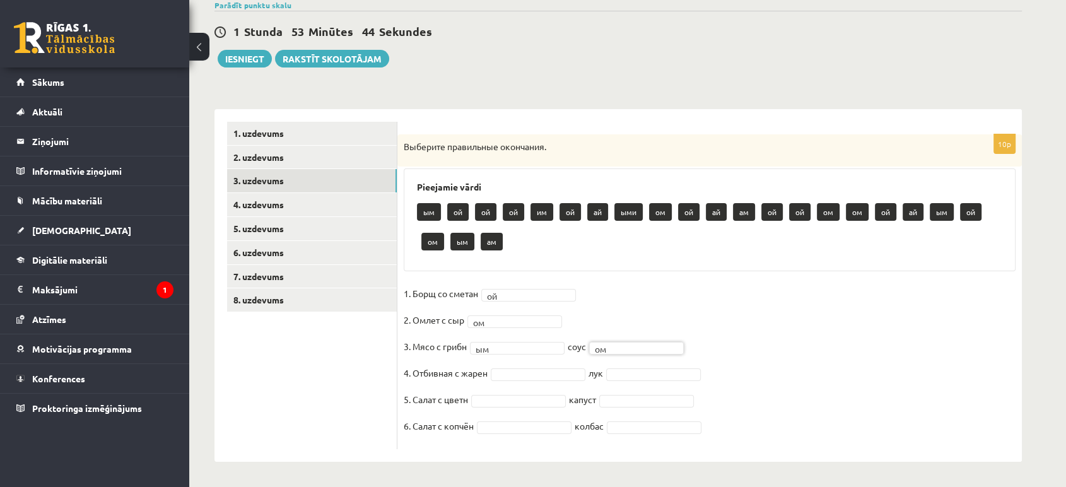
click at [545, 380] on fieldset "1. Борщ со сметан ой ** 2. Омлет с сыр ом ** 3. Мясо с грибн ым ** соус ом ** 4…" at bounding box center [710, 363] width 612 height 159
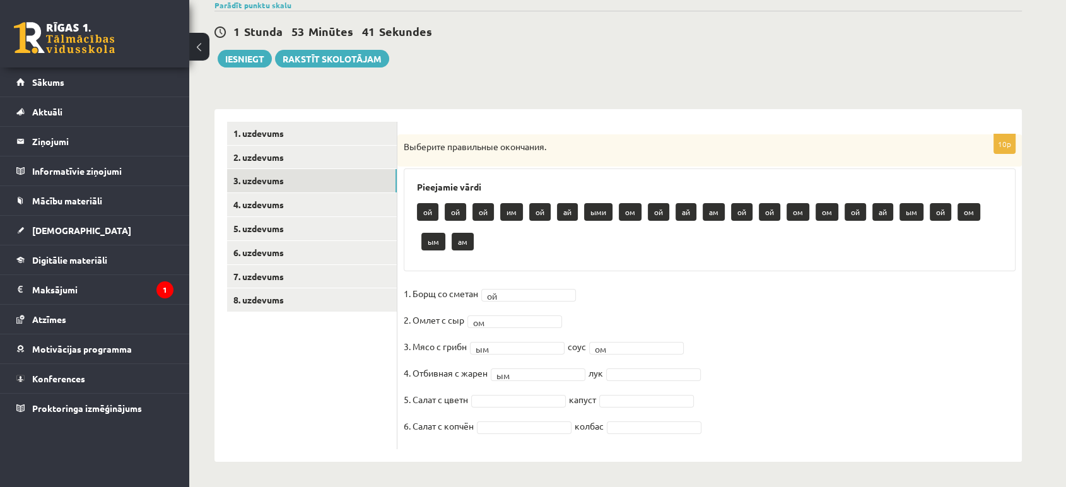
click at [667, 384] on fieldset "1. Борщ со сметан ой ** 2. Омлет с сыр ом ** 3. Мясо с грибн ым ** соус ом ** 4…" at bounding box center [710, 363] width 612 height 159
click at [667, 380] on fieldset "1. Борщ со сметан ой ** 2. Омлет с сыр ом ** 3. Мясо с грибн ым ** соус ом ** 4…" at bounding box center [710, 363] width 612 height 159
click at [668, 381] on fieldset "1. Борщ со сметан ой ** 2. Омлет с сыр ом ** 3. Мясо с грибн ым ** соус ом ** 4…" at bounding box center [710, 363] width 612 height 159
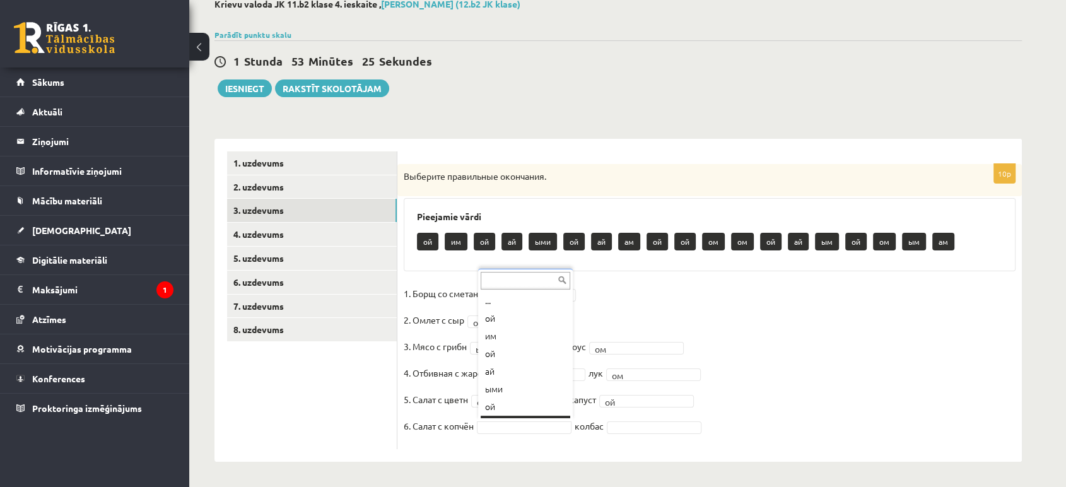
scroll to position [15, 0]
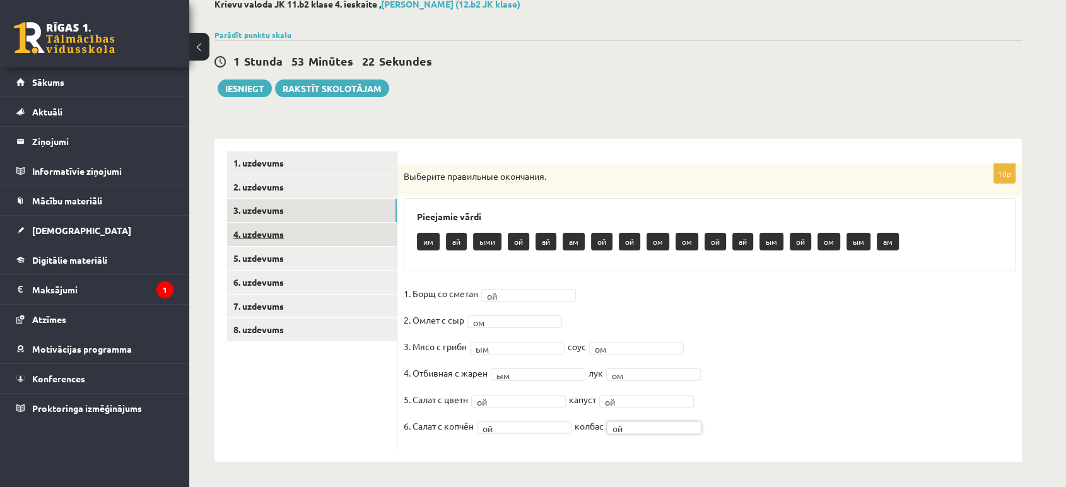
click at [324, 240] on link "4. uzdevums" at bounding box center [312, 234] width 170 height 23
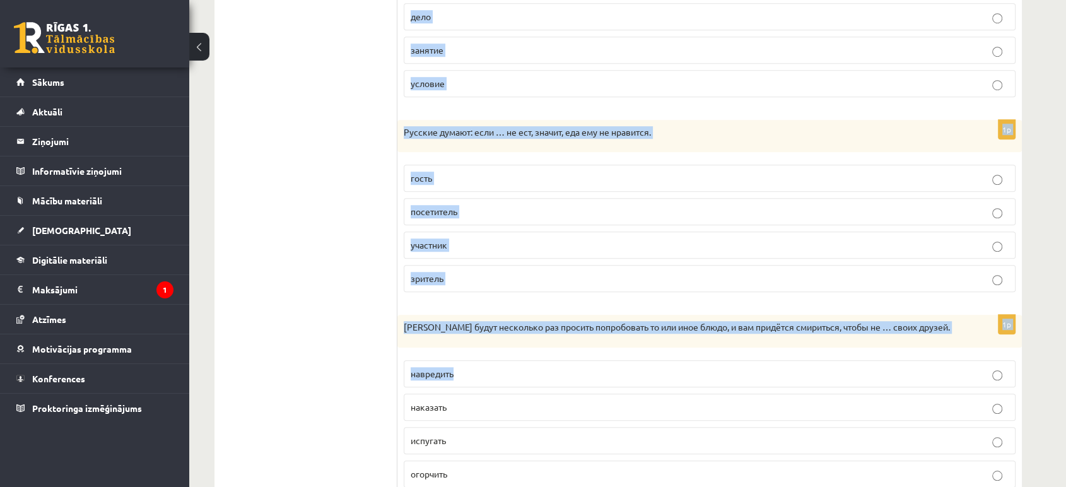
scroll to position [1160, 0]
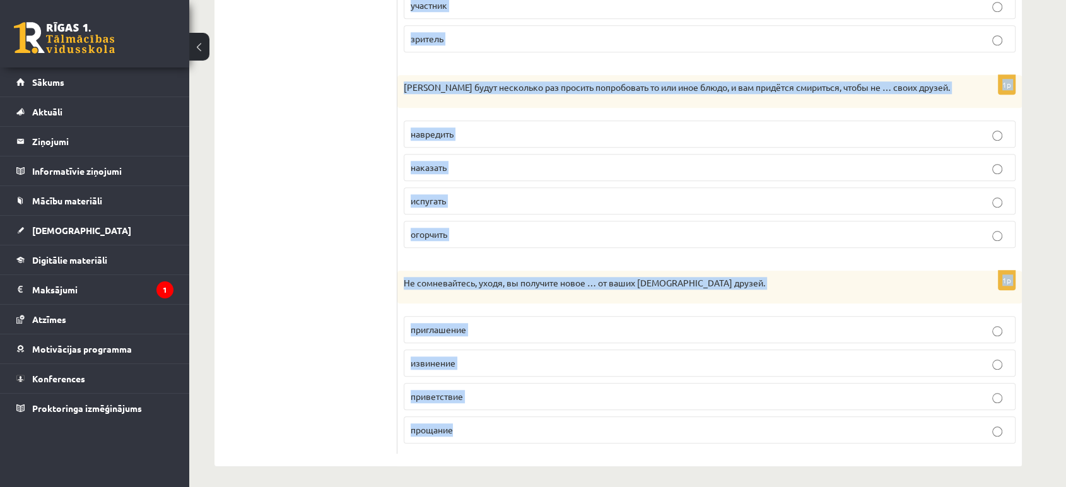
drag, startPoint x: 406, startPoint y: 155, endPoint x: 587, endPoint y: 424, distance: 325.0
copy form "Выберите правильный вариант ответа. 1p Поэтому … внимание уделяется приготовлен…"
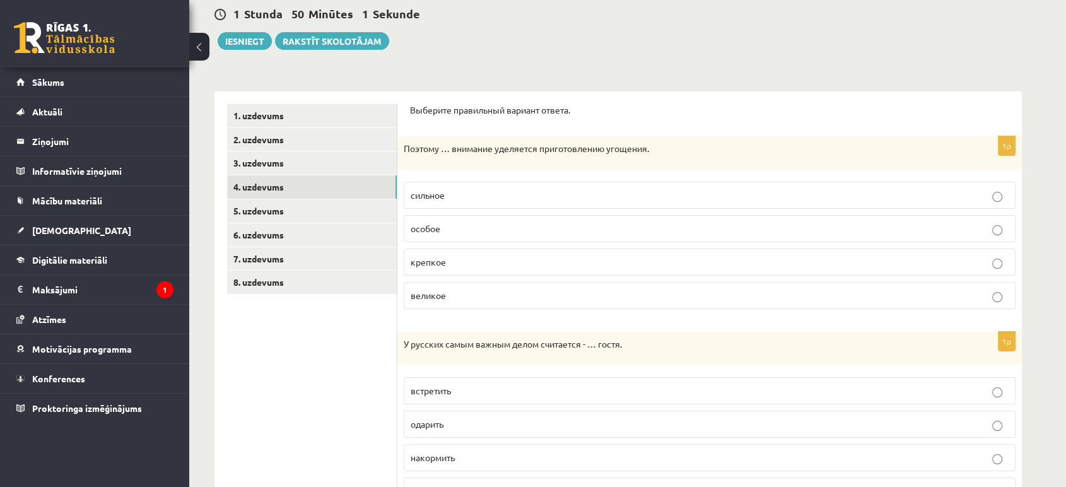
scroll to position [38, 0]
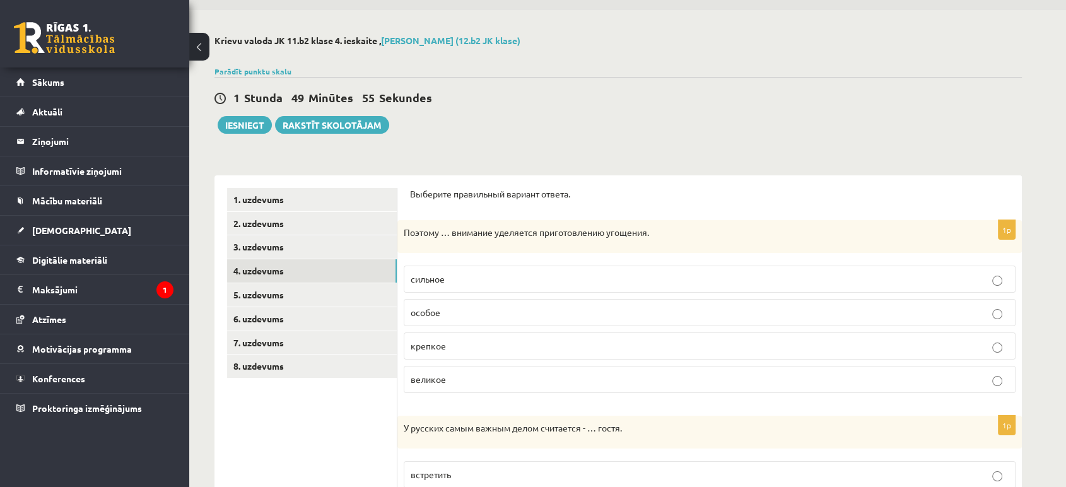
drag, startPoint x: 448, startPoint y: 305, endPoint x: 445, endPoint y: 295, distance: 10.6
click at [448, 306] on p "особое" at bounding box center [710, 312] width 598 height 13
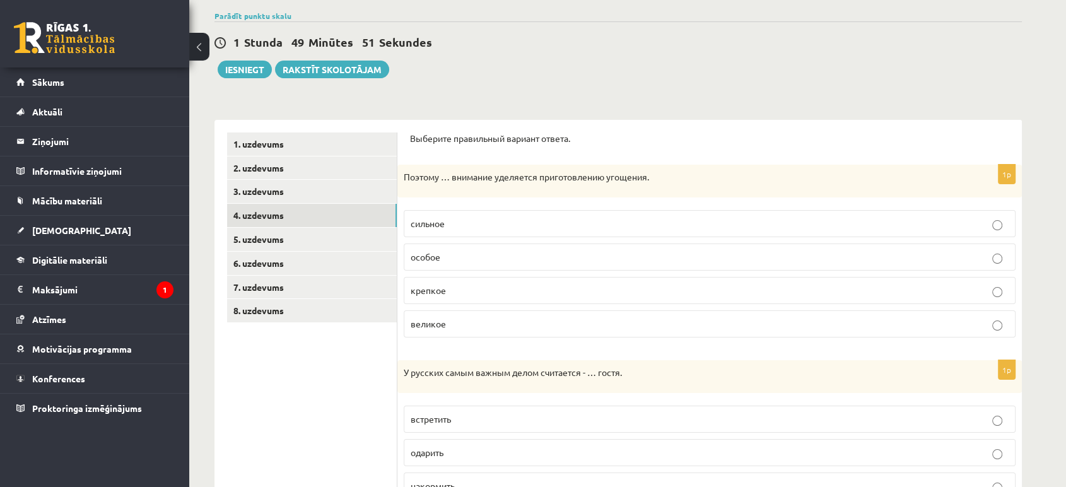
scroll to position [179, 0]
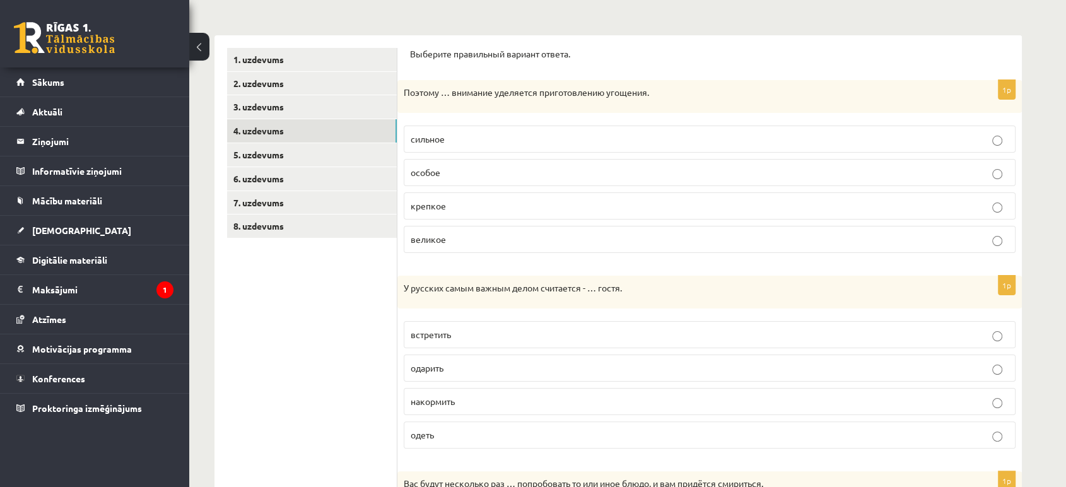
click at [486, 392] on label "накормить" at bounding box center [710, 401] width 612 height 27
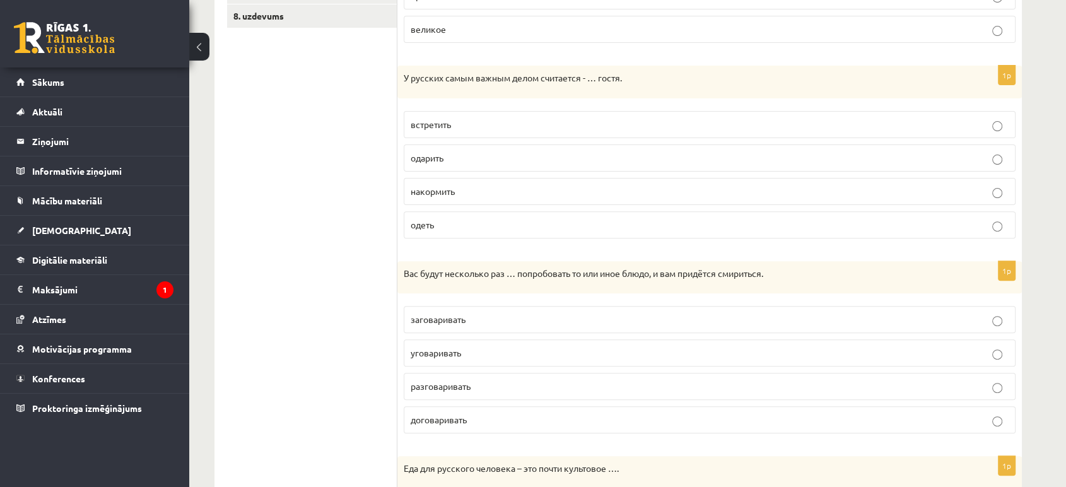
scroll to position [459, 0]
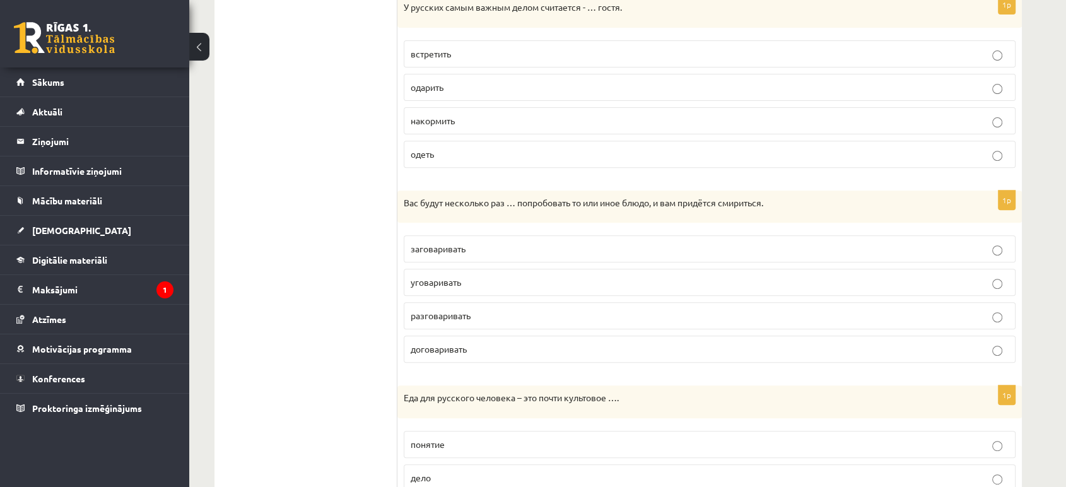
click at [512, 290] on label "уговаривать" at bounding box center [710, 282] width 612 height 27
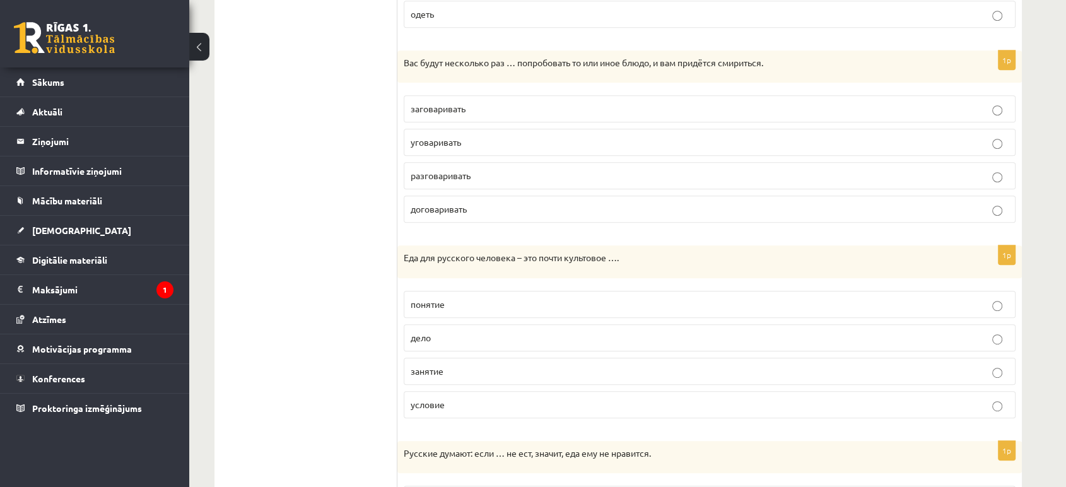
click at [468, 304] on p "понятие" at bounding box center [710, 304] width 598 height 13
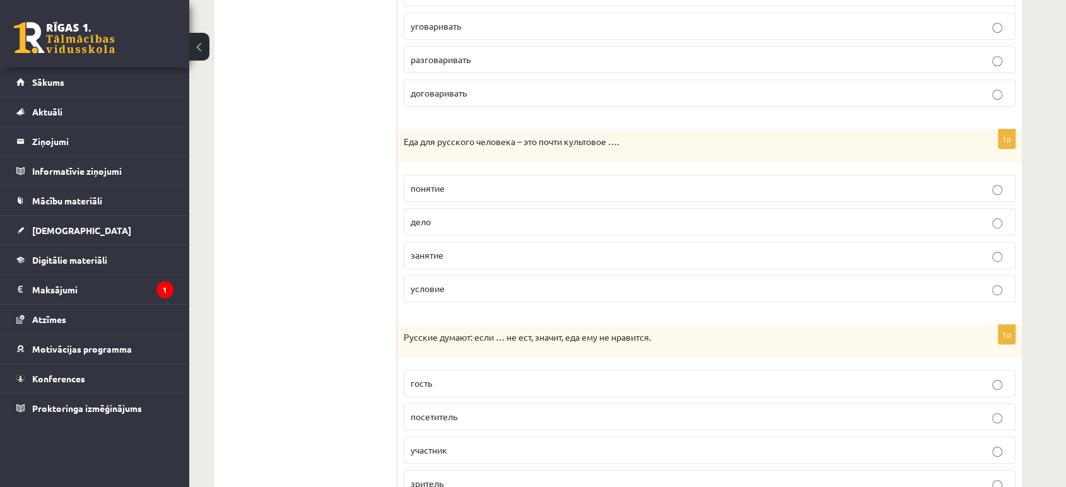
scroll to position [739, 0]
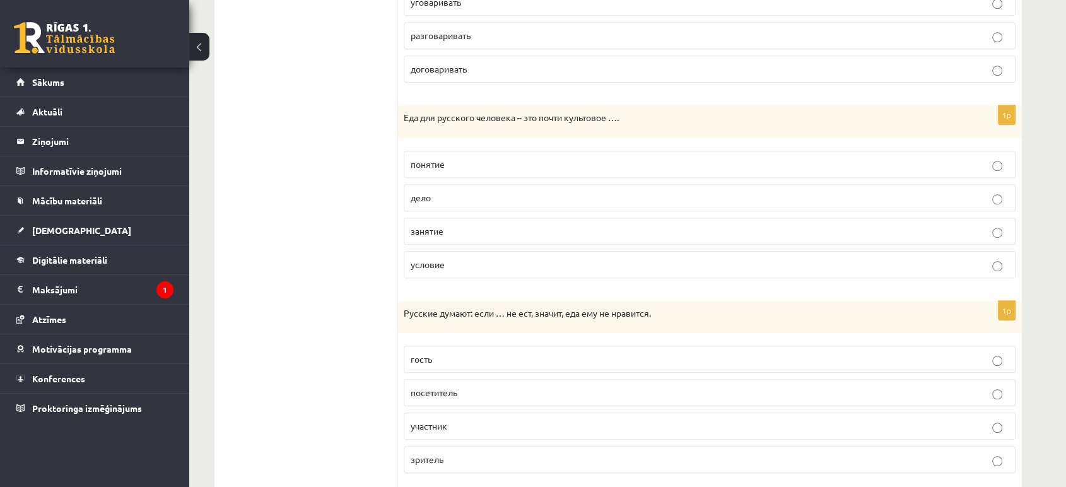
click at [459, 366] on label "гость" at bounding box center [710, 359] width 612 height 27
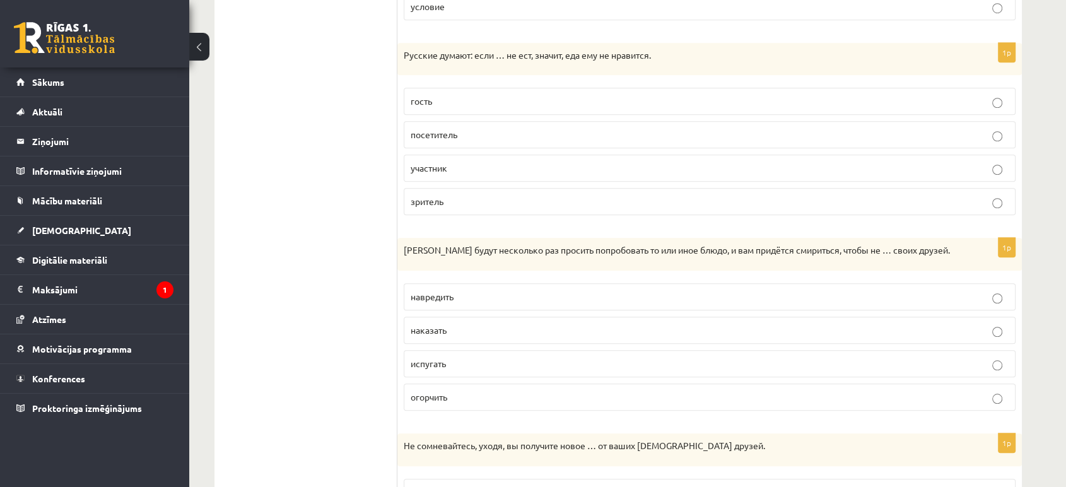
scroll to position [1019, 0]
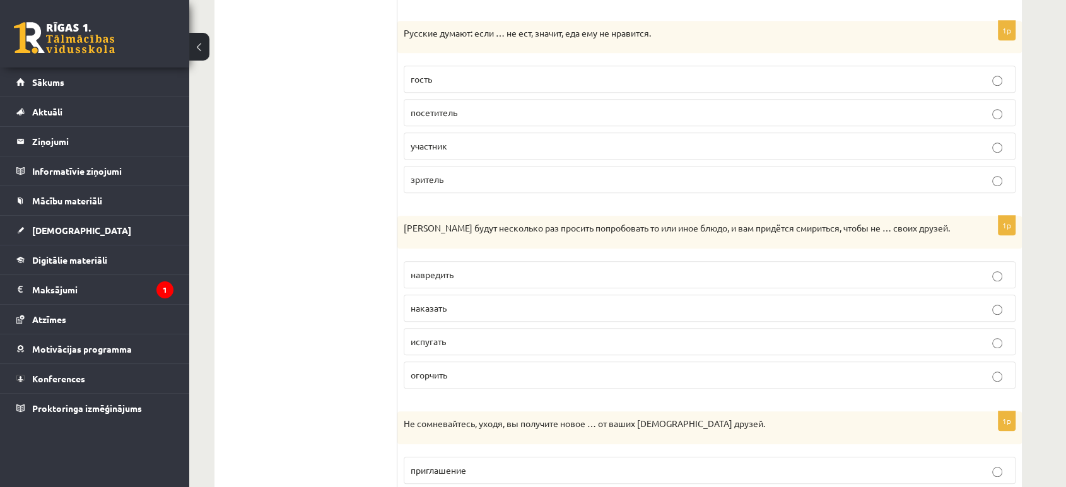
click at [419, 379] on label "огорчить" at bounding box center [710, 374] width 612 height 27
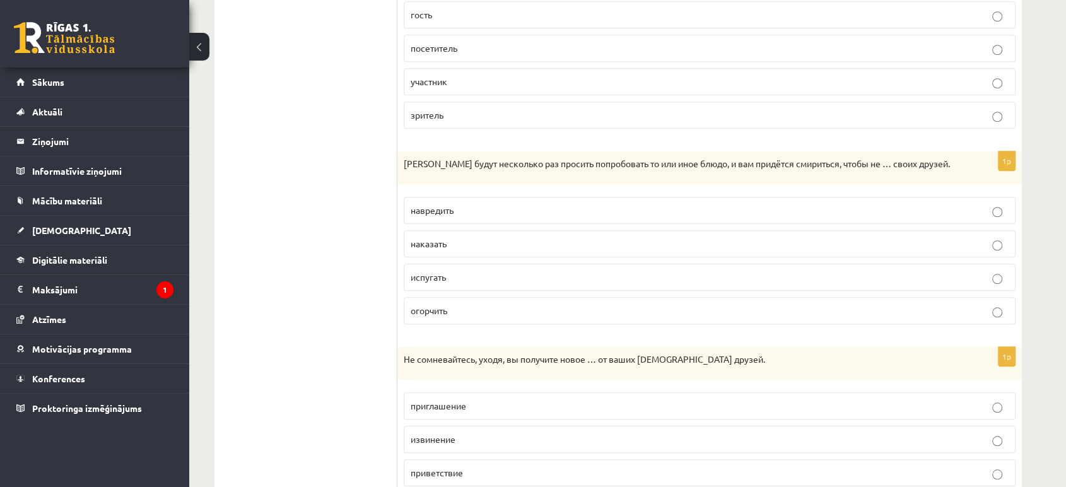
scroll to position [1160, 0]
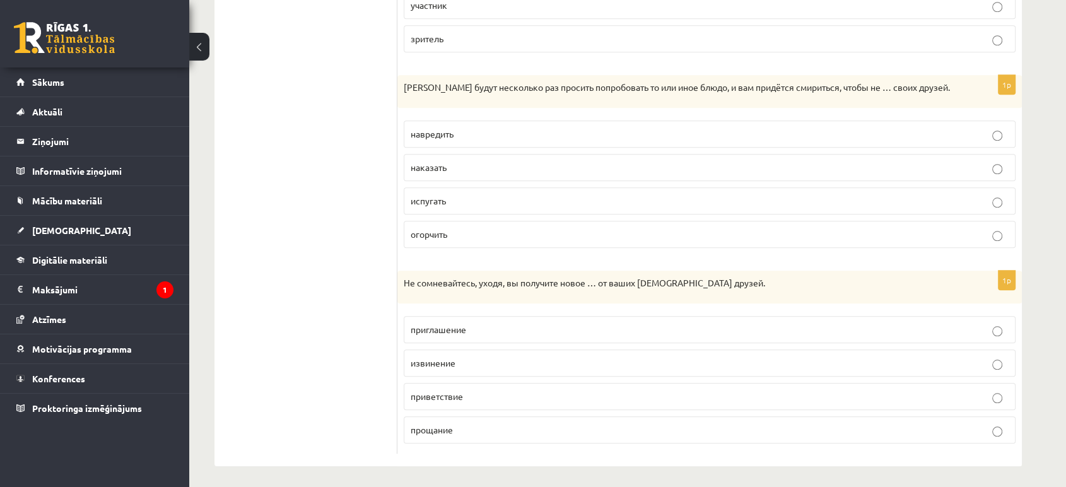
click at [478, 332] on label "приглашение" at bounding box center [710, 329] width 612 height 27
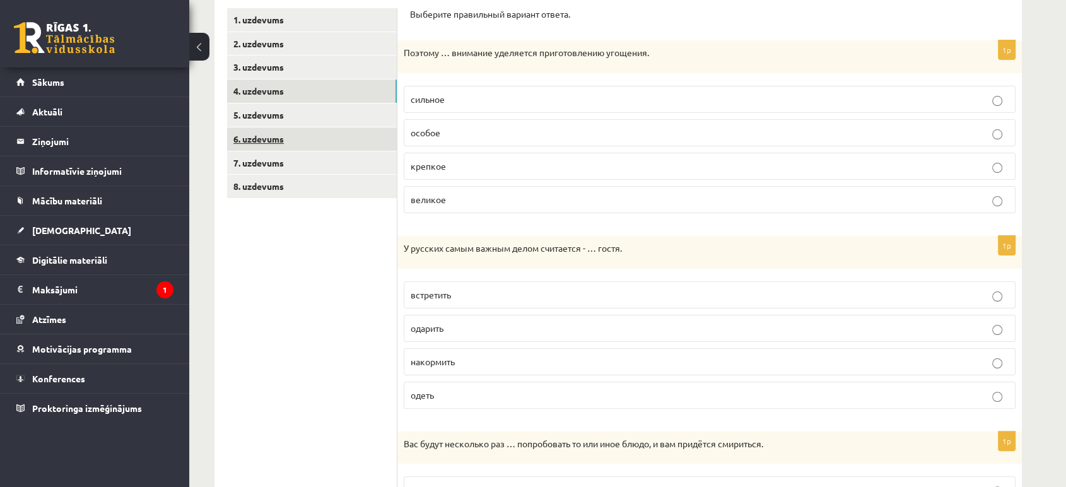
scroll to position [108, 0]
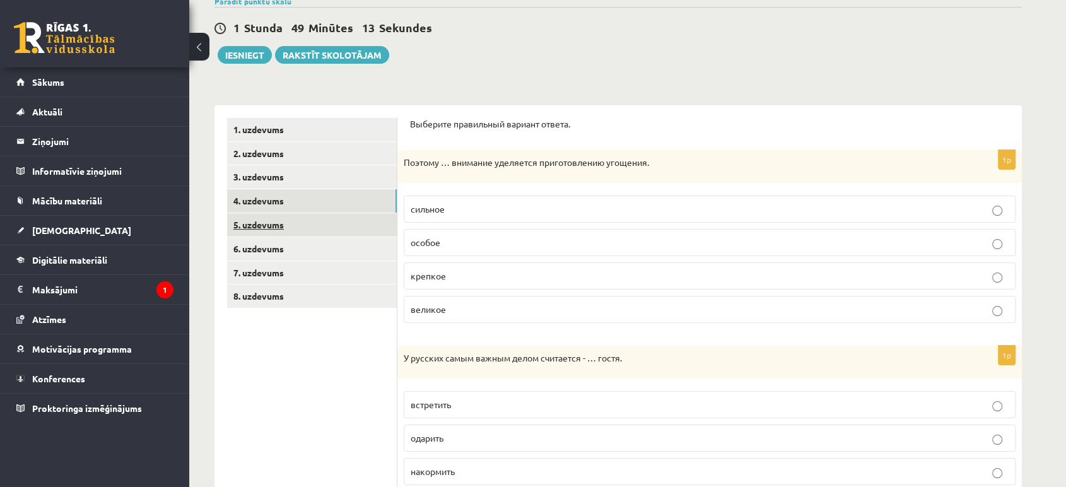
click at [324, 232] on link "5. uzdevums" at bounding box center [312, 224] width 170 height 23
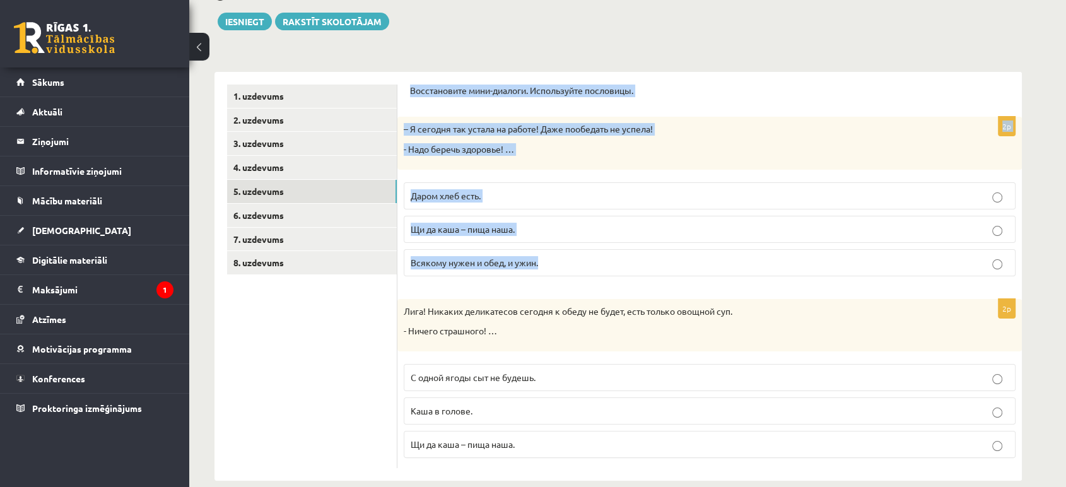
scroll to position [160, 0]
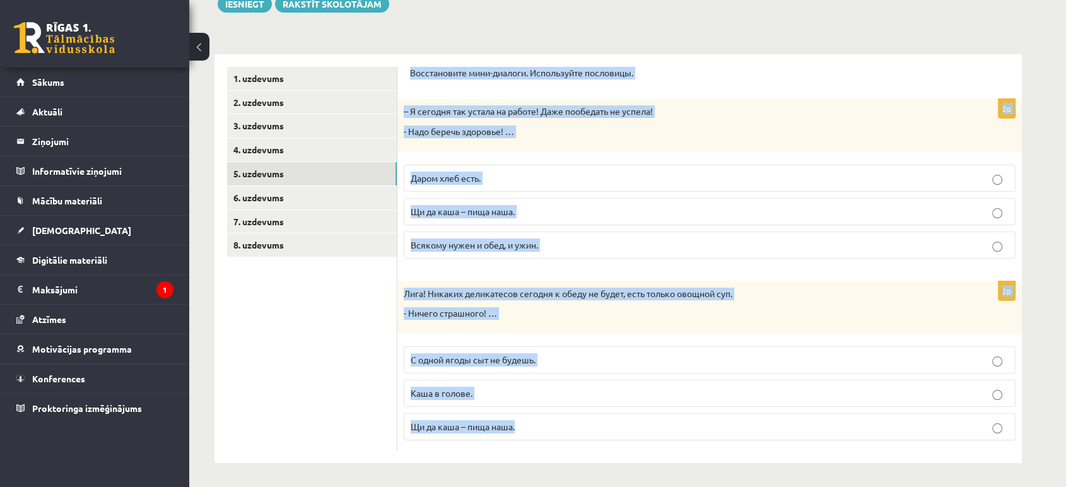
drag, startPoint x: 404, startPoint y: 114, endPoint x: 591, endPoint y: 443, distance: 378.8
click at [592, 443] on div "Восстановите мини-диалоги. Используйте пословицы. 2p – Я сегодня так устала на …" at bounding box center [709, 258] width 624 height 409
copy form "Восстановите мини-диалоги. Используйте пословицы. 2p – Я сегодня так устала на …"
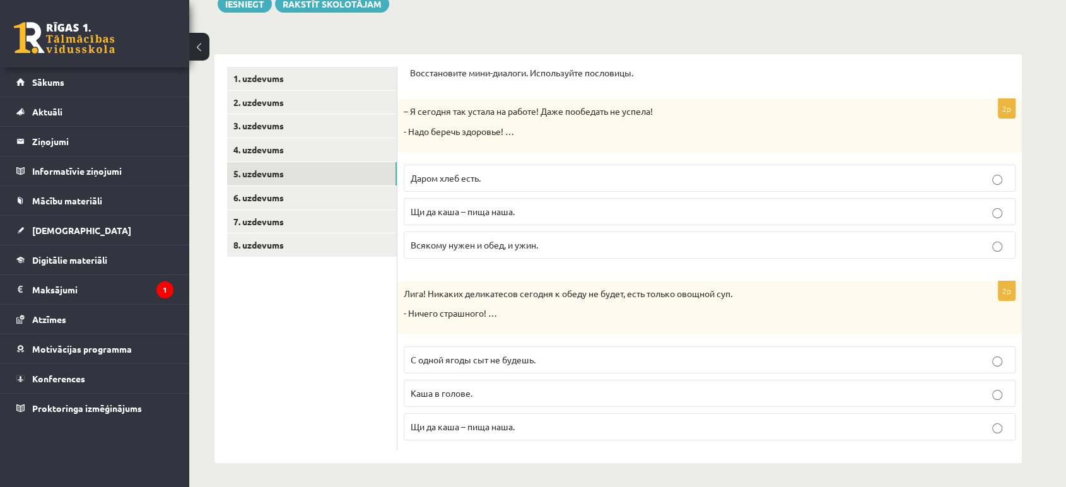
click at [353, 305] on ul "1. uzdevums 2. uzdevums 3. uzdevums 4. uzdevums 5. uzdevums 6. uzdevums 7. uzde…" at bounding box center [312, 258] width 170 height 383
click at [462, 251] on p "Всякому нужен и обед, и ужин." at bounding box center [710, 244] width 598 height 13
click at [432, 368] on label "С одной ягоды сыт не будешь." at bounding box center [710, 359] width 612 height 27
click at [310, 202] on link "6. uzdevums" at bounding box center [312, 197] width 170 height 23
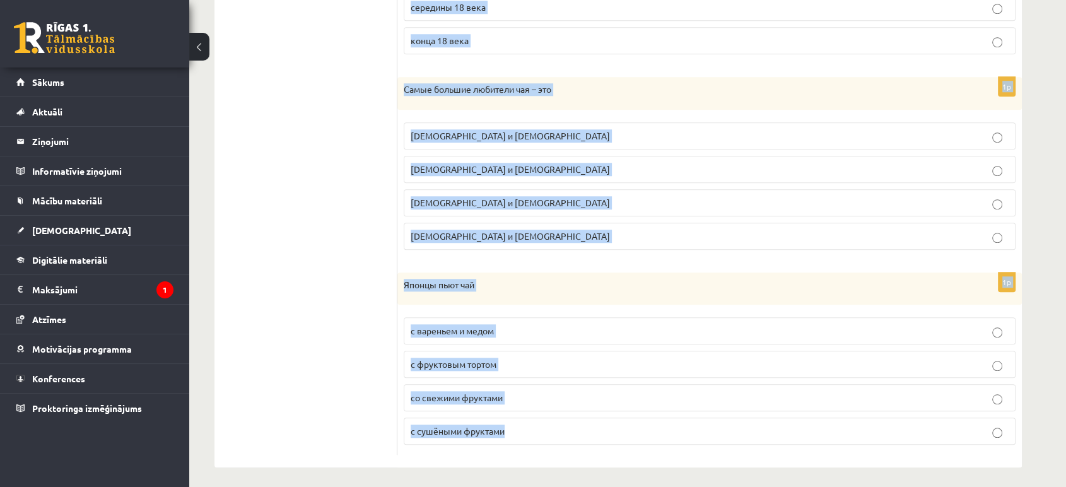
scroll to position [1147, 0]
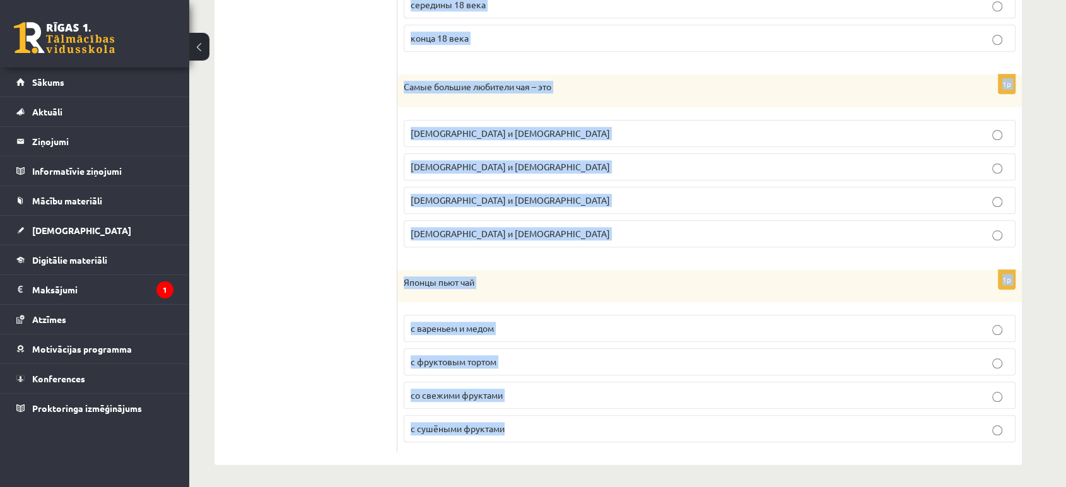
drag, startPoint x: 406, startPoint y: 73, endPoint x: 604, endPoint y: 497, distance: 467.9
copy form "Прочитайте текcт „Приходите к нам на чай” и отметьте верное. Приходите к нам на…"
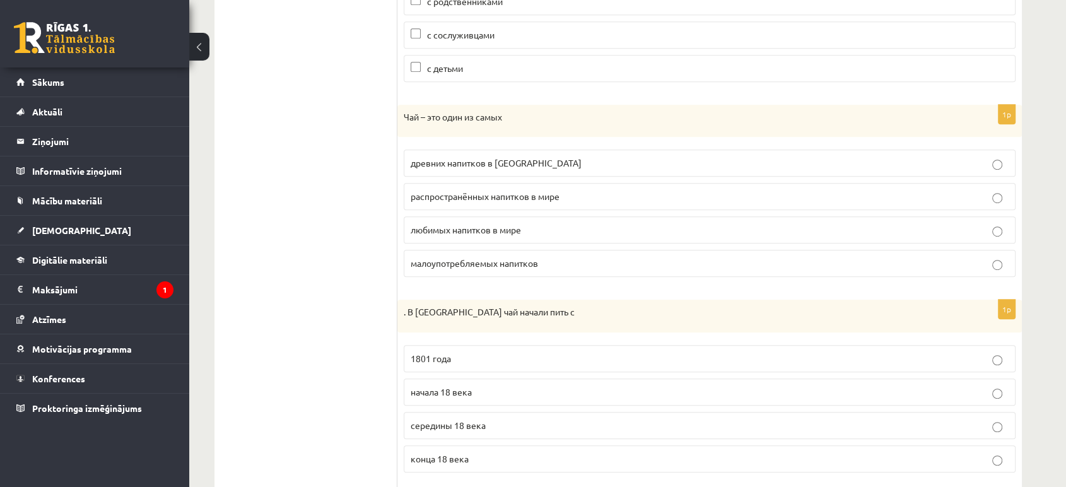
click at [315, 194] on ul "1. uzdevums 2. uzdevums 3. uzdevums 4. uzdevums 5. uzdevums 6. uzdevums 7. uzde…" at bounding box center [312, 186] width 170 height 1373
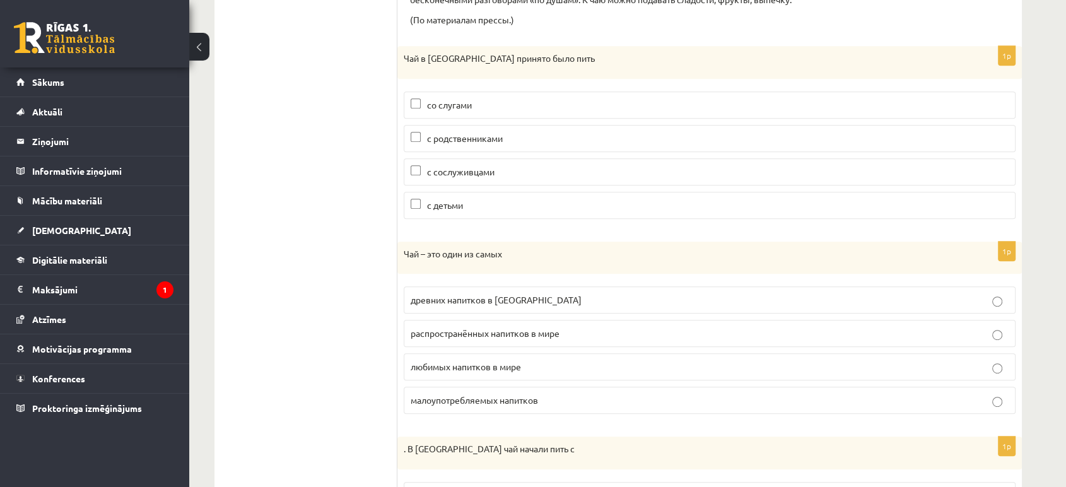
scroll to position [517, 0]
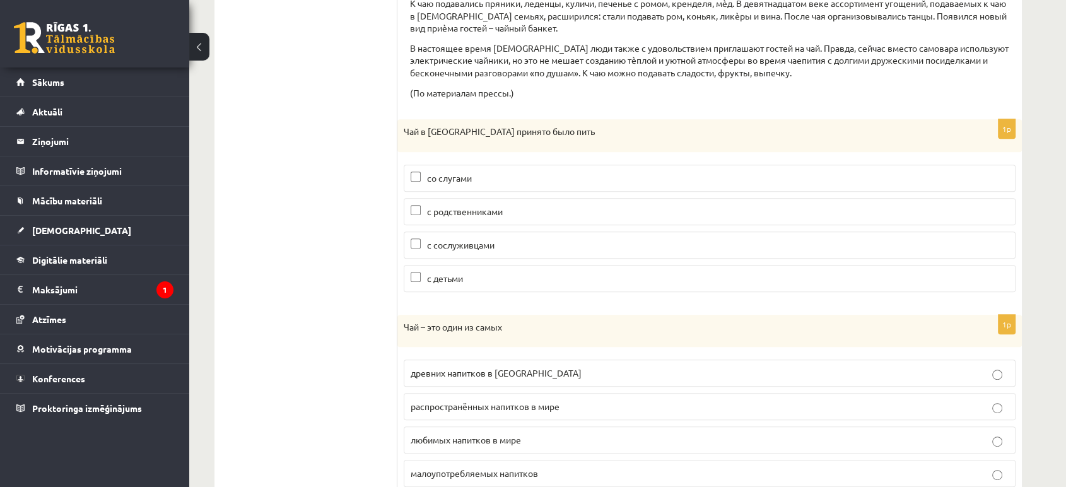
click at [445, 206] on span "с родственниками" at bounding box center [465, 211] width 76 height 11
click at [443, 231] on label "с сослуживцами" at bounding box center [710, 244] width 612 height 27
click at [448, 206] on span "с родственниками" at bounding box center [465, 211] width 76 height 11
click at [443, 226] on fieldset "со слугами с родственниками с сослуживцами с детьми" at bounding box center [710, 227] width 612 height 138
click at [439, 235] on label "с сослуживцами" at bounding box center [710, 244] width 612 height 27
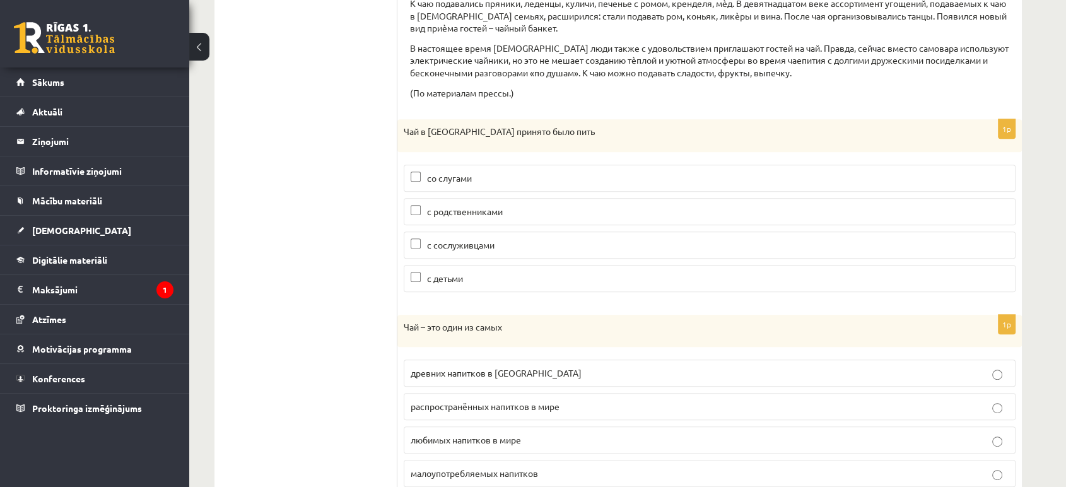
click at [447, 212] on span "с родственниками" at bounding box center [465, 211] width 76 height 11
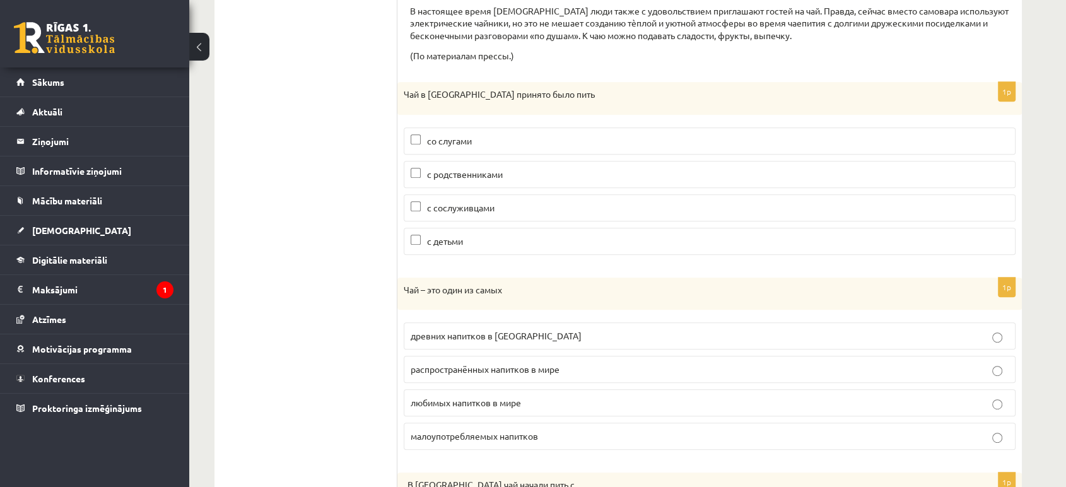
scroll to position [587, 0]
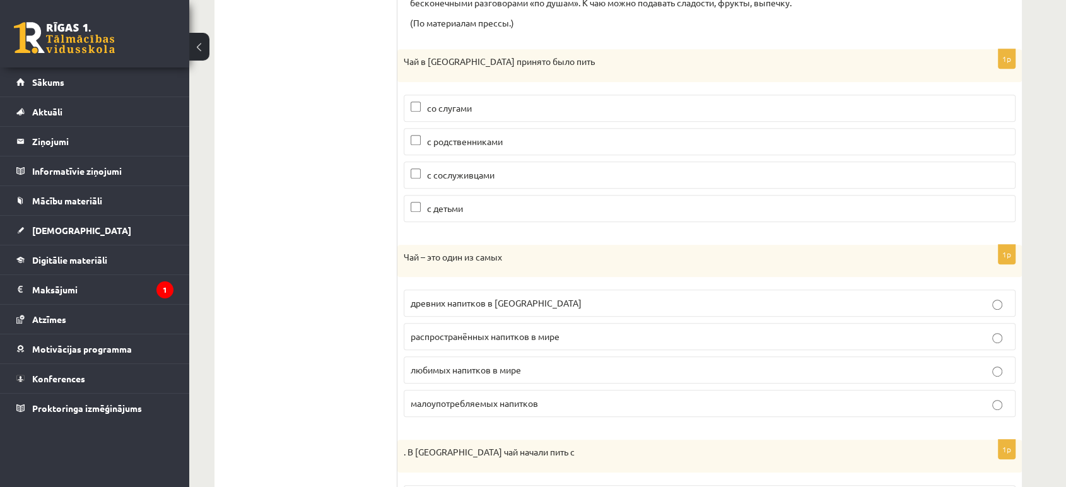
click at [530, 341] on p "распространённых напитков в мире" at bounding box center [710, 336] width 598 height 13
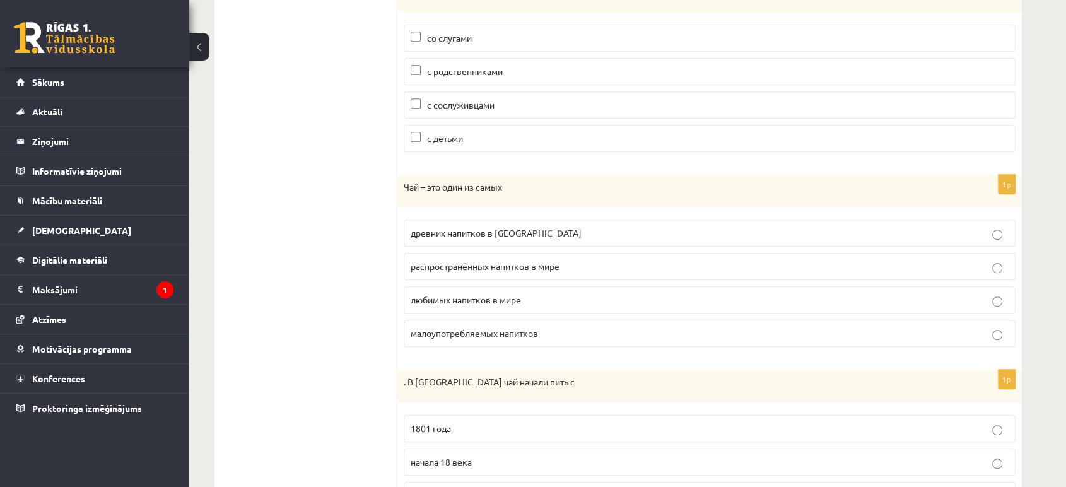
scroll to position [797, 0]
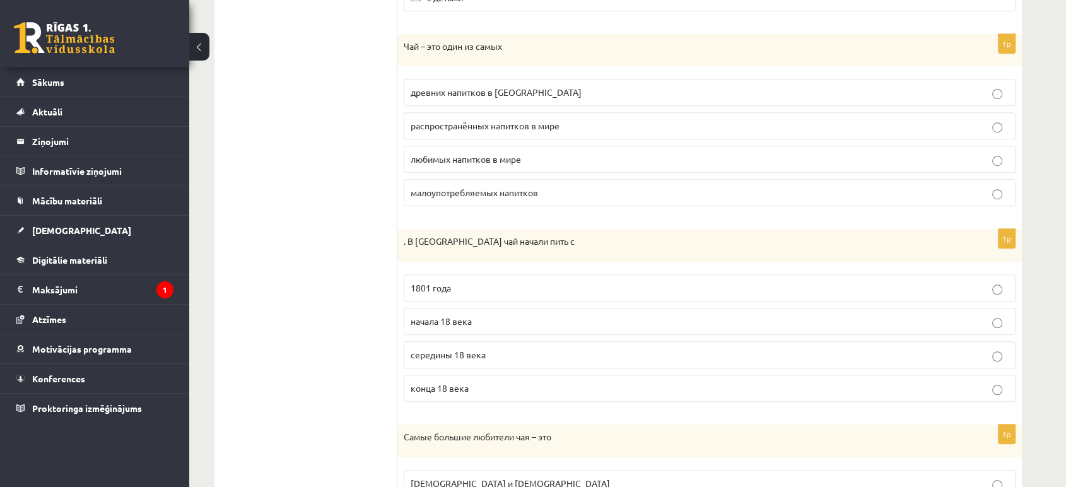
click at [450, 329] on label "начала 18 века" at bounding box center [710, 321] width 612 height 27
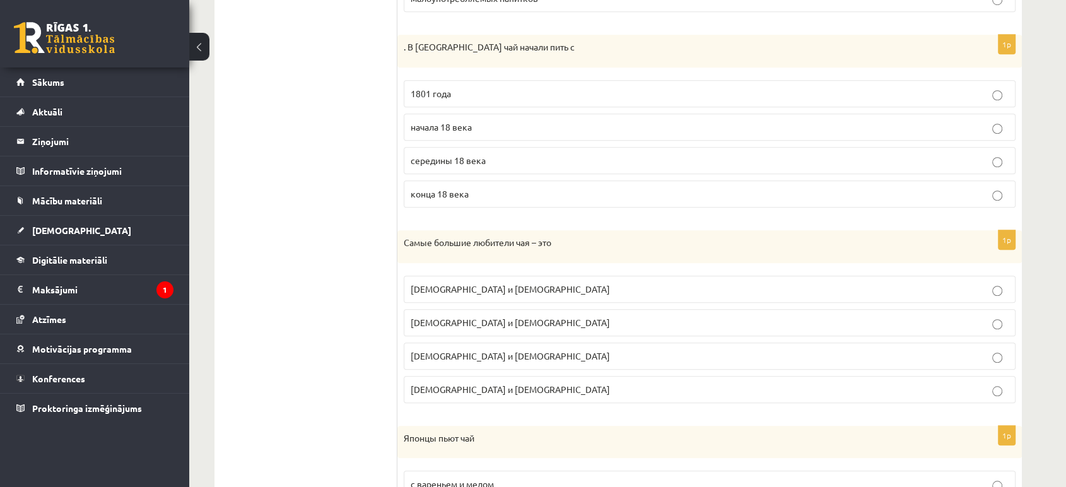
scroll to position [1007, 0]
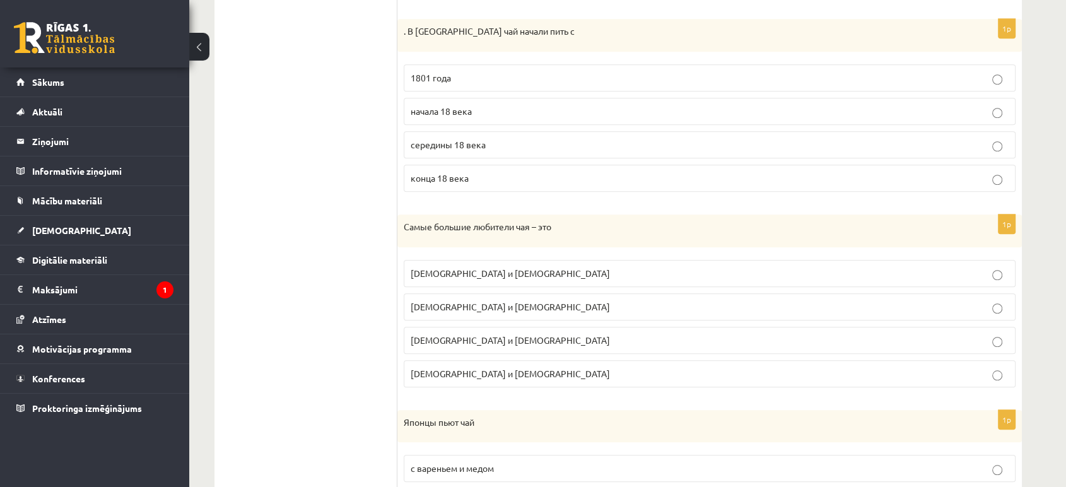
click at [452, 339] on span "японцы и англичане" at bounding box center [510, 339] width 199 height 11
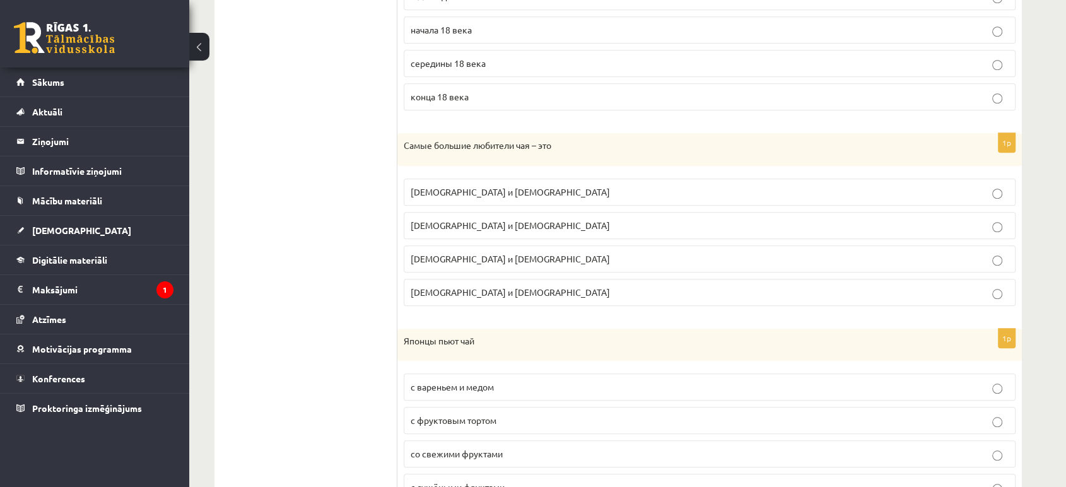
scroll to position [1147, 0]
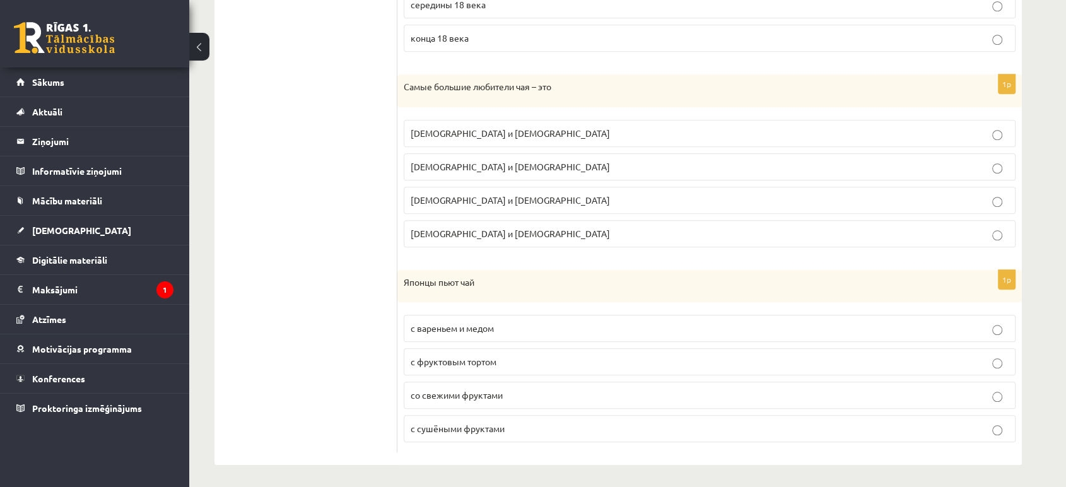
click at [436, 433] on label "с сушёными фруктами" at bounding box center [710, 428] width 612 height 27
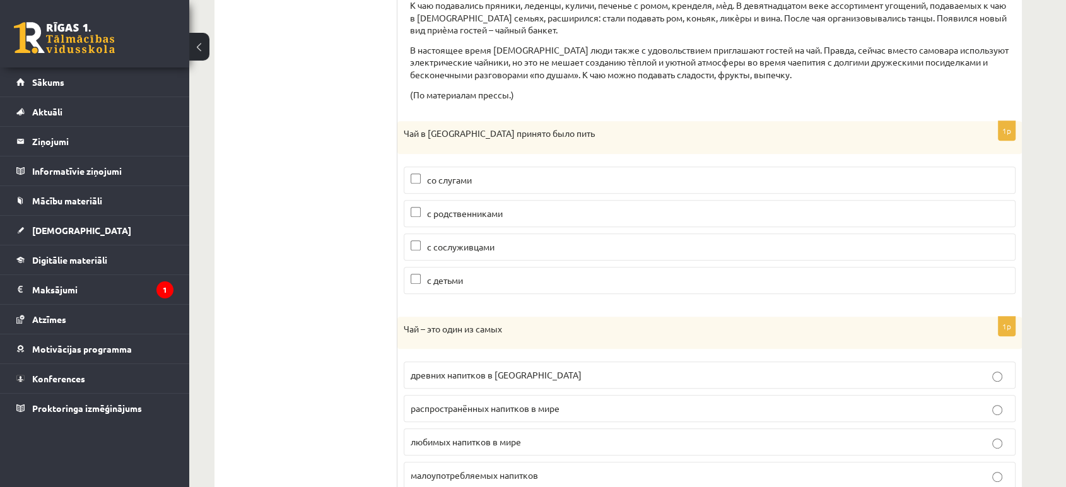
scroll to position [447, 0]
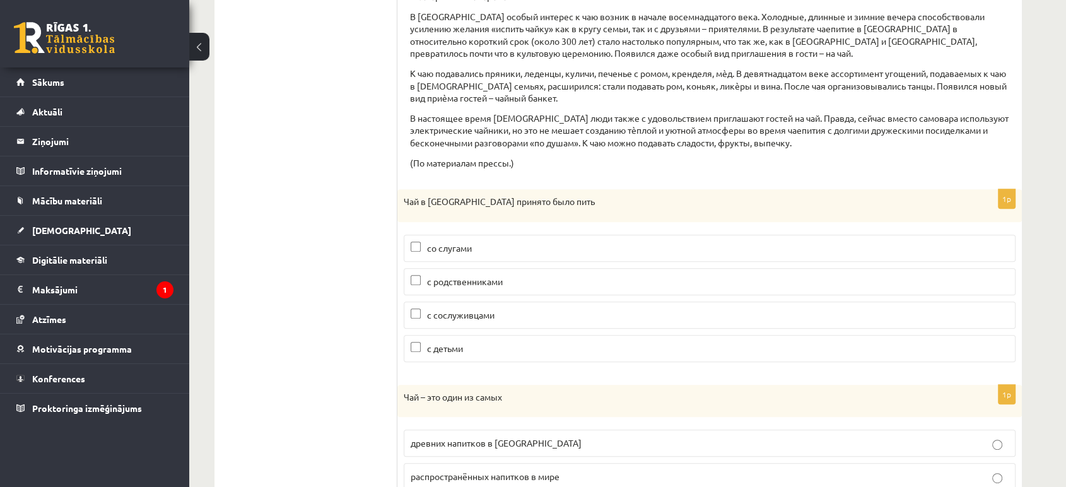
click at [465, 310] on span "с сослуживцами" at bounding box center [460, 314] width 67 height 11
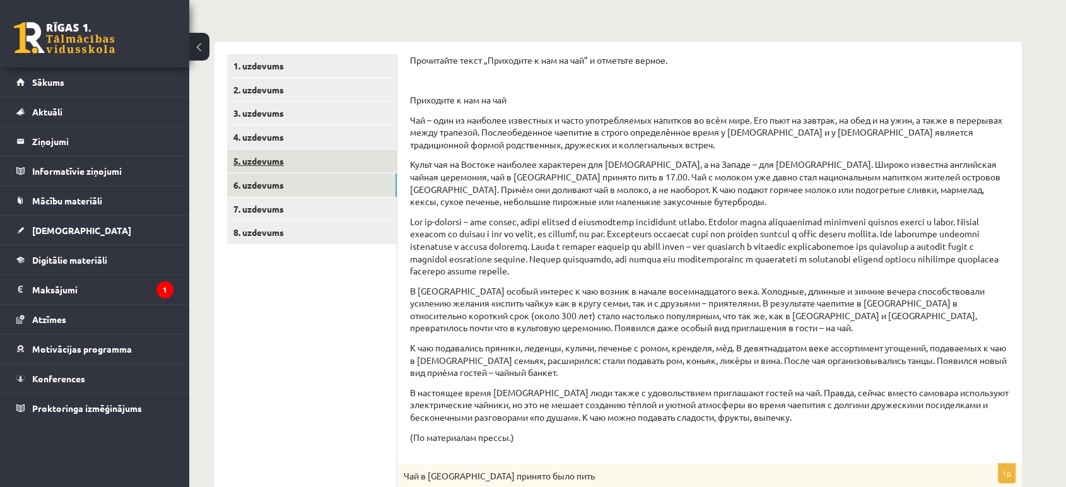
scroll to position [0, 0]
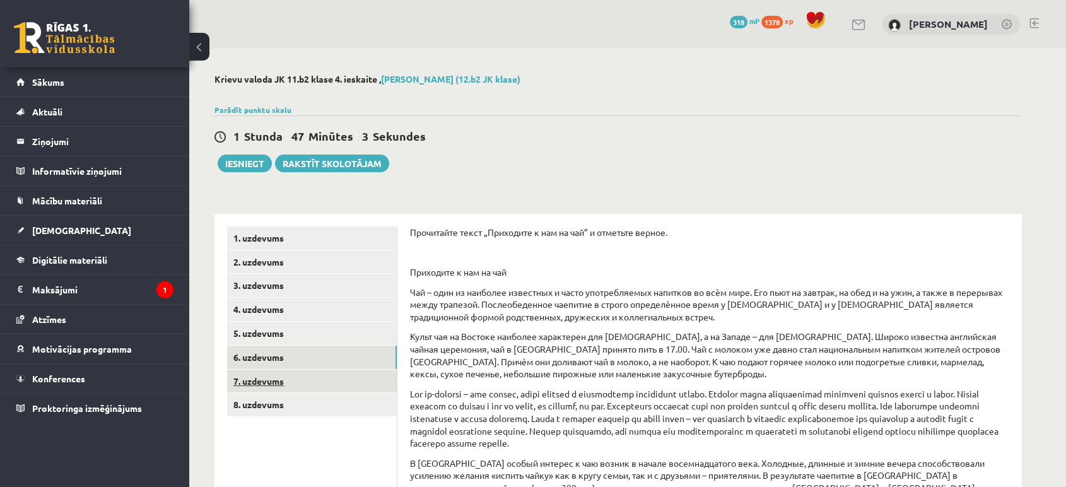
click at [287, 382] on link "7. uzdevums" at bounding box center [312, 381] width 170 height 23
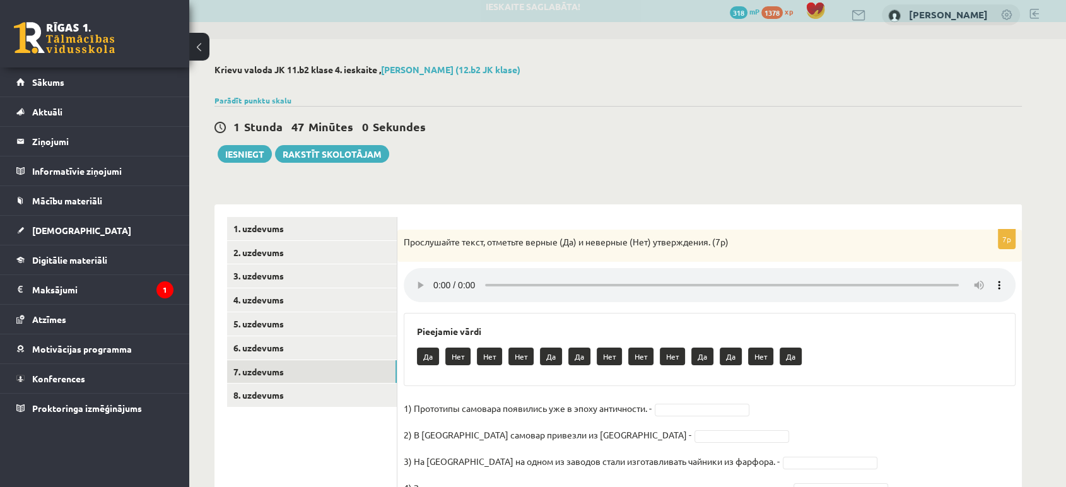
scroll to position [151, 0]
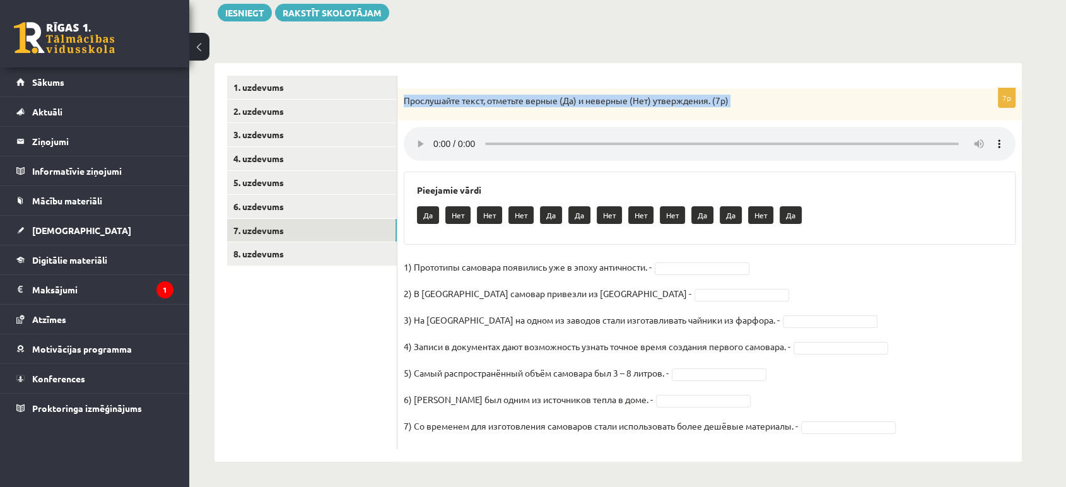
click at [587, 158] on div "7p Прослушайте текст, отметьте верные (Да) и неверные (Нет) утверждения. (7p) P…" at bounding box center [709, 268] width 624 height 361
click at [568, 170] on div "7p Прослушайте текст, отметьте верные (Да) и неверные (Нет) утверждения. (7p) P…" at bounding box center [709, 268] width 624 height 361
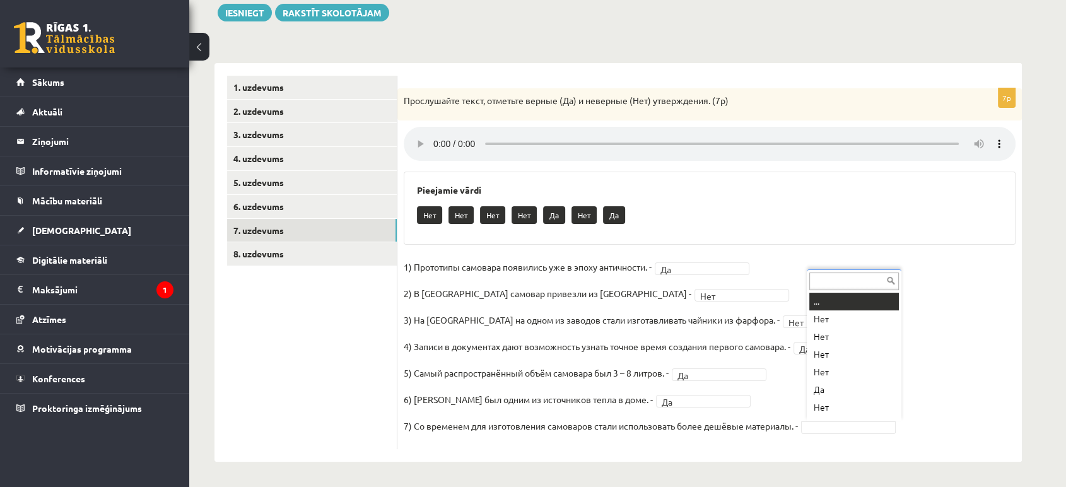
scroll to position [15, 0]
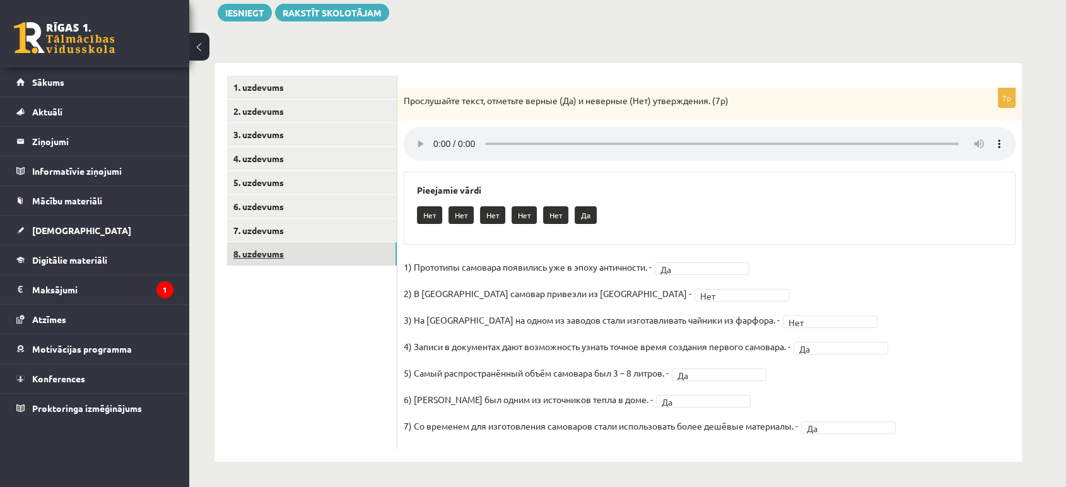
click at [346, 261] on link "8. uzdevums" at bounding box center [312, 253] width 170 height 23
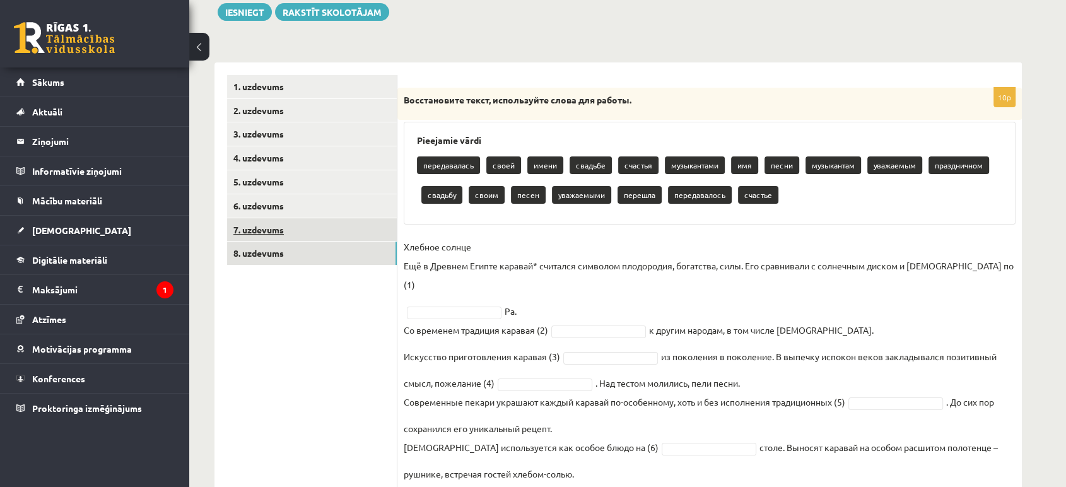
click at [310, 235] on link "7. uzdevums" at bounding box center [312, 229] width 170 height 23
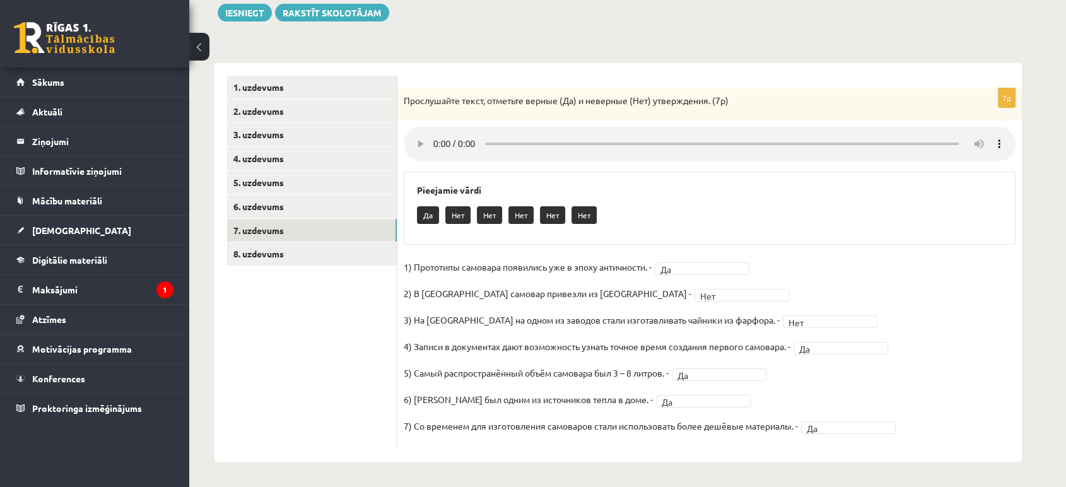
click at [925, 166] on div "7p Прослушайте текст, отметьте верные (Да) и неверные (Нет) утверждения. (7p) P…" at bounding box center [709, 268] width 624 height 361
click at [331, 257] on link "8. uzdevums" at bounding box center [312, 253] width 170 height 23
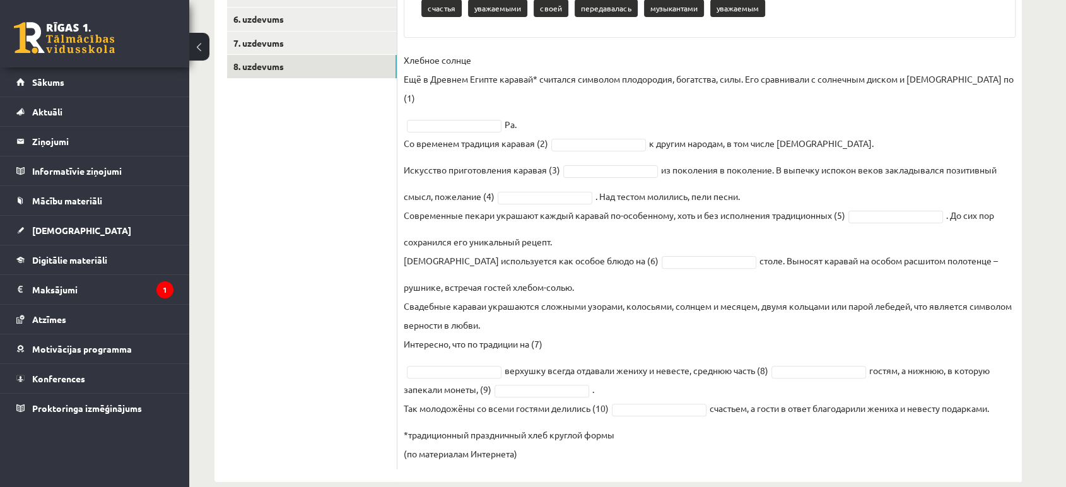
scroll to position [339, 0]
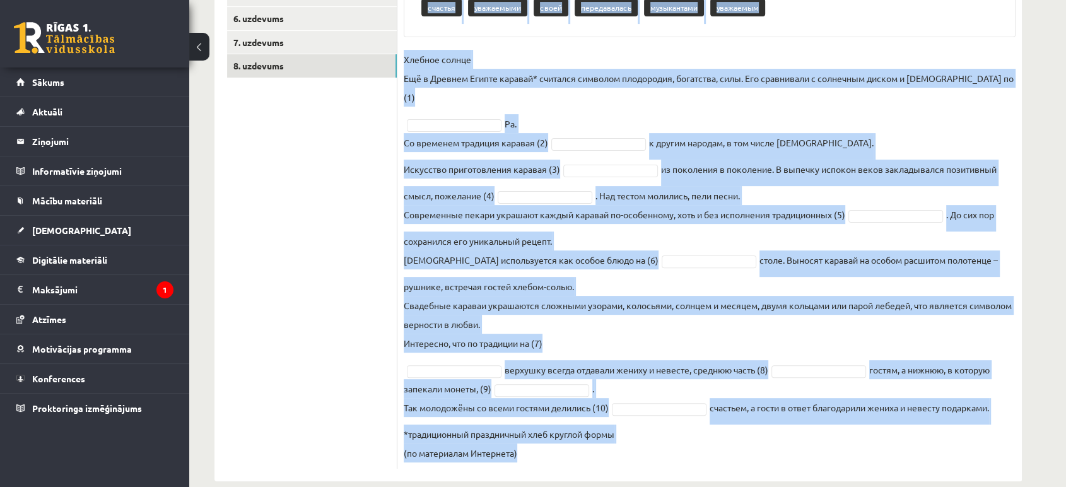
drag, startPoint x: 403, startPoint y: 95, endPoint x: 766, endPoint y: 442, distance: 501.9
click at [766, 442] on div "10p Восстановите текст, используйте слова для работы. Pieejamie vārdi перешла п…" at bounding box center [709, 184] width 624 height 568
copy div "Восстановите текст, используйте слова для работы. Pieejamie vārdi перешла празд…"
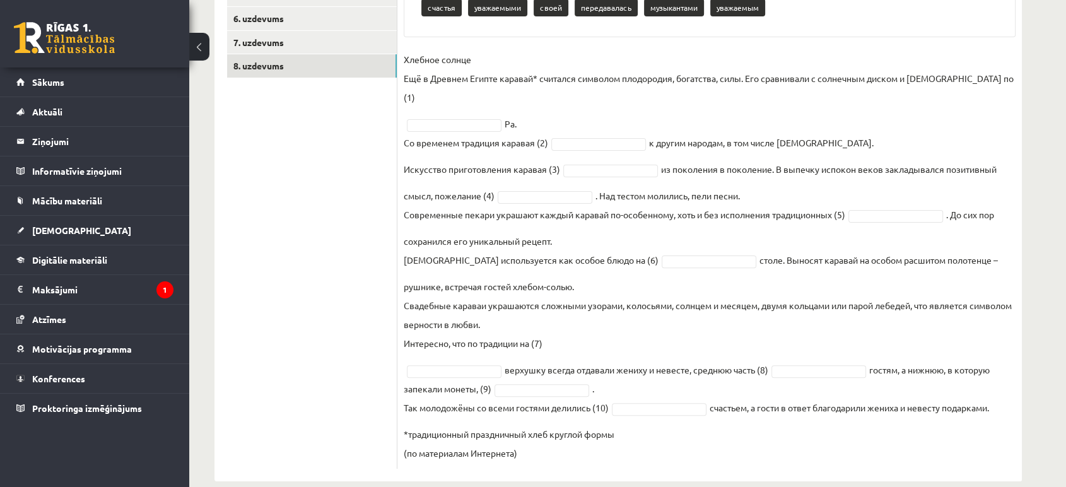
click at [363, 198] on ul "1. uzdevums 2. uzdevums 3. uzdevums 4. uzdevums 5. uzdevums 6. uzdevums 7. uzde…" at bounding box center [312, 178] width 170 height 581
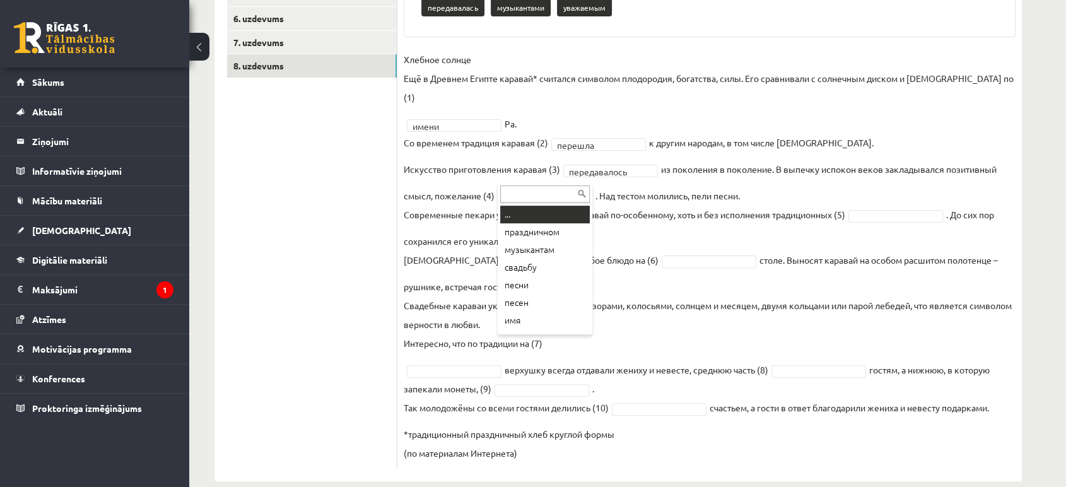
drag, startPoint x: 540, startPoint y: 173, endPoint x: 542, endPoint y: 214, distance: 40.4
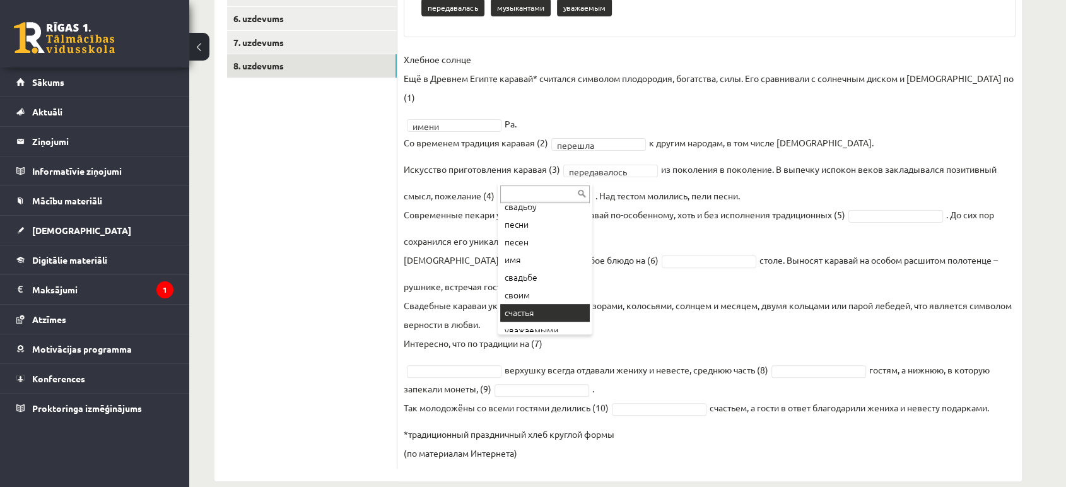
scroll to position [139, 0]
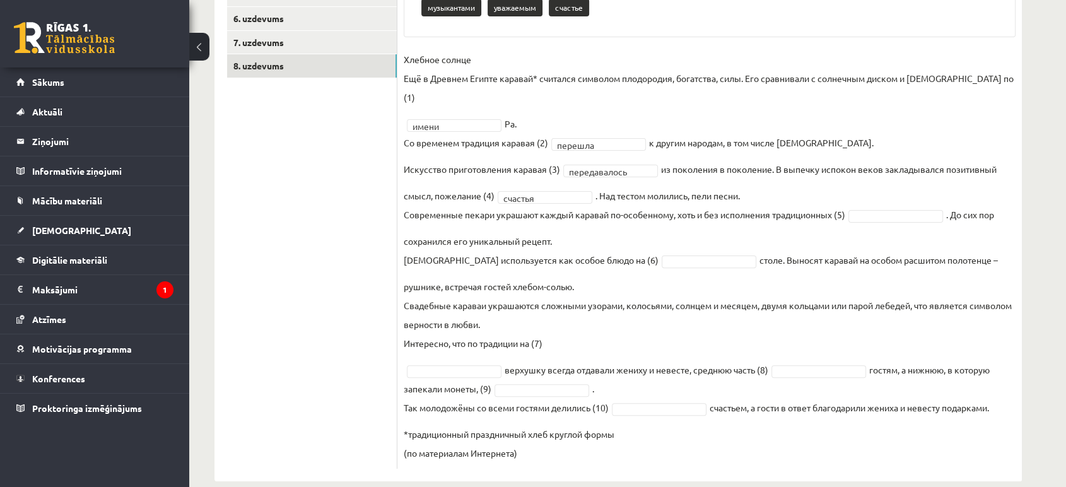
click at [886, 202] on fieldset "**********" at bounding box center [710, 256] width 612 height 413
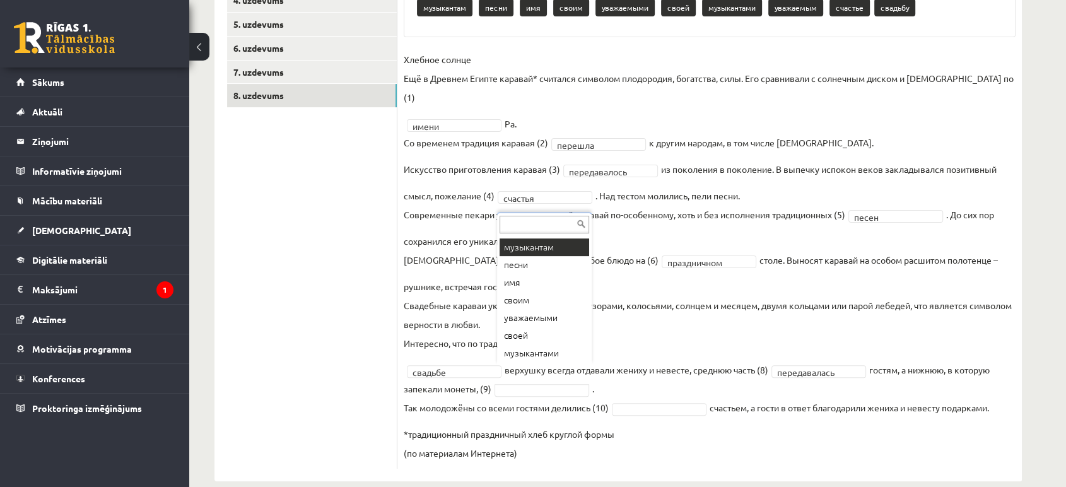
scroll to position [0, 0]
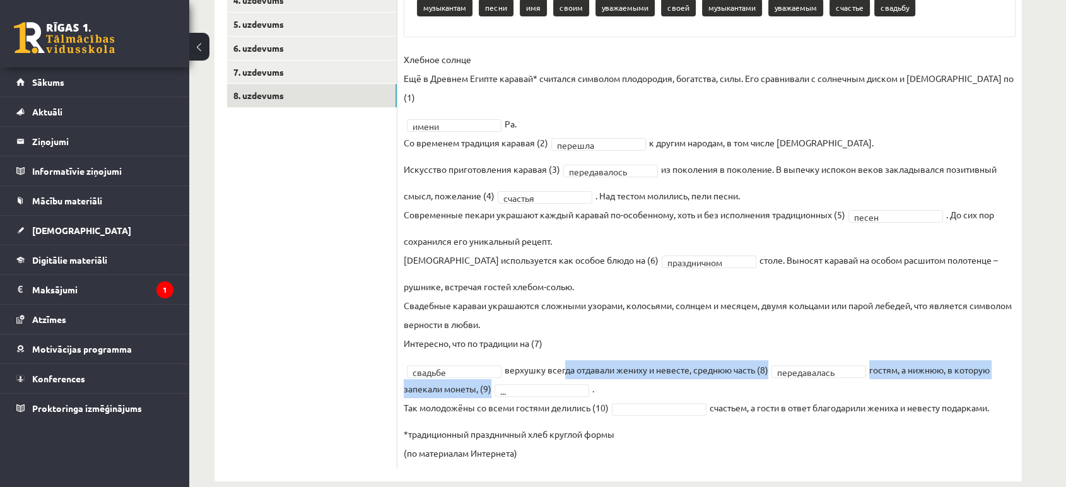
drag, startPoint x: 561, startPoint y: 360, endPoint x: 564, endPoint y: 368, distance: 8.6
click at [564, 368] on fieldset "**********" at bounding box center [710, 256] width 612 height 413
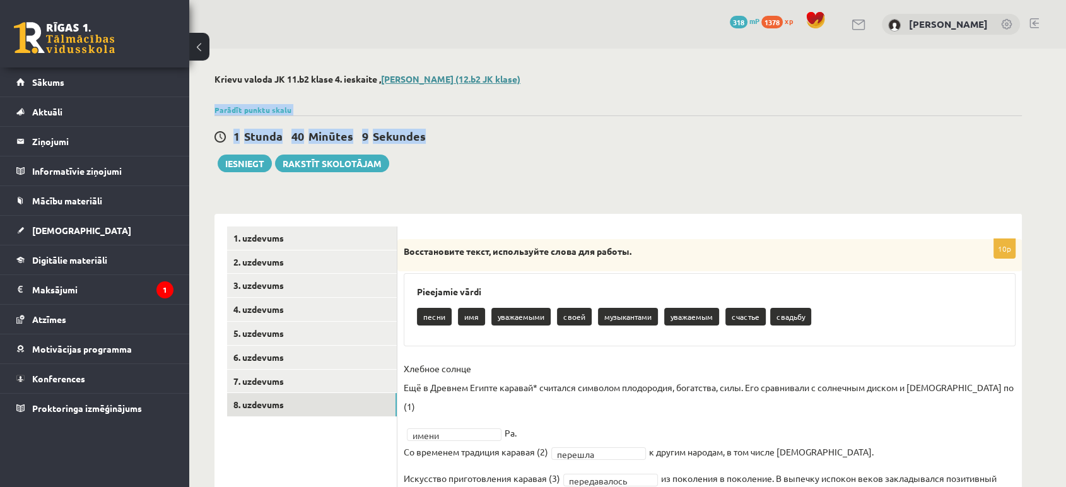
click at [510, 83] on div "Krievu valoda JK 11.b2 klase 4. ieskaite , Olivers Mortukāns (12.b2 JK klase) P…" at bounding box center [618, 432] width 858 height 767
click at [722, 116] on div "1 Stunda 40 Minūtes 8 Sekundes Ieskaite saglabāta! Iesniegt Rakstīt skolotājam" at bounding box center [617, 143] width 807 height 57
click at [653, 179] on div "Krievu valoda JK 11.b2 klase 4. ieskaite , Olivers Mortukāns (12.b2 JK klase) P…" at bounding box center [618, 432] width 858 height 767
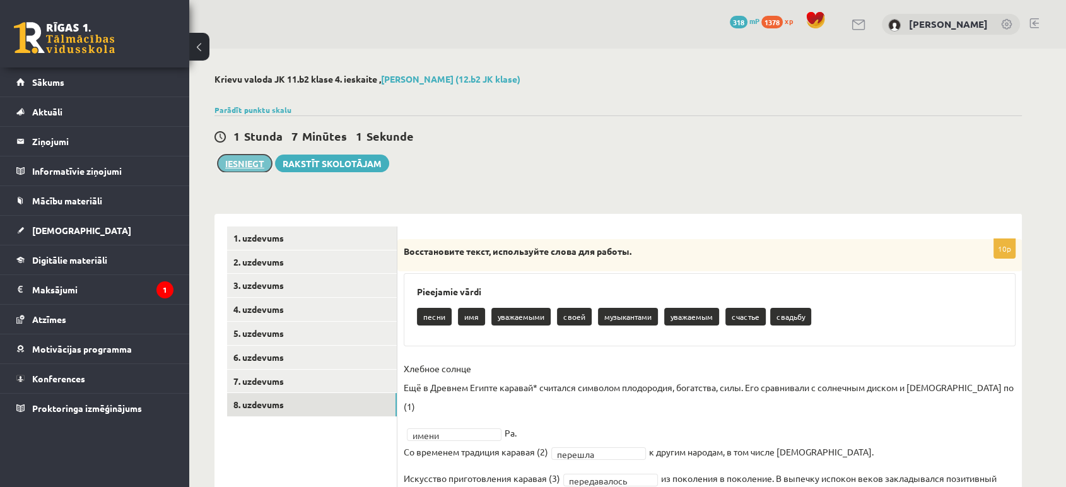
click at [231, 167] on button "Iesniegt" at bounding box center [245, 164] width 54 height 18
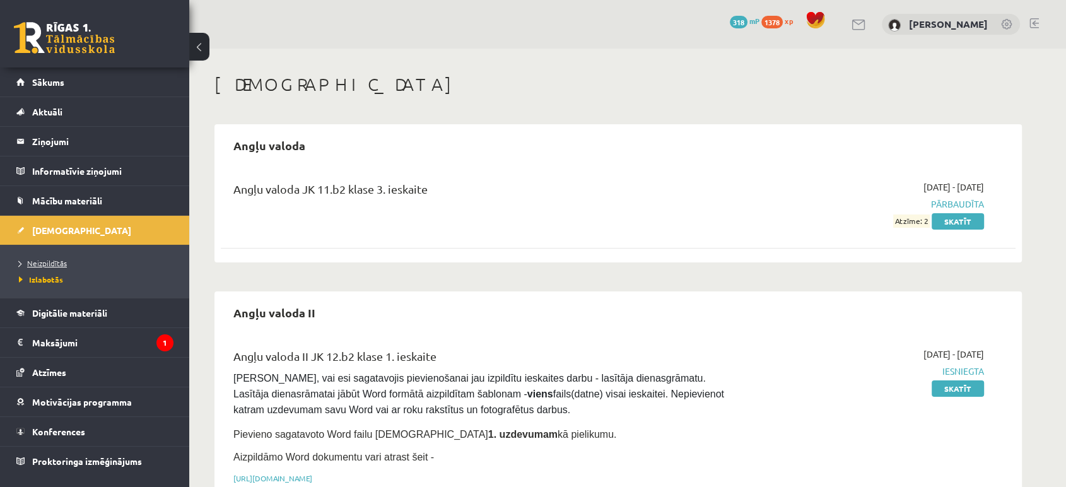
click at [53, 261] on span "Neizpildītās" at bounding box center [43, 263] width 48 height 10
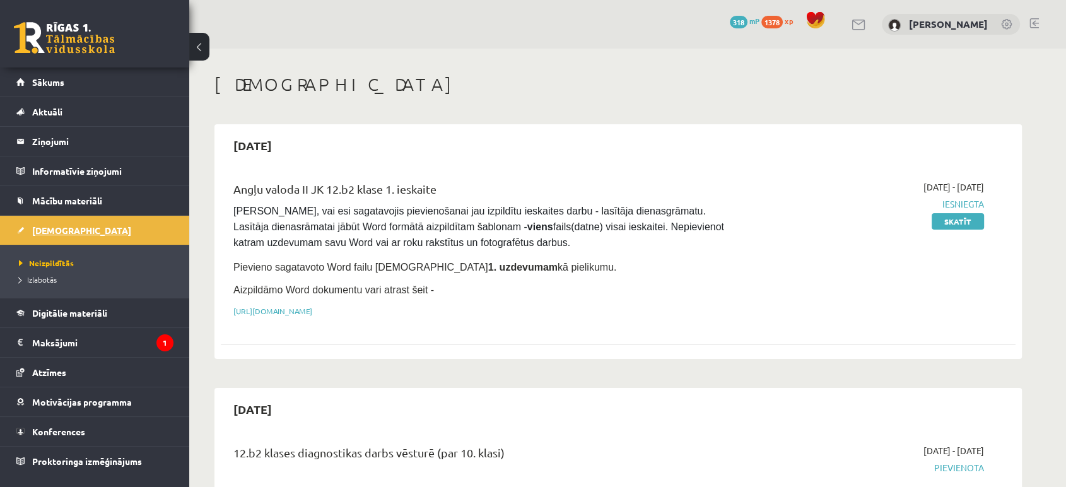
click at [69, 233] on span "[DEMOGRAPHIC_DATA]" at bounding box center [81, 230] width 99 height 11
click at [91, 97] on li "Aktuāli Kā mācīties eSKOLĀ Kontakti Normatīvie akti Online konsultācijas Skolot…" at bounding box center [94, 112] width 189 height 30
click at [91, 87] on link "Sākums" at bounding box center [94, 81] width 157 height 29
